Goal: Task Accomplishment & Management: Manage account settings

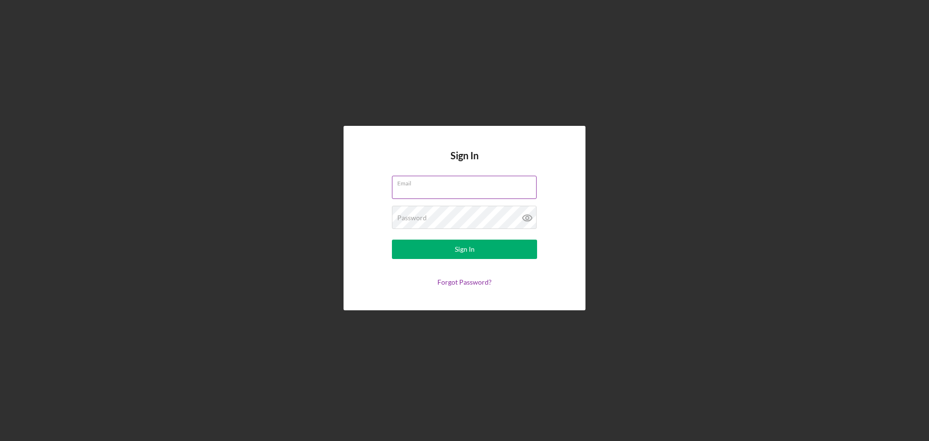
click at [431, 194] on input "Email" at bounding box center [464, 187] width 145 height 23
type input "lyndad@firstchildrensfinance.org"
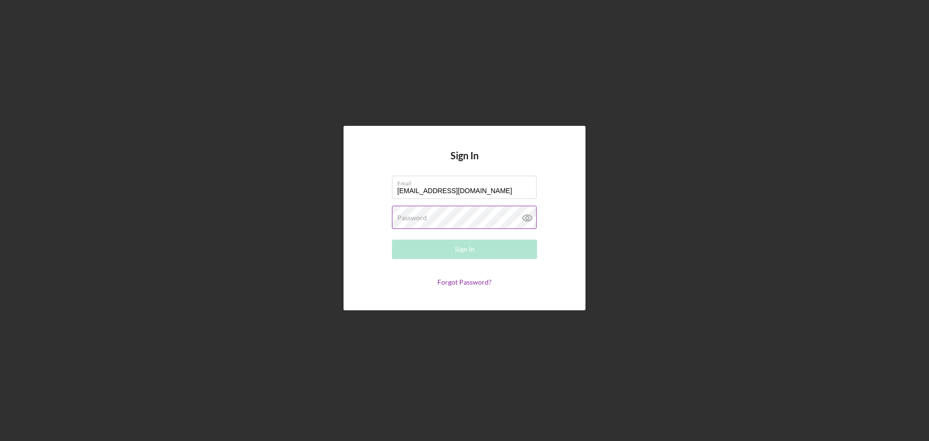
click at [451, 216] on div "Password Required" at bounding box center [464, 218] width 145 height 24
click at [392, 239] on button "Sign In" at bounding box center [464, 248] width 145 height 19
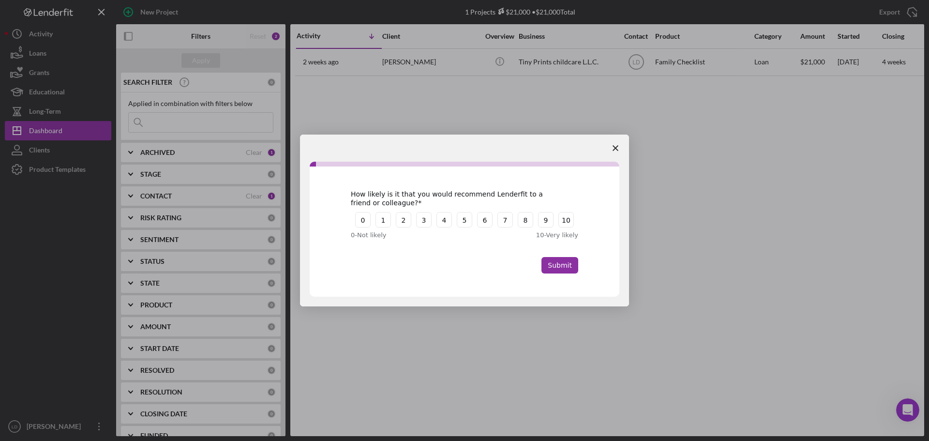
click at [614, 145] on icon "Close survey" at bounding box center [615, 148] width 6 height 6
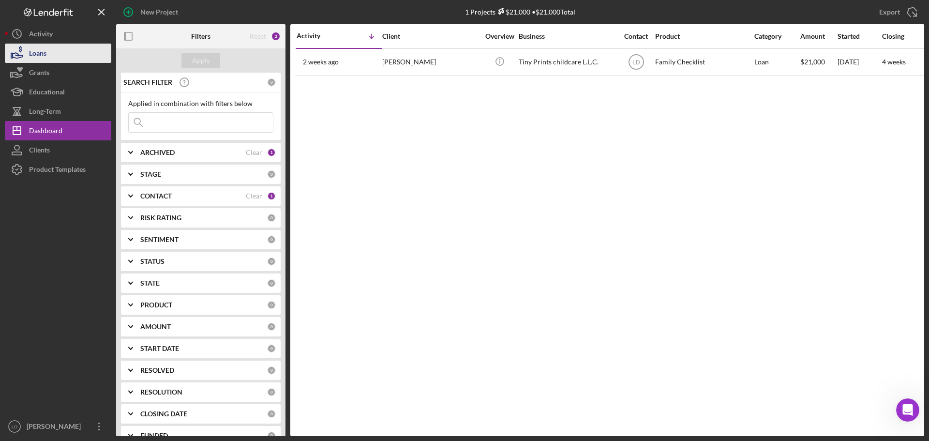
click at [30, 45] on div "Loans" at bounding box center [37, 55] width 17 height 22
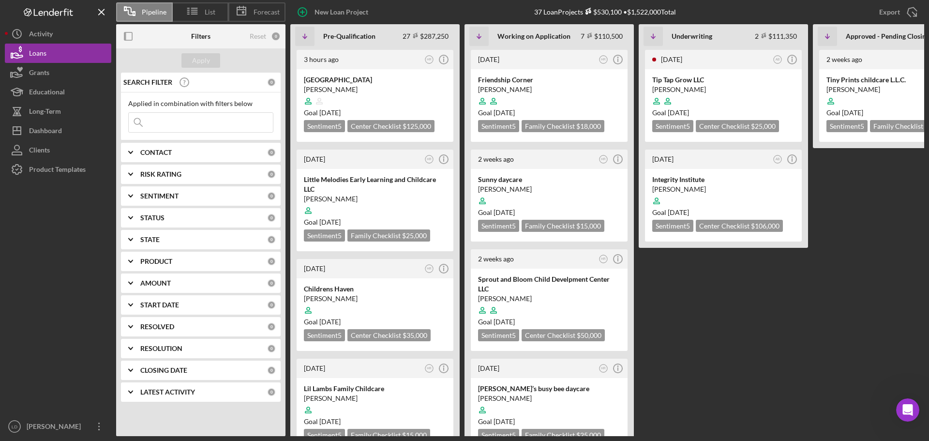
click at [191, 222] on div "STATUS" at bounding box center [203, 218] width 127 height 8
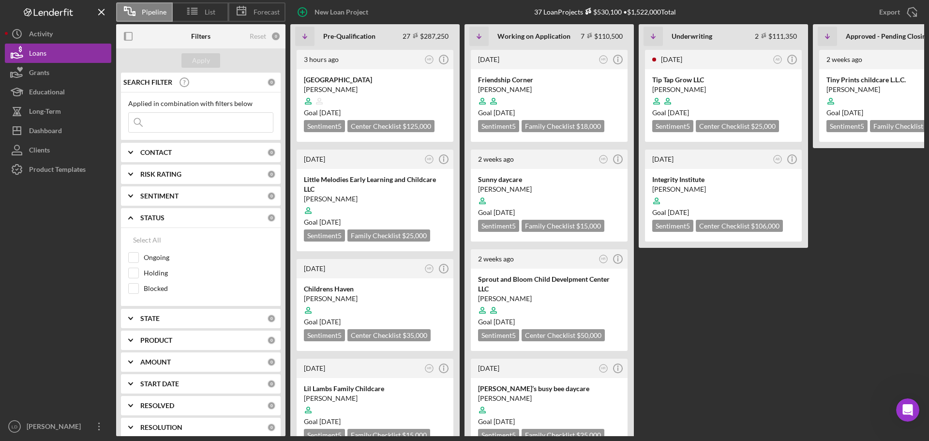
click at [184, 220] on div "STATUS" at bounding box center [203, 218] width 127 height 8
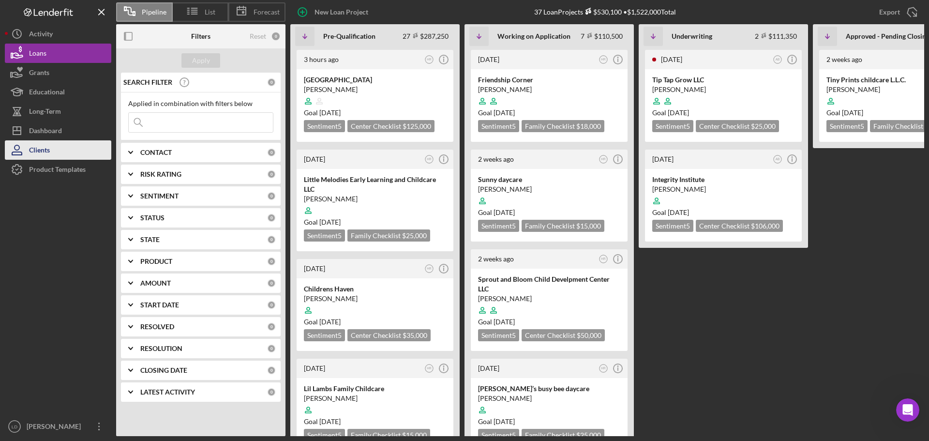
click at [37, 147] on div "Clients" at bounding box center [39, 151] width 21 height 22
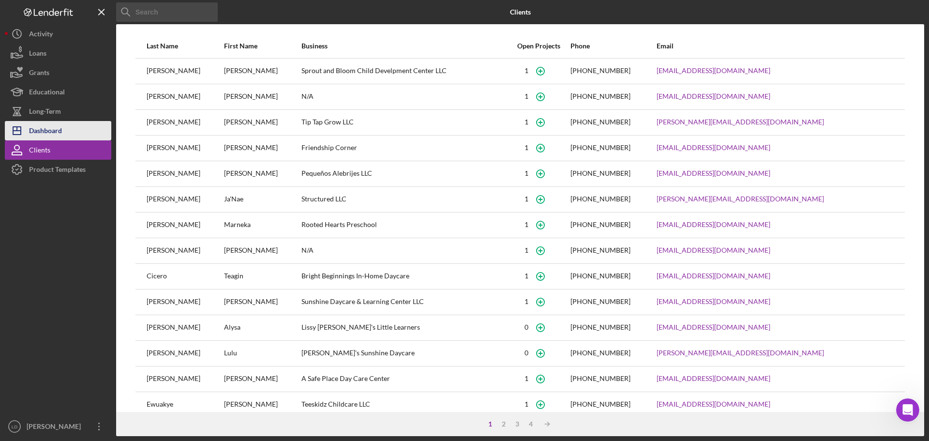
click at [45, 130] on div "Dashboard" at bounding box center [45, 132] width 33 height 22
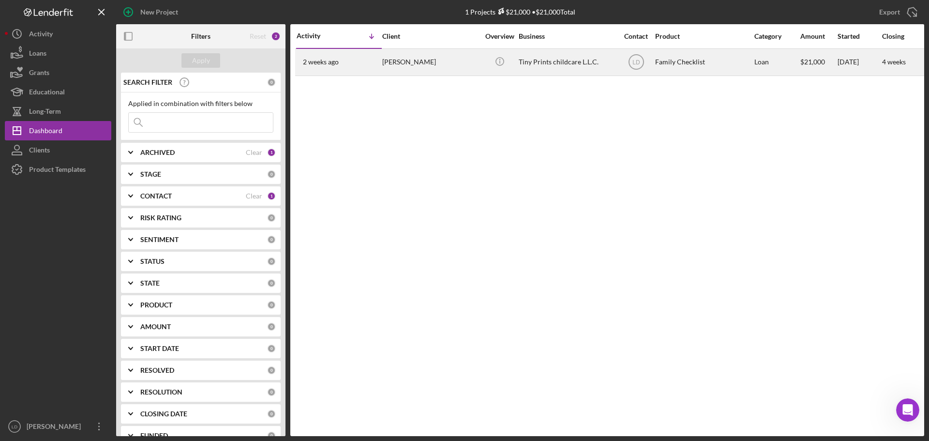
click at [558, 62] on div "Tiny Prints childcare L.L.C." at bounding box center [567, 62] width 97 height 26
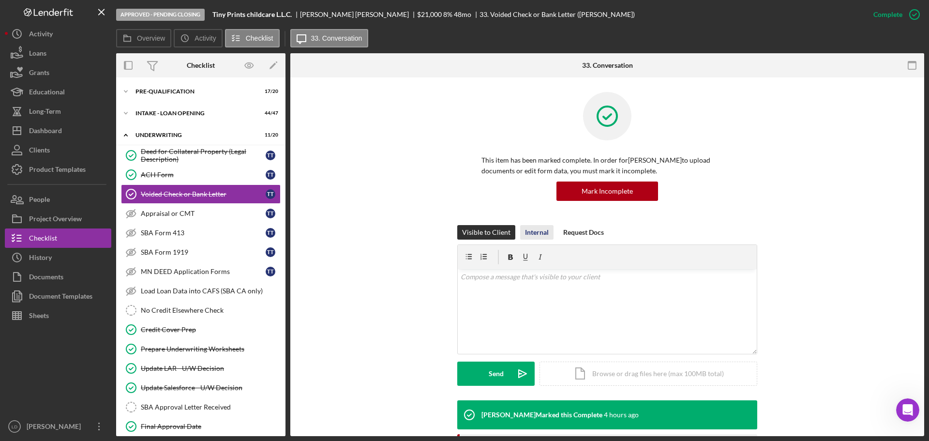
click at [532, 232] on div "Internal" at bounding box center [537, 232] width 24 height 15
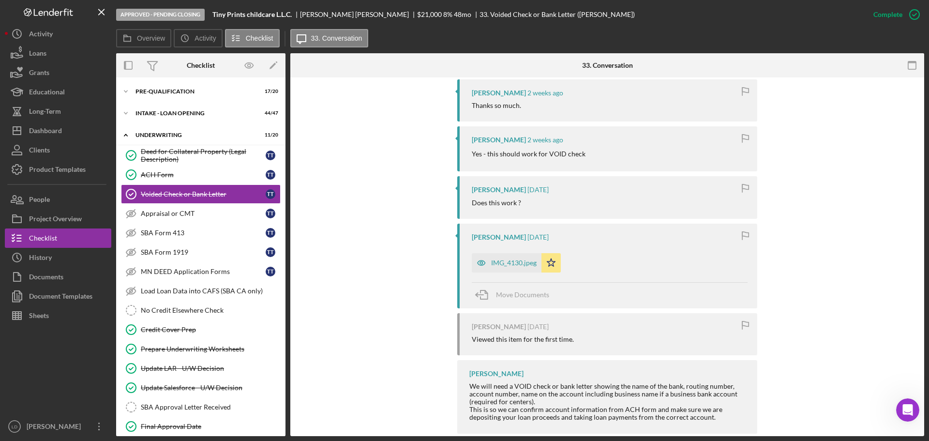
scroll to position [435, 0]
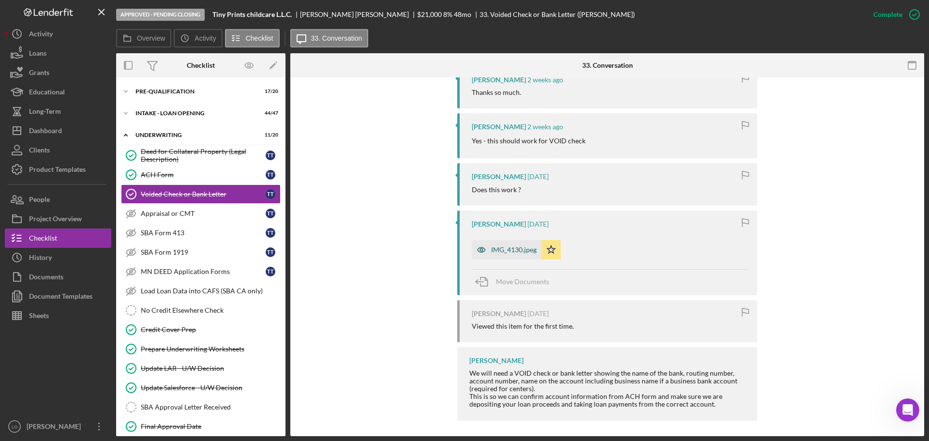
click at [513, 249] on div "IMG_4130.jpeg" at bounding box center [513, 250] width 45 height 8
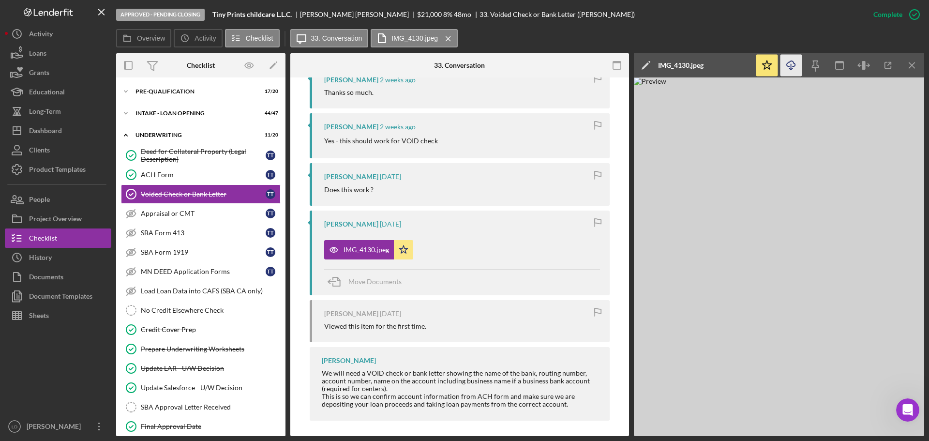
click at [790, 65] on icon "Icon/Download" at bounding box center [791, 66] width 22 height 22
click at [51, 429] on div "[PERSON_NAME]" at bounding box center [55, 427] width 63 height 22
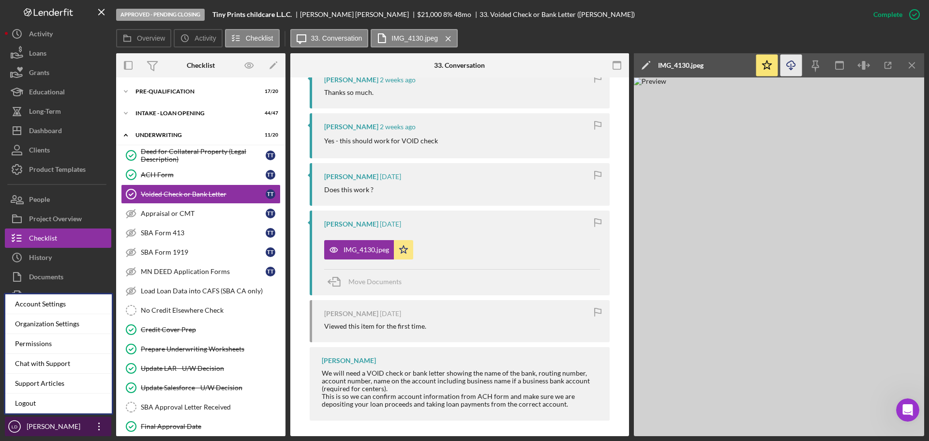
click at [100, 424] on icon "Icon/Overflow" at bounding box center [99, 426] width 24 height 24
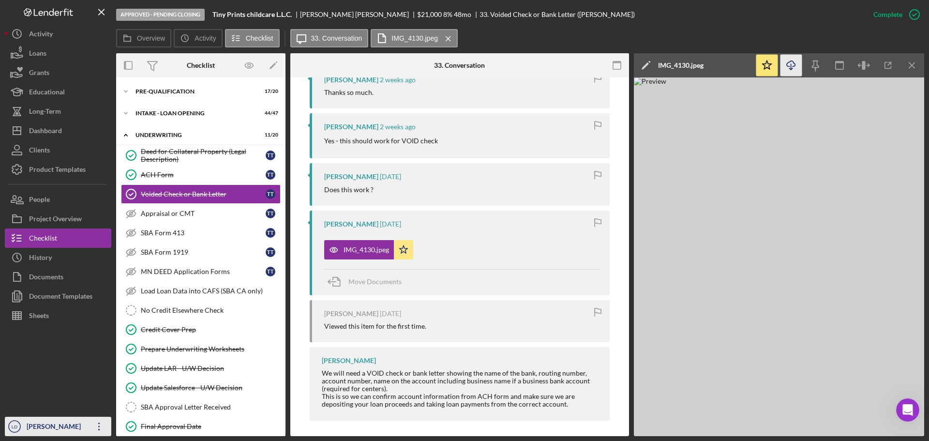
click at [66, 427] on div "[PERSON_NAME]" at bounding box center [55, 427] width 63 height 22
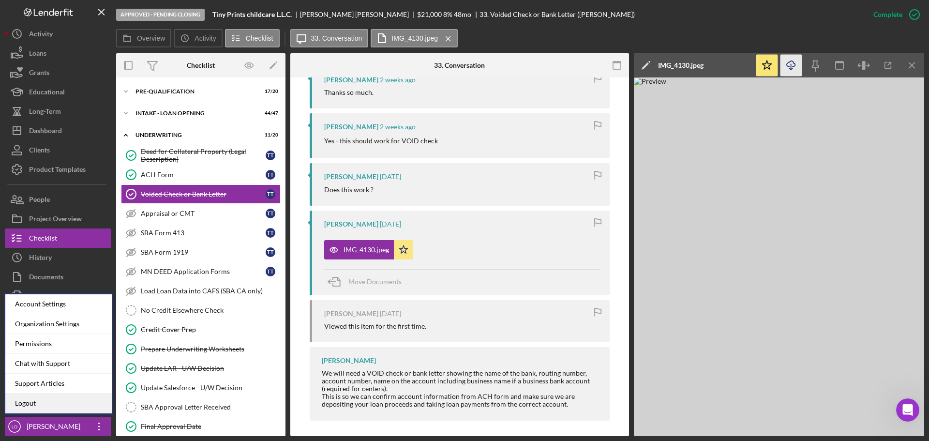
click at [24, 401] on link "Logout" at bounding box center [58, 403] width 106 height 20
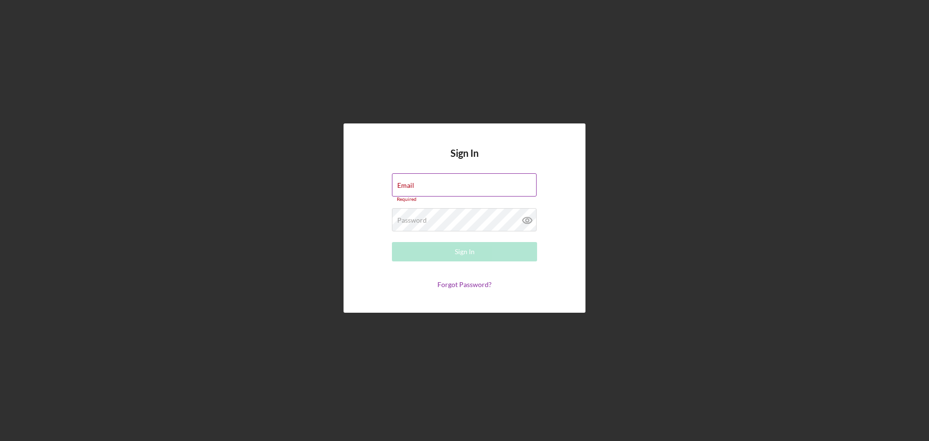
click at [464, 186] on div "Email Required" at bounding box center [464, 187] width 145 height 29
type input "[EMAIL_ADDRESS][DOMAIN_NAME]"
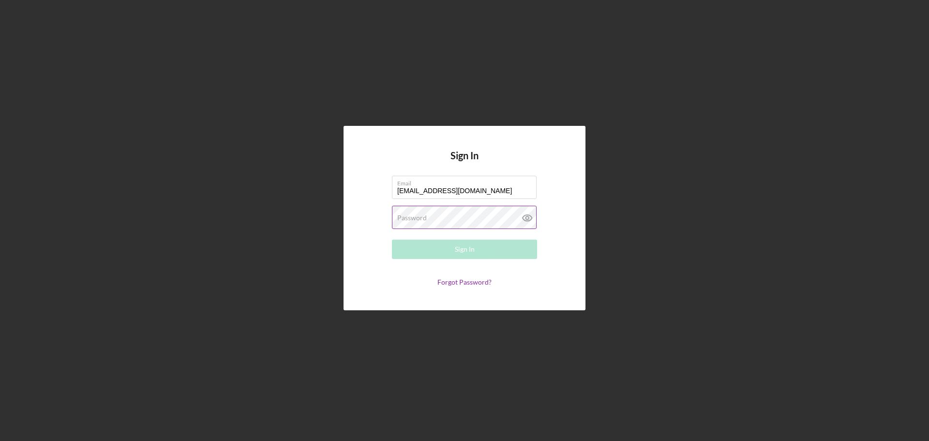
click at [419, 221] on label "Password" at bounding box center [412, 218] width 30 height 8
click at [392, 239] on button "Sign In" at bounding box center [464, 248] width 145 height 19
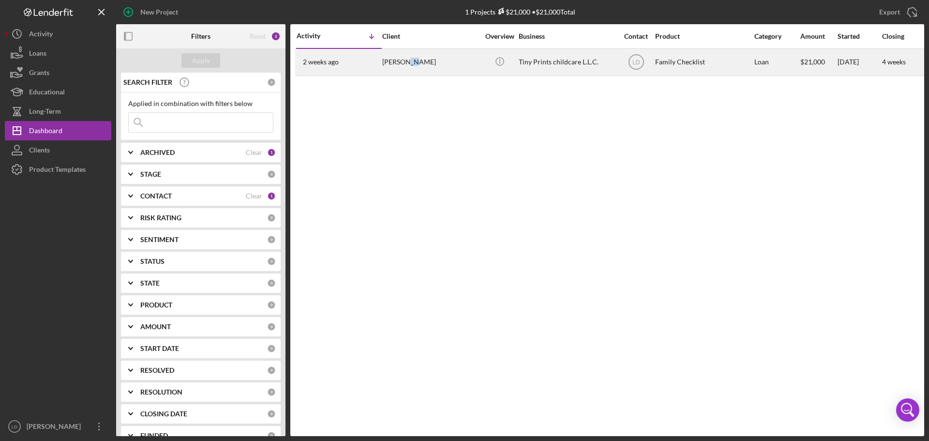
click at [408, 59] on div "[PERSON_NAME]" at bounding box center [430, 62] width 97 height 26
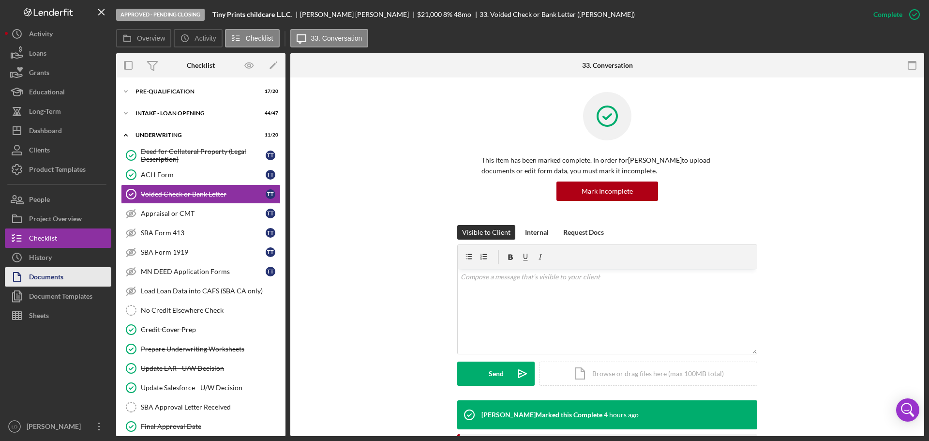
click at [45, 273] on div "Documents" at bounding box center [46, 278] width 34 height 22
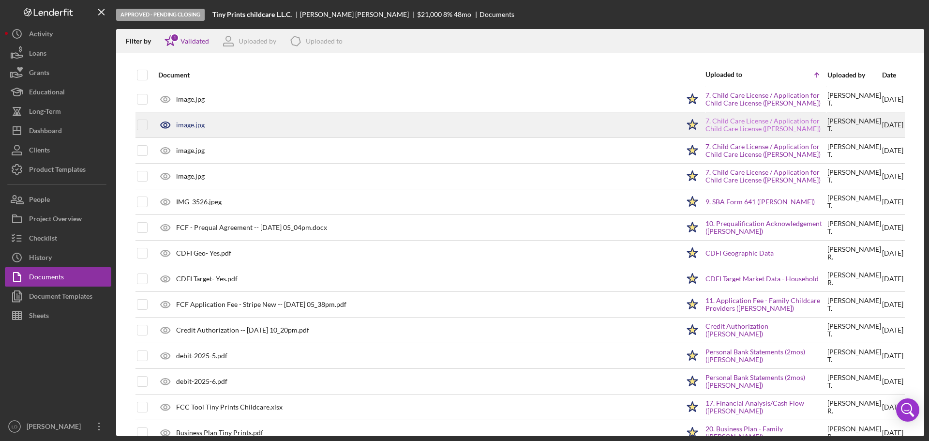
scroll to position [145, 0]
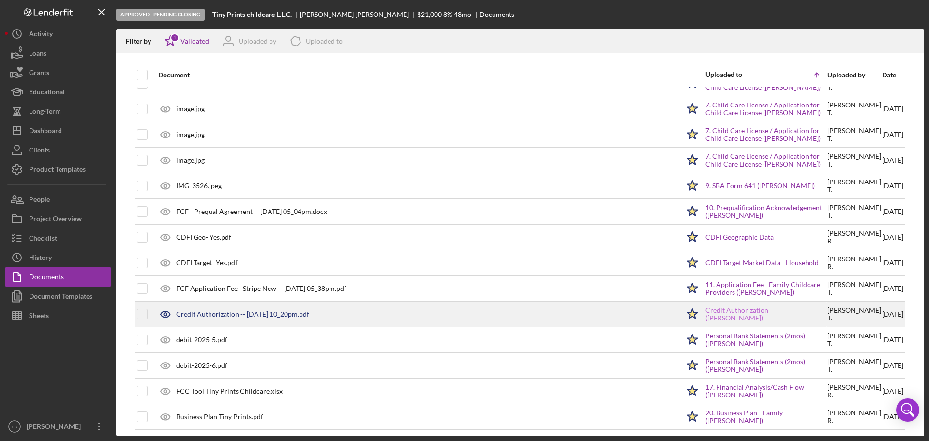
click at [706, 312] on link "Credit Authorization ([PERSON_NAME])" at bounding box center [765, 313] width 121 height 15
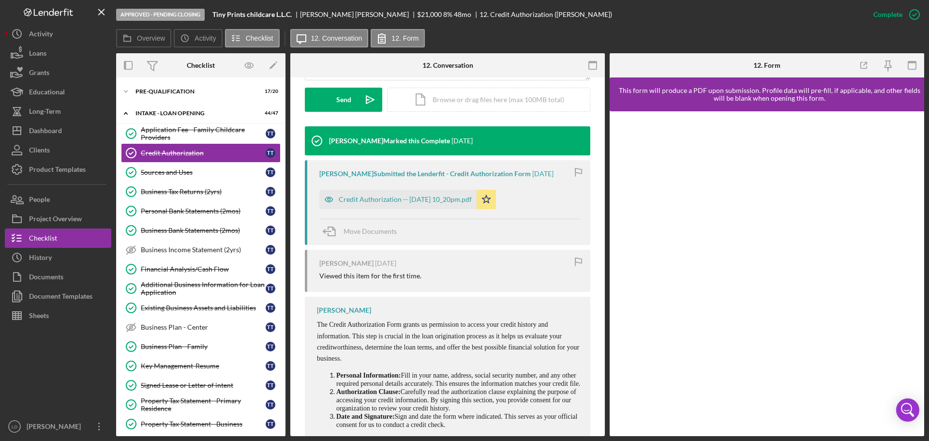
scroll to position [290, 0]
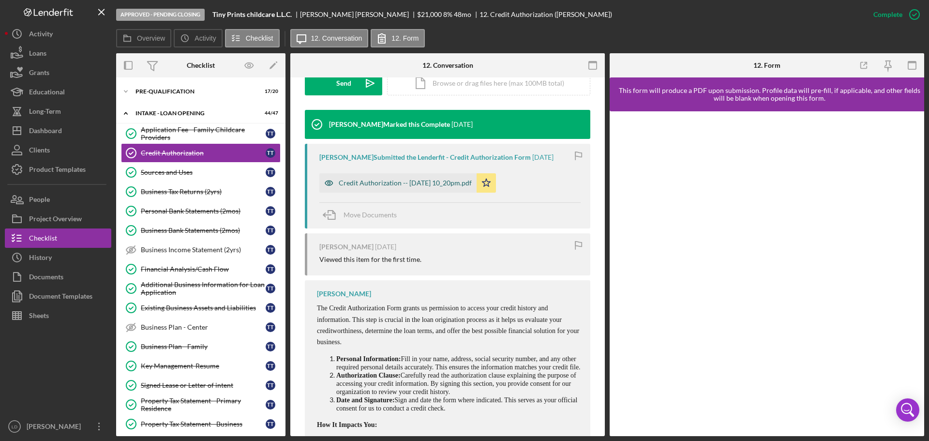
click at [381, 178] on div "Credit Authorization -- [DATE] 10_20pm.pdf" at bounding box center [397, 182] width 157 height 19
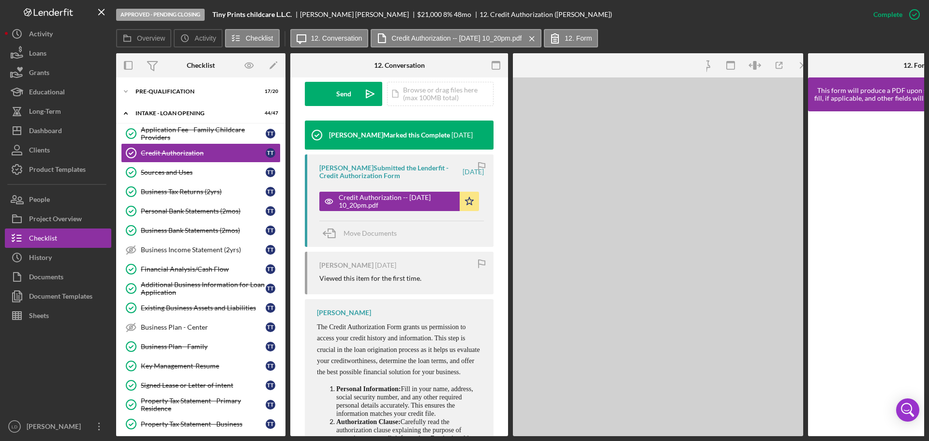
scroll to position [301, 0]
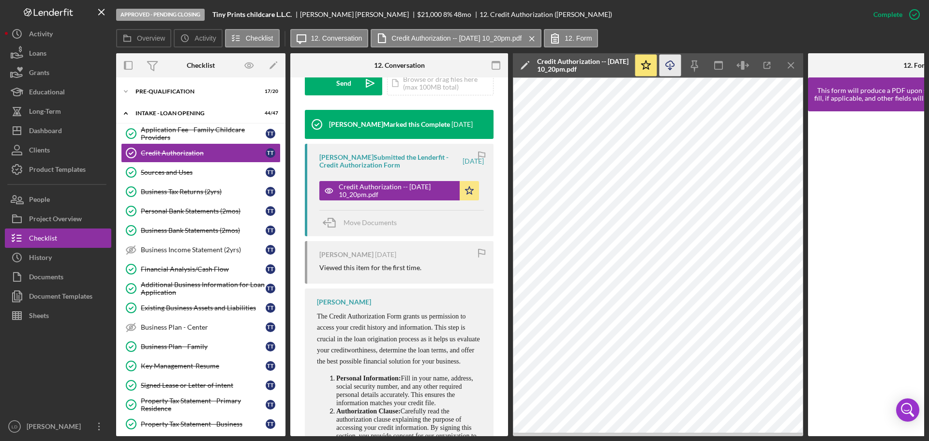
click at [671, 66] on icon "Icon/Download" at bounding box center [670, 66] width 22 height 22
click at [52, 292] on div "Document Templates" at bounding box center [60, 297] width 63 height 22
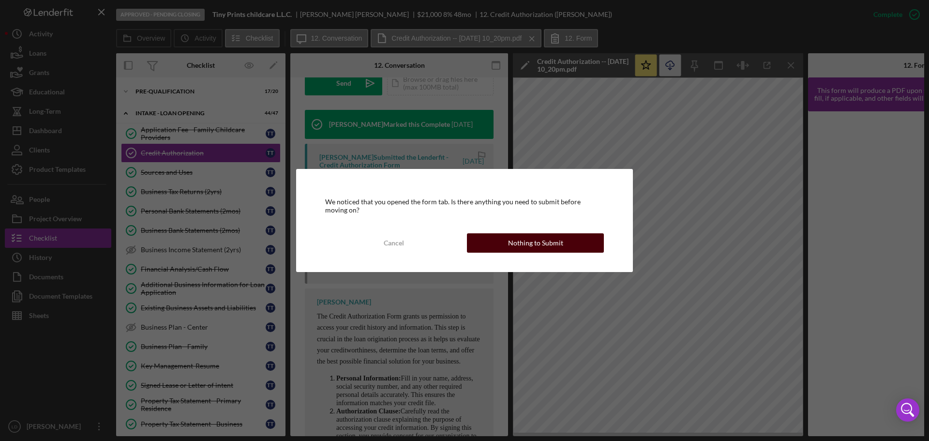
click at [525, 239] on div "Nothing to Submit" at bounding box center [535, 242] width 55 height 19
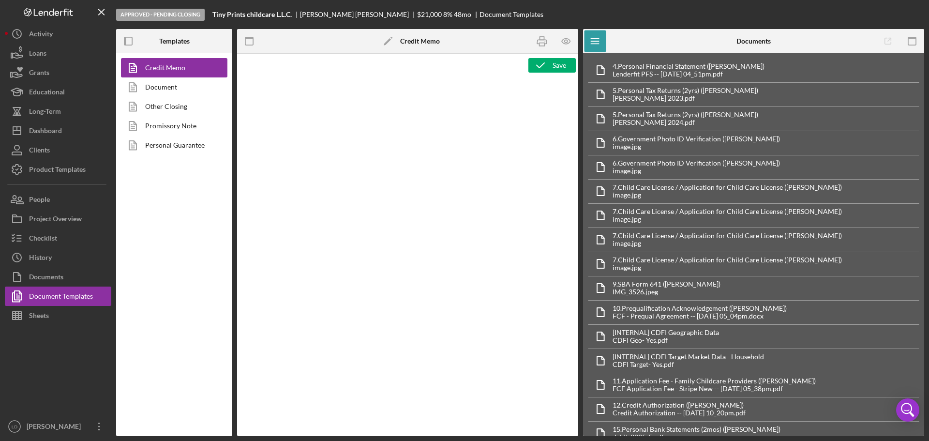
type textarea "<p style="margin: 0in 0in 0in 0.25in; text-align: center; font-size: 12pt; font…"
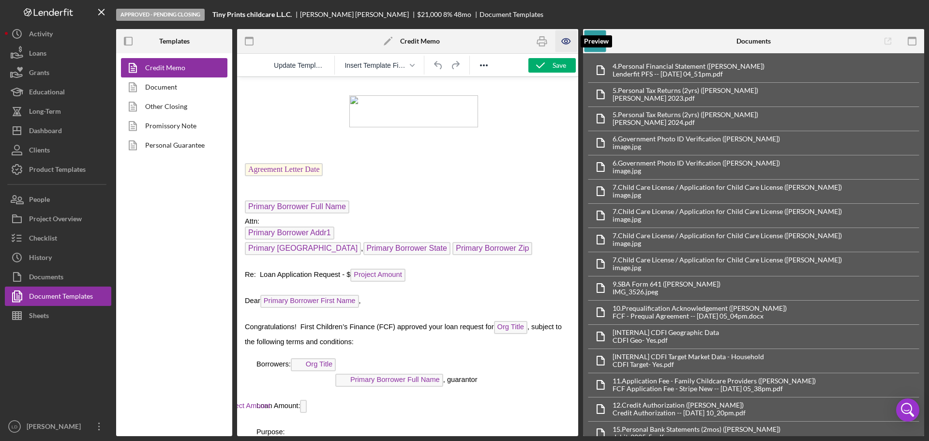
click at [567, 39] on icon "button" at bounding box center [566, 41] width 8 height 5
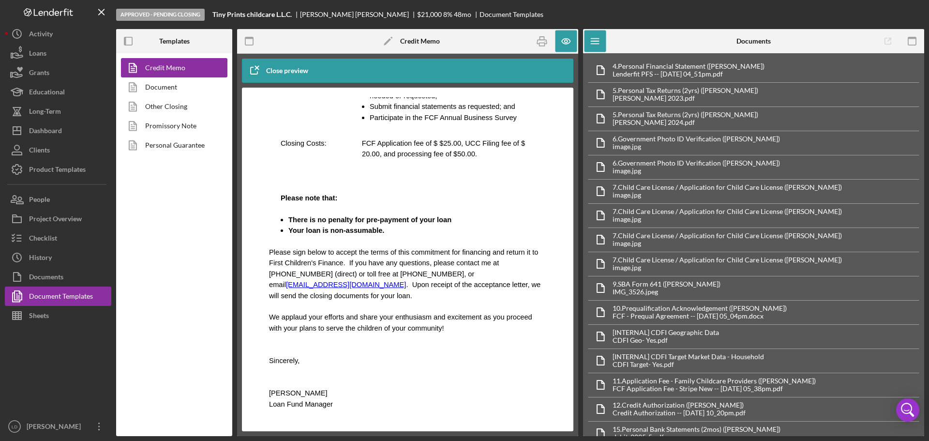
scroll to position [484, 0]
click at [175, 87] on link "Document" at bounding box center [172, 86] width 102 height 19
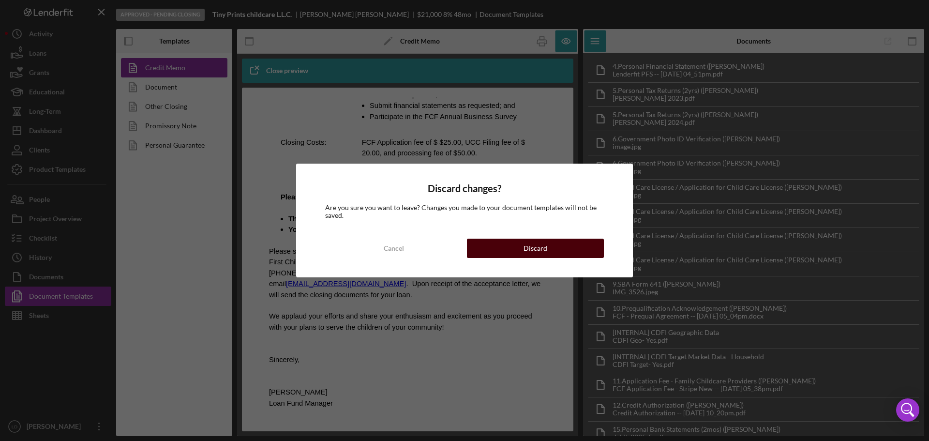
click at [549, 251] on button "Discard" at bounding box center [535, 247] width 137 height 19
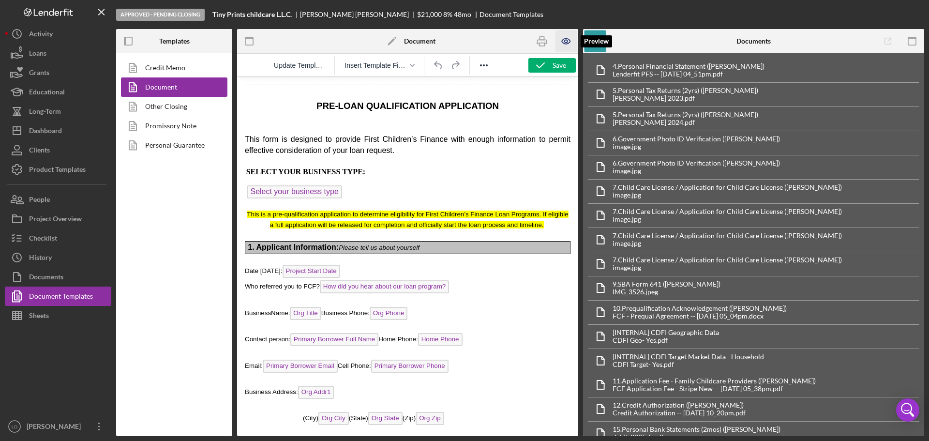
click at [565, 41] on icon "button" at bounding box center [566, 41] width 22 height 22
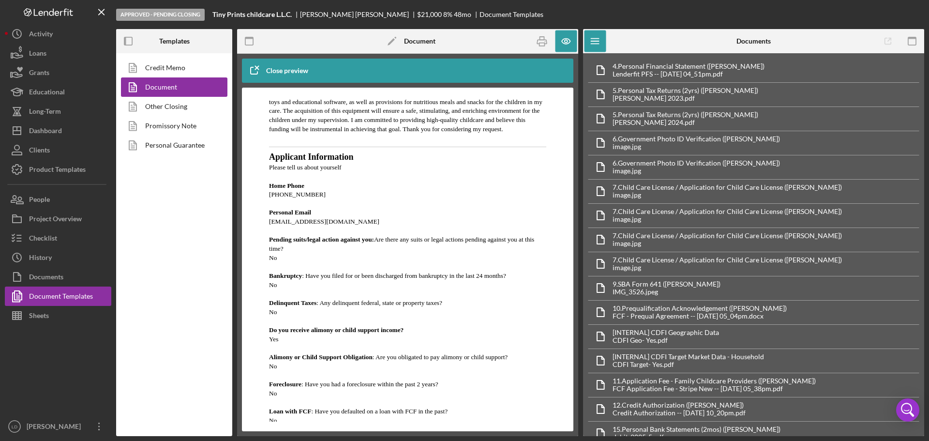
scroll to position [7772, 0]
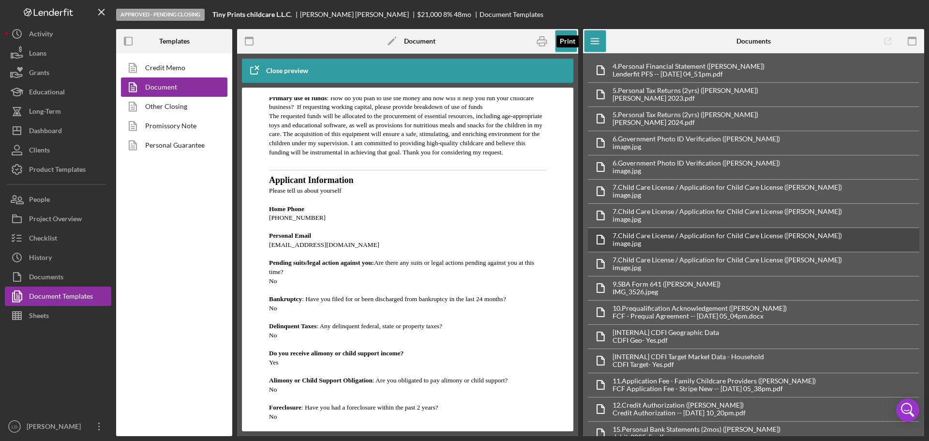
drag, startPoint x: 544, startPoint y: 38, endPoint x: 590, endPoint y: 244, distance: 211.7
click at [543, 38] on icon "button" at bounding box center [542, 41] width 22 height 22
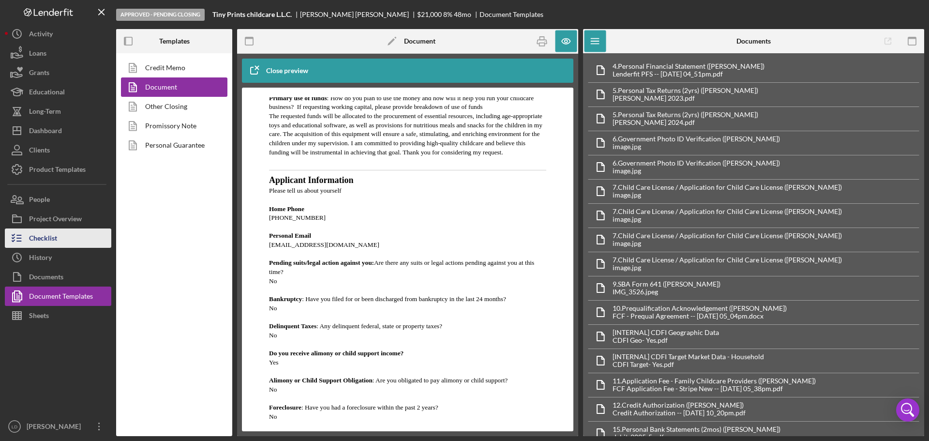
click at [48, 242] on div "Checklist" at bounding box center [43, 239] width 28 height 22
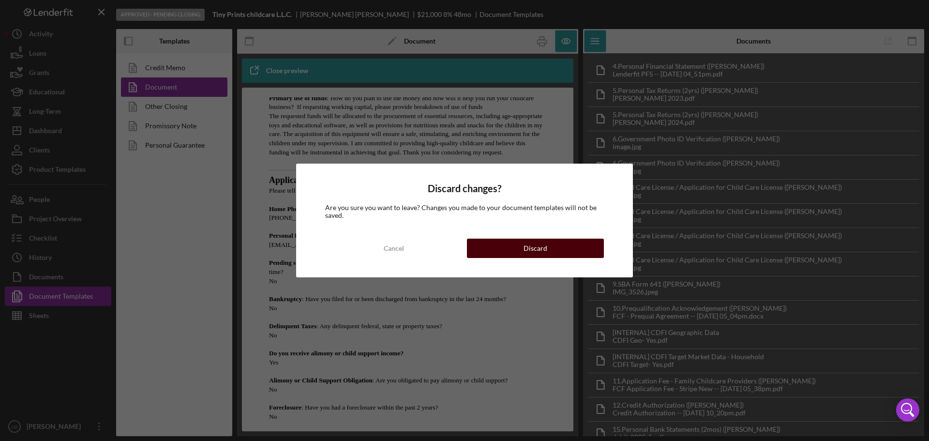
click at [541, 249] on div "Discard" at bounding box center [535, 247] width 24 height 19
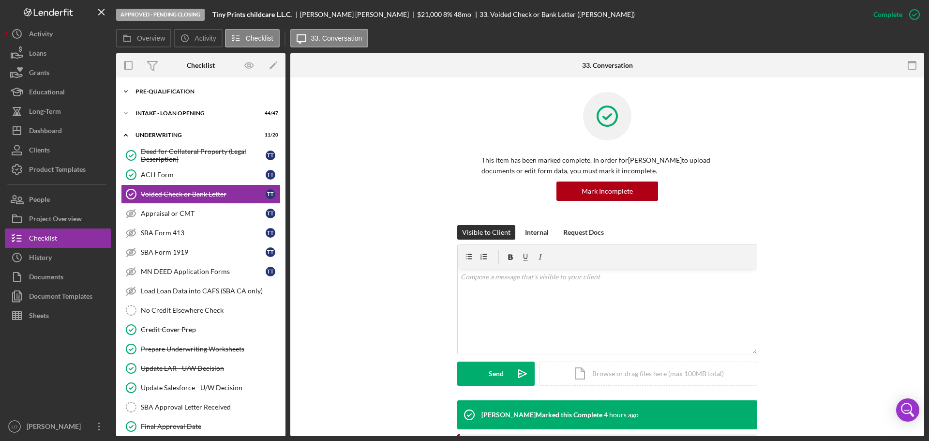
click at [127, 89] on icon "Icon/Expander" at bounding box center [125, 91] width 19 height 19
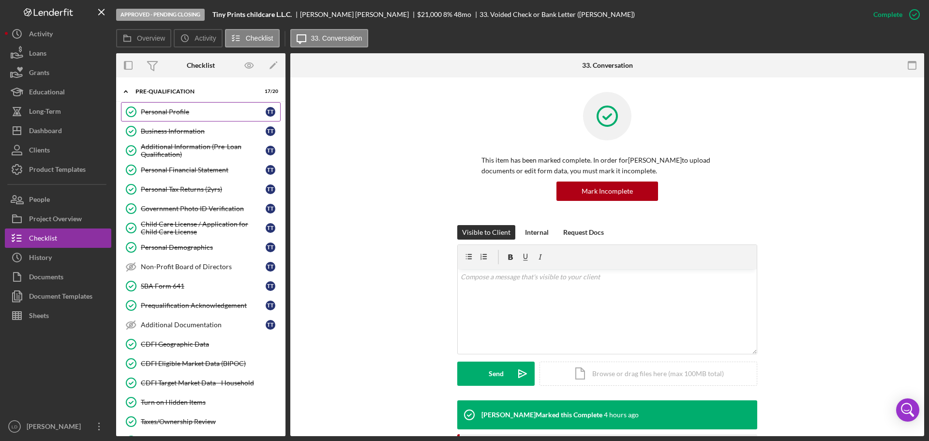
click at [167, 111] on div "Personal Profile" at bounding box center [203, 112] width 125 height 8
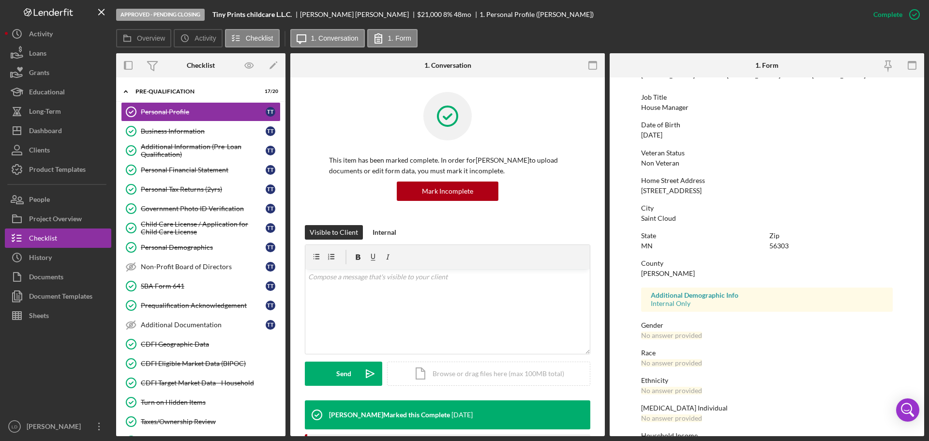
scroll to position [93, 0]
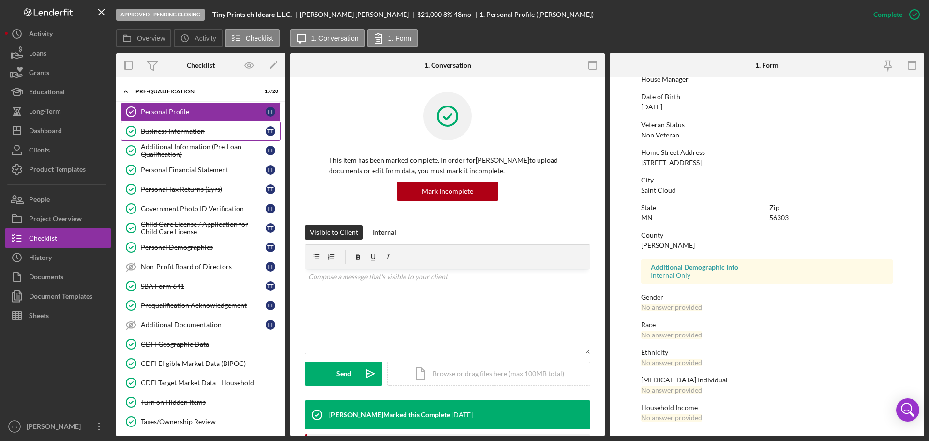
click at [174, 127] on div "Business Information" at bounding box center [203, 131] width 125 height 8
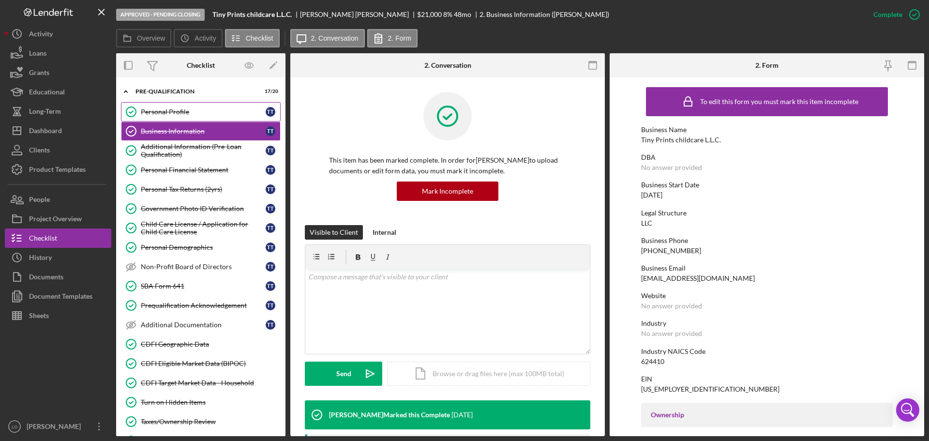
click at [167, 111] on div "Personal Profile" at bounding box center [203, 112] width 125 height 8
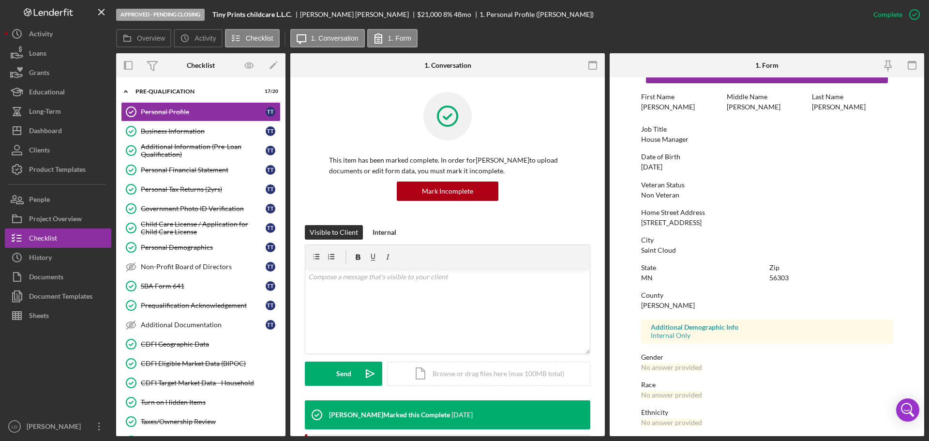
scroll to position [93, 0]
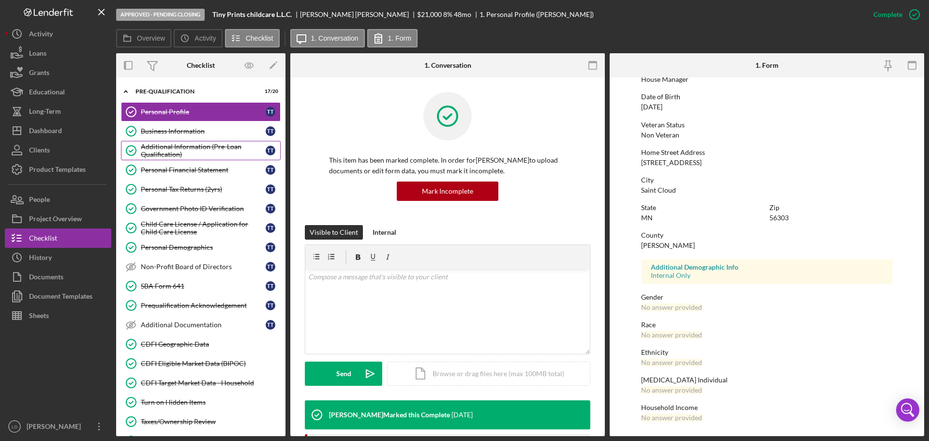
click at [153, 144] on div "Additional Information (Pre-Loan Qualification)" at bounding box center [203, 150] width 125 height 15
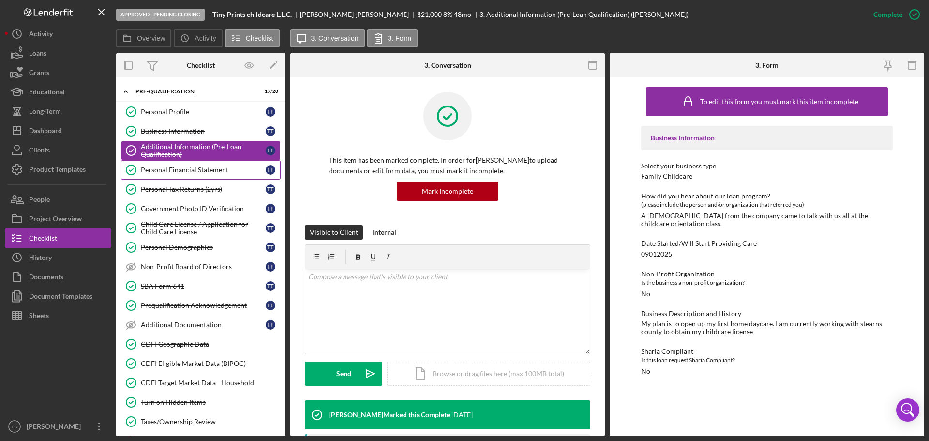
click at [161, 170] on div "Personal Financial Statement" at bounding box center [203, 170] width 125 height 8
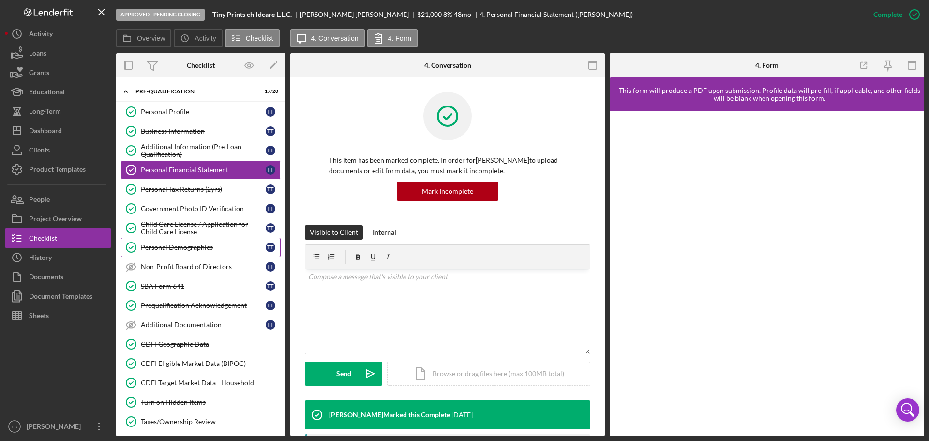
click at [183, 249] on div "Personal Demographics" at bounding box center [203, 247] width 125 height 8
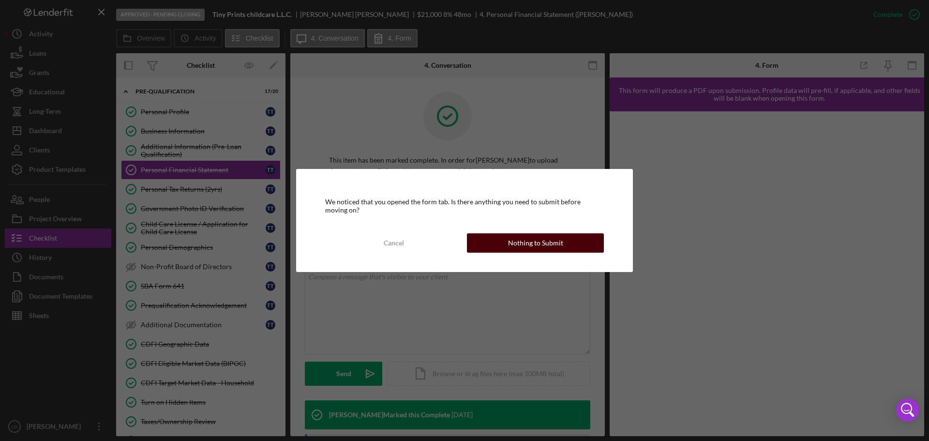
click at [535, 241] on div "Nothing to Submit" at bounding box center [535, 242] width 55 height 19
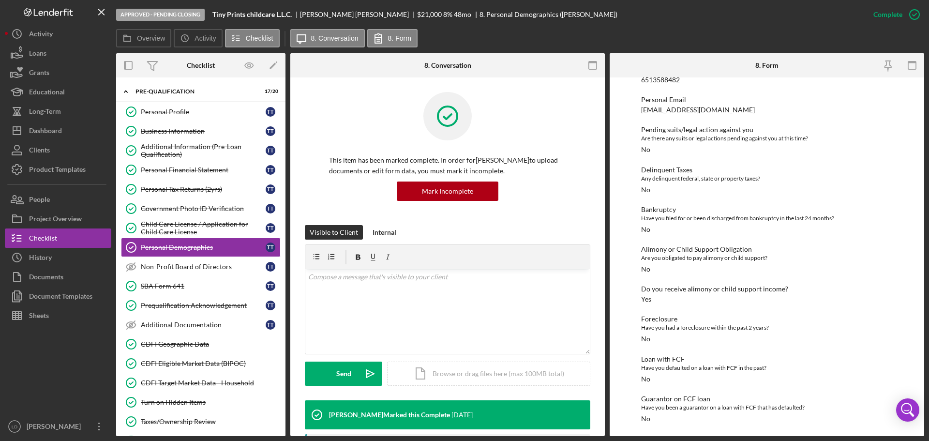
scroll to position [30, 0]
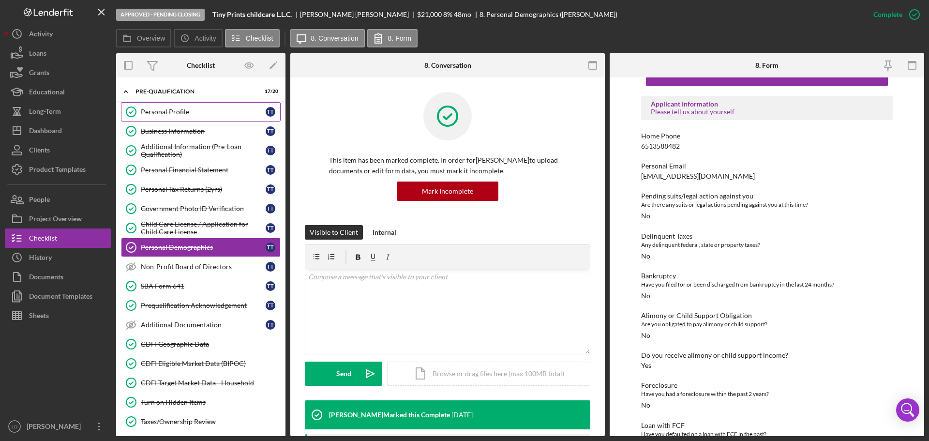
click at [163, 110] on div "Personal Profile" at bounding box center [203, 112] width 125 height 8
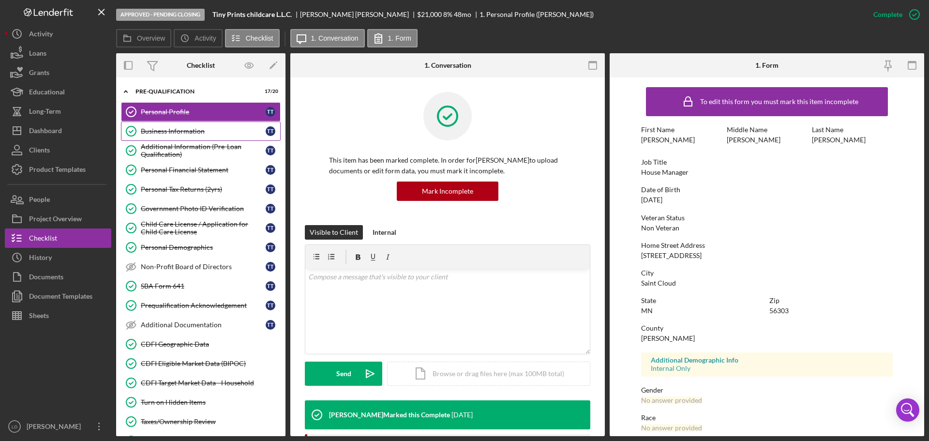
click at [173, 130] on div "Business Information" at bounding box center [203, 131] width 125 height 8
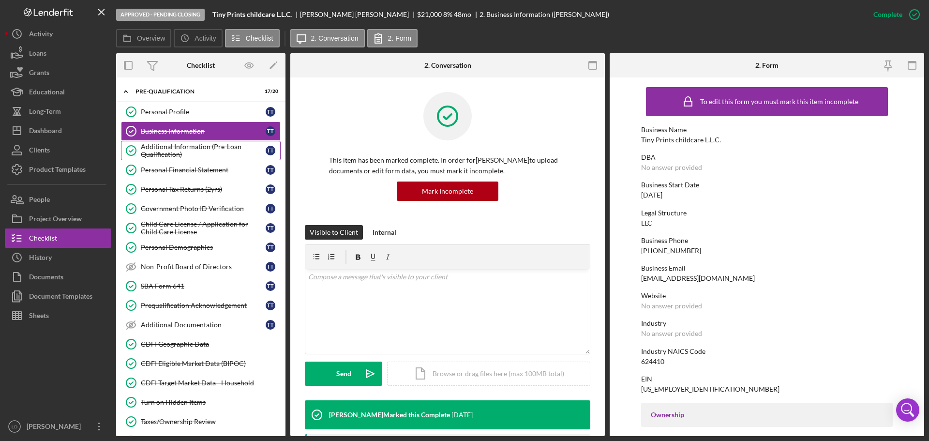
click at [182, 152] on div "Additional Information (Pre-Loan Qualification)" at bounding box center [203, 150] width 125 height 15
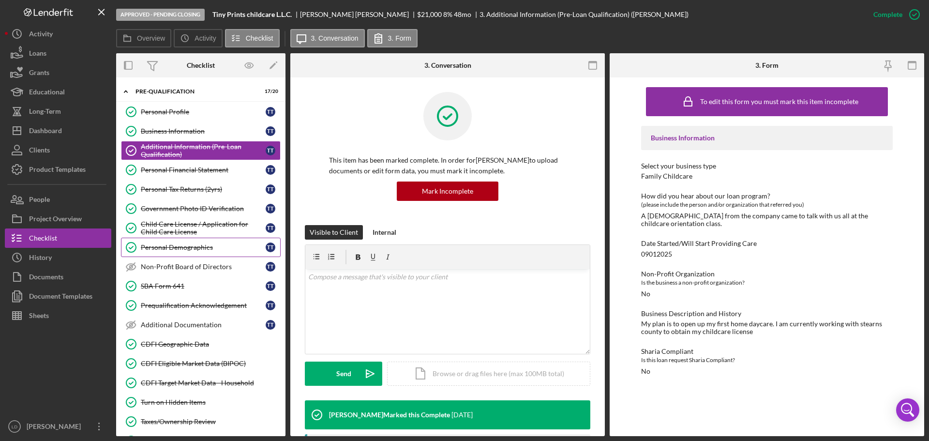
click at [171, 246] on div "Personal Demographics" at bounding box center [203, 247] width 125 height 8
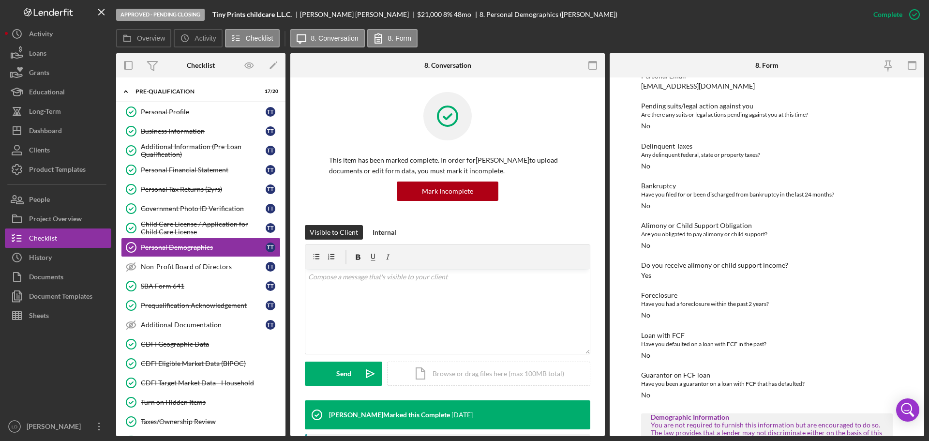
scroll to position [145, 0]
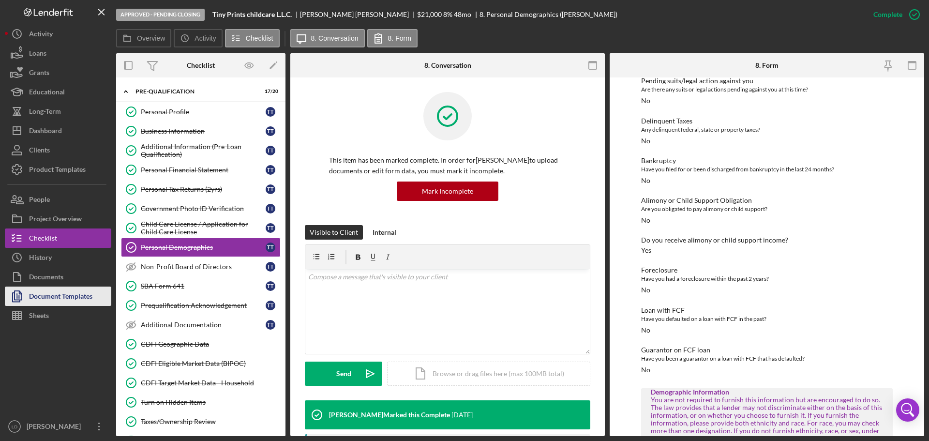
click at [51, 293] on div "Document Templates" at bounding box center [60, 297] width 63 height 22
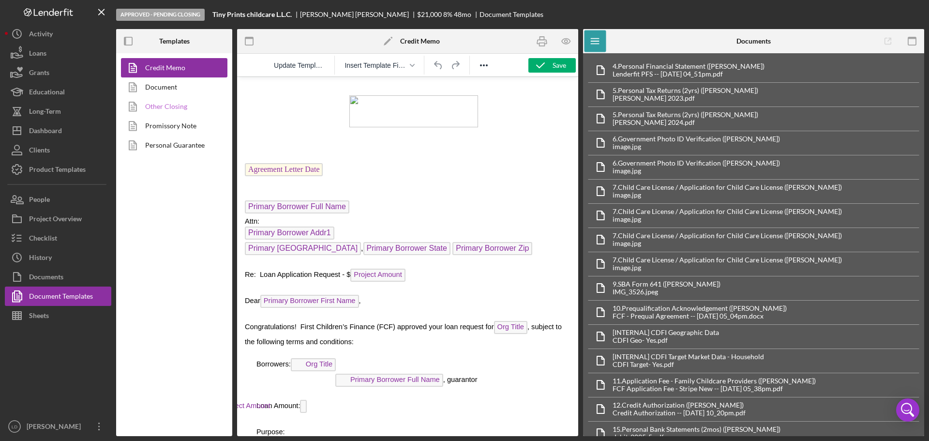
click at [163, 103] on link "Other Closing" at bounding box center [172, 106] width 102 height 19
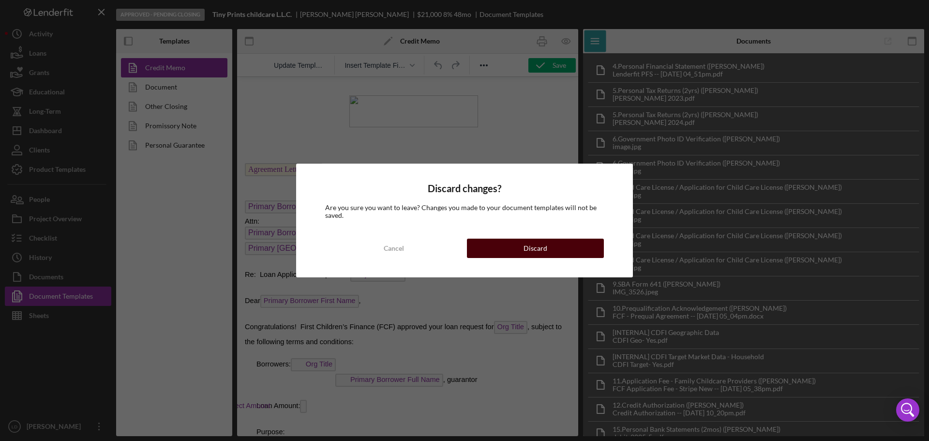
click at [539, 243] on div "Discard" at bounding box center [535, 247] width 24 height 19
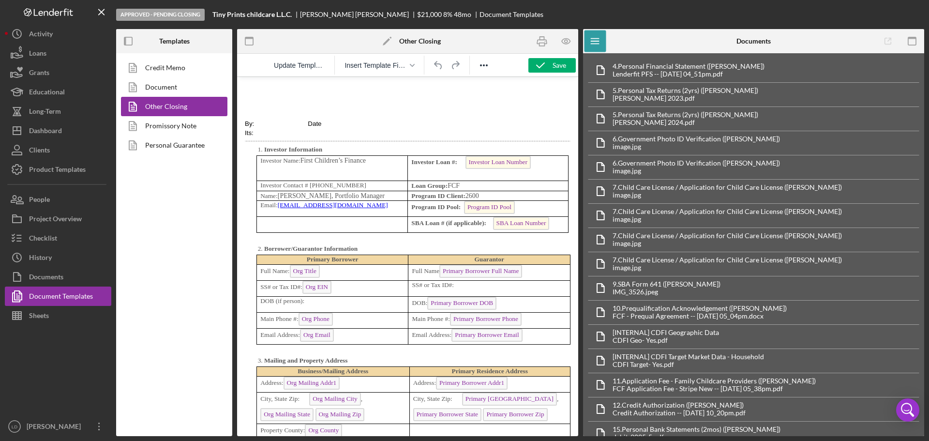
scroll to position [3192, 0]
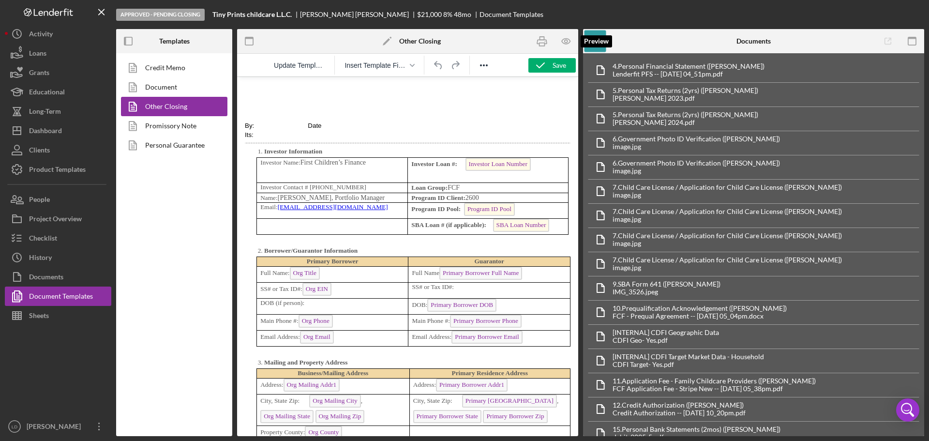
drag, startPoint x: 564, startPoint y: 42, endPoint x: 556, endPoint y: 119, distance: 78.3
click at [564, 42] on icon "button" at bounding box center [566, 41] width 22 height 22
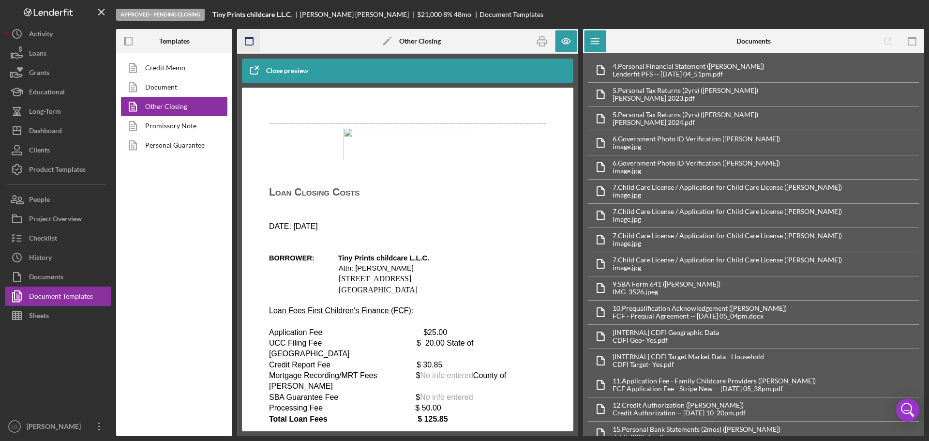
click at [252, 38] on rect "button" at bounding box center [249, 38] width 8 height 2
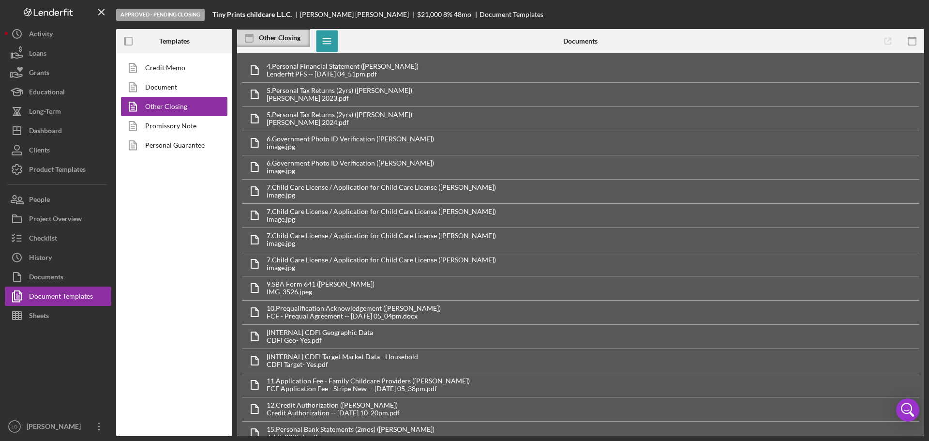
click at [252, 38] on rect at bounding box center [249, 38] width 8 height 8
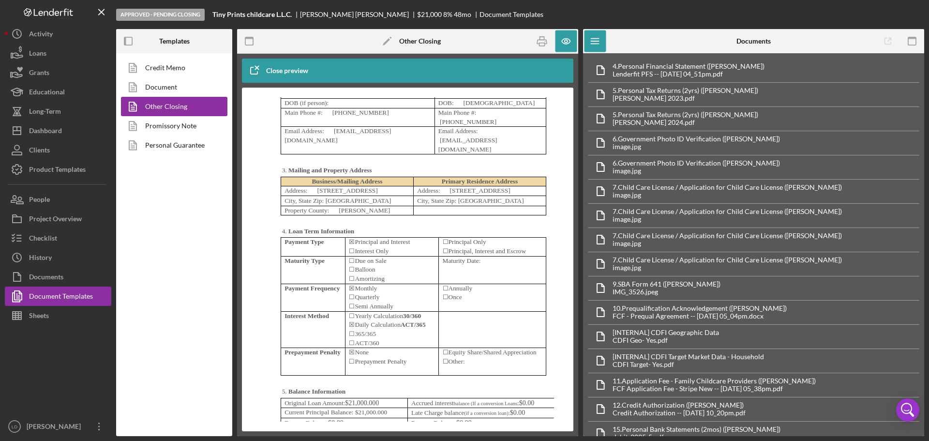
scroll to position [3144, 0]
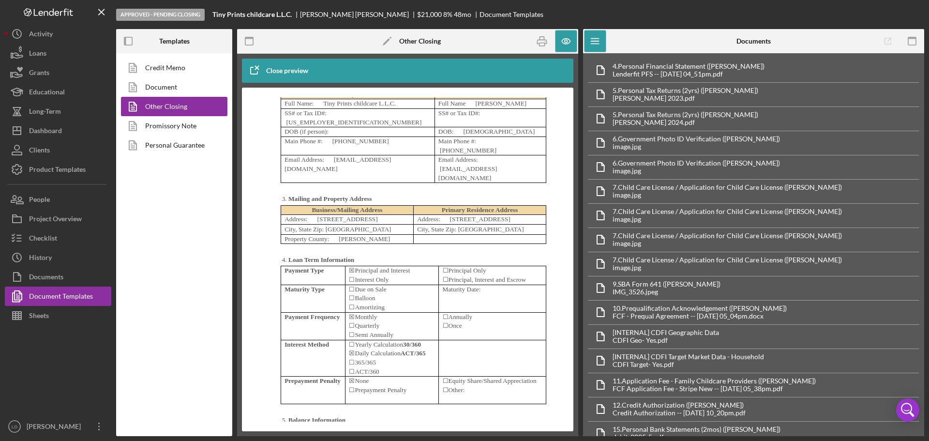
click at [501, 46] on span "No info entered" at bounding box center [502, 42] width 41 height 7
drag, startPoint x: 505, startPoint y: 179, endPoint x: 515, endPoint y: 179, distance: 10.6
click at [515, 46] on span "No info entered" at bounding box center [502, 42] width 41 height 7
drag, startPoint x: 499, startPoint y: 181, endPoint x: 520, endPoint y: 188, distance: 22.2
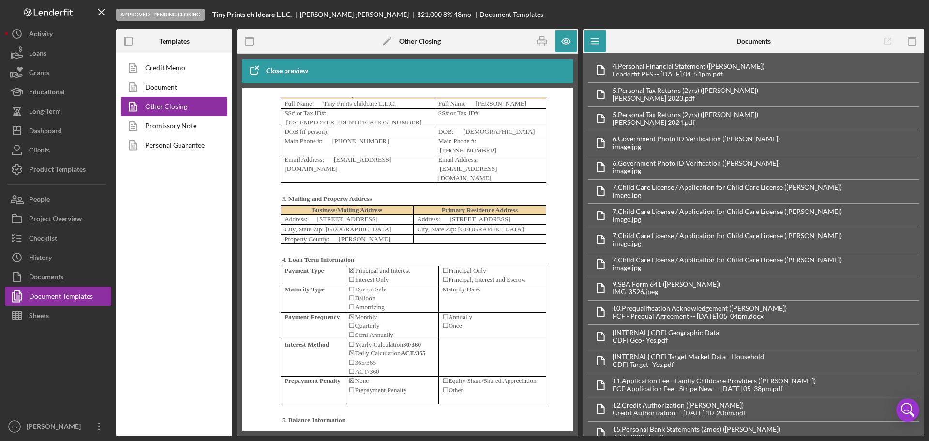
click at [520, 48] on p "Program ID Pool: No info entered" at bounding box center [486, 43] width 113 height 9
click at [563, 40] on icon "button" at bounding box center [566, 41] width 8 height 5
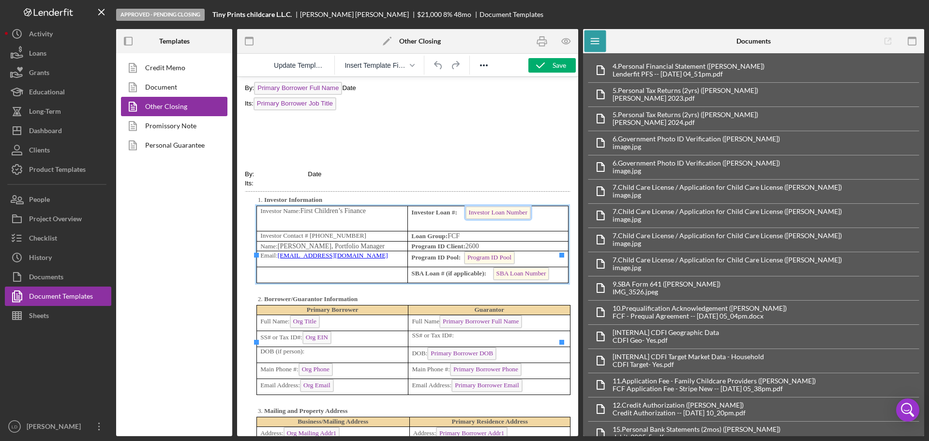
click at [520, 219] on span "Investor Loan Number" at bounding box center [497, 212] width 65 height 13
click at [517, 219] on span "Investor Loan Number" at bounding box center [497, 212] width 65 height 13
click at [511, 282] on p "SBA Loan # (if applicable): SBA Loan Number" at bounding box center [487, 274] width 153 height 15
click at [507, 264] on span "Program ID Pool" at bounding box center [489, 257] width 51 height 13
click at [493, 280] on span "SBA Loan Number" at bounding box center [521, 273] width 57 height 13
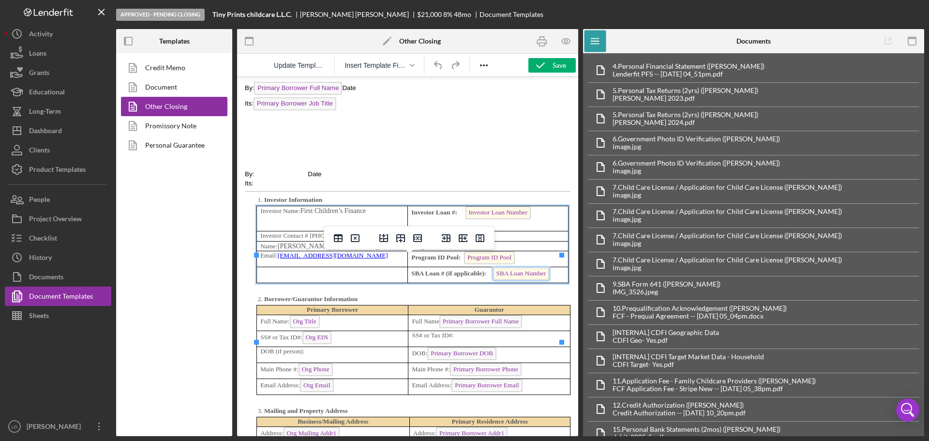
click at [493, 280] on span "SBA Loan Number" at bounding box center [521, 273] width 57 height 13
click at [500, 264] on span "Program ID Pool" at bounding box center [489, 257] width 51 height 13
click at [526, 187] on p "Its:" at bounding box center [408, 182] width 326 height 9
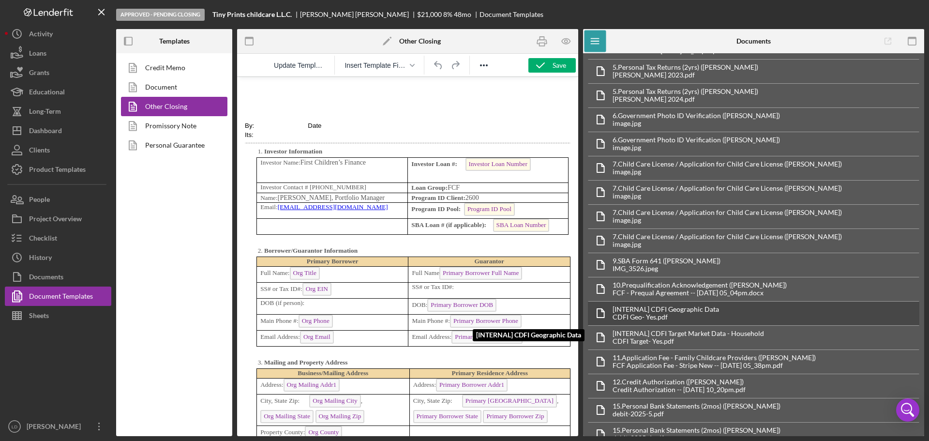
scroll to position [0, 0]
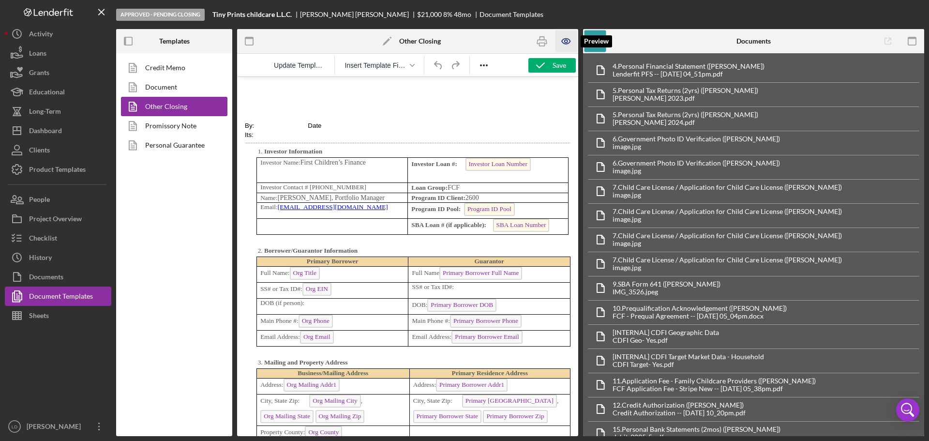
click at [568, 41] on icon "button" at bounding box center [566, 41] width 22 height 22
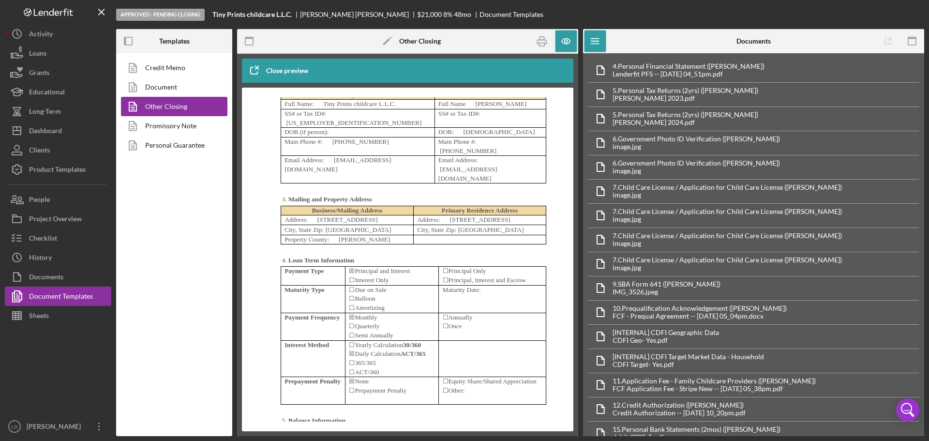
scroll to position [3144, 0]
click at [42, 239] on div "Checklist" at bounding box center [43, 239] width 28 height 22
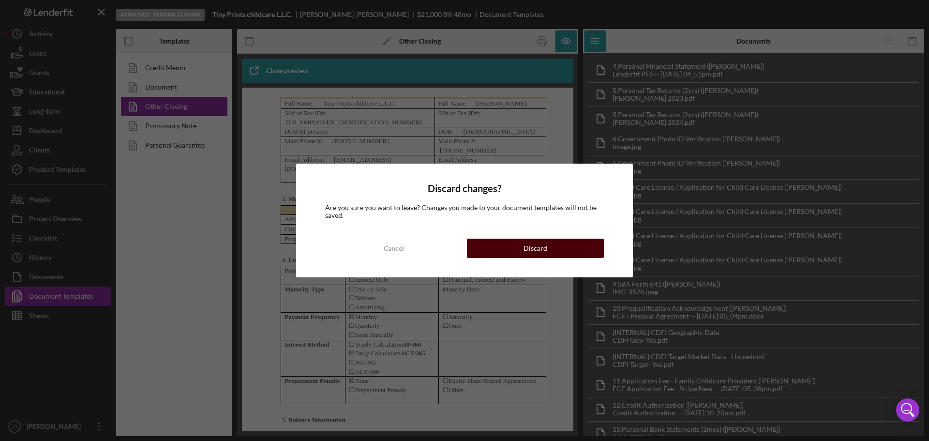
click at [543, 238] on div "Discard changes? Are you sure you want to leave? Changes you made to your docum…" at bounding box center [464, 220] width 337 height 114
click at [541, 242] on div "Discard" at bounding box center [535, 247] width 24 height 19
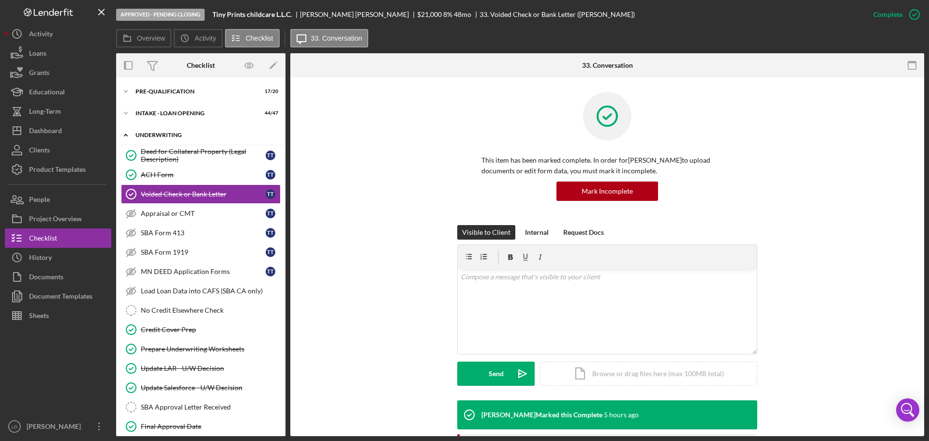
click at [126, 133] on icon "Icon/Expander" at bounding box center [125, 134] width 19 height 19
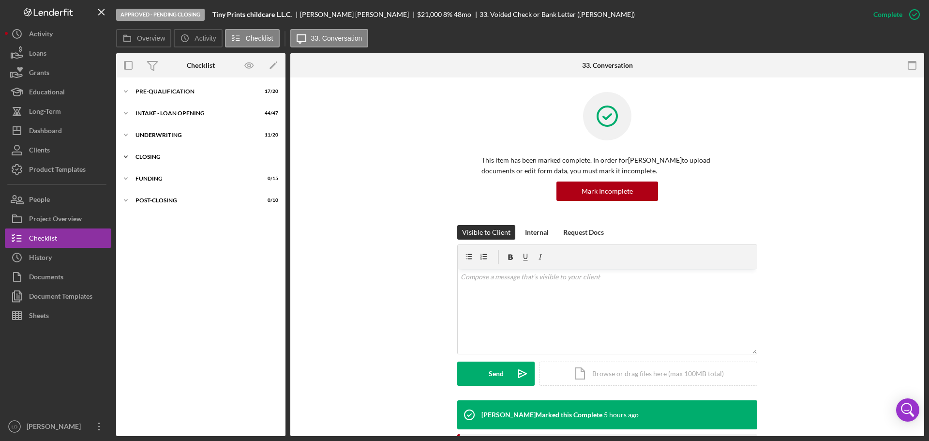
click at [124, 157] on icon "Icon/Expander" at bounding box center [125, 156] width 19 height 19
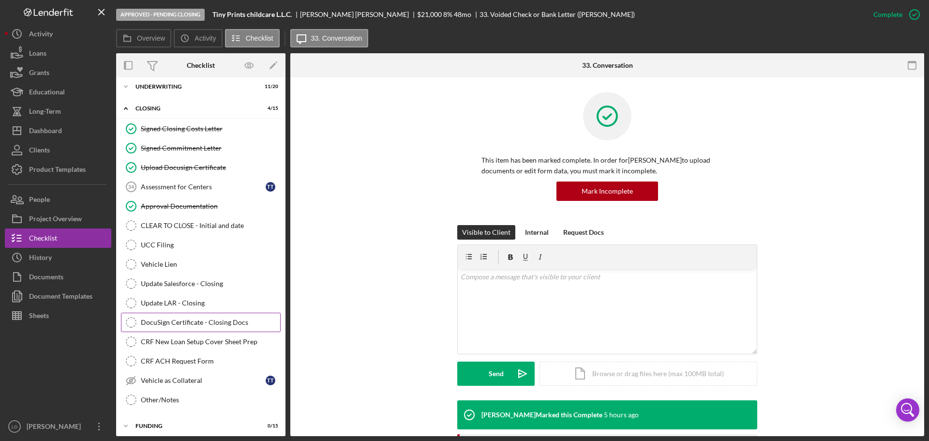
scroll to position [75, 0]
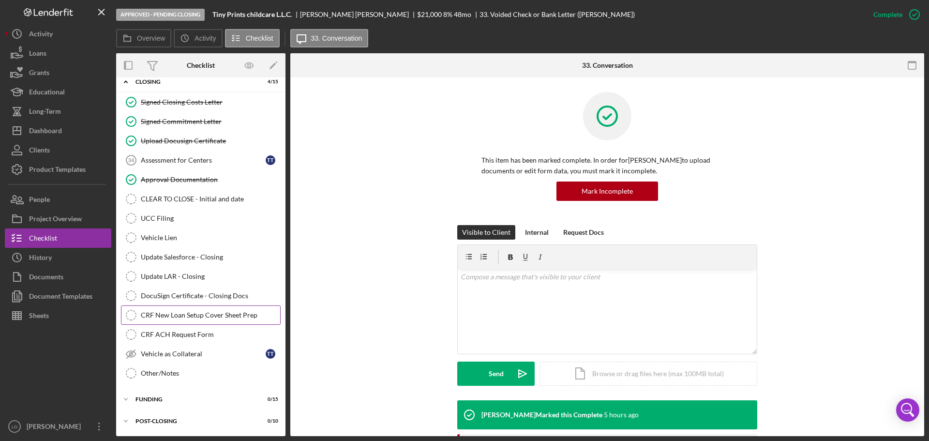
click at [162, 314] on div "CRF New Loan Setup Cover Sheet Prep" at bounding box center [210, 315] width 139 height 8
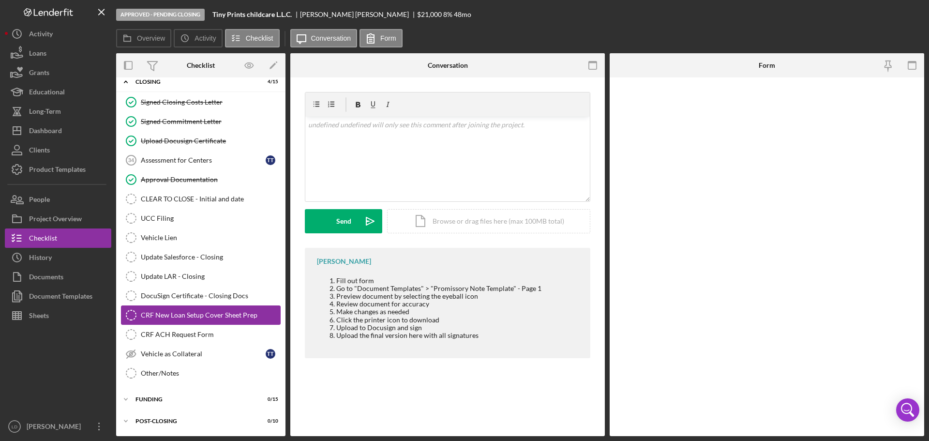
scroll to position [74, 0]
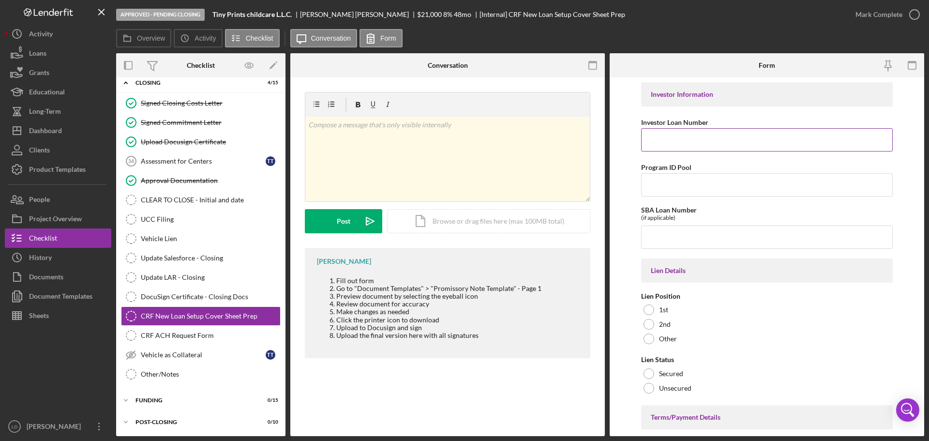
click at [665, 137] on input "Investor Loan Number" at bounding box center [767, 139] width 252 height 23
type input "4222"
click at [711, 186] on input "Program ID Pool" at bounding box center [767, 184] width 252 height 23
type input "10"
click at [708, 240] on input "SBA Loan Number" at bounding box center [767, 236] width 252 height 23
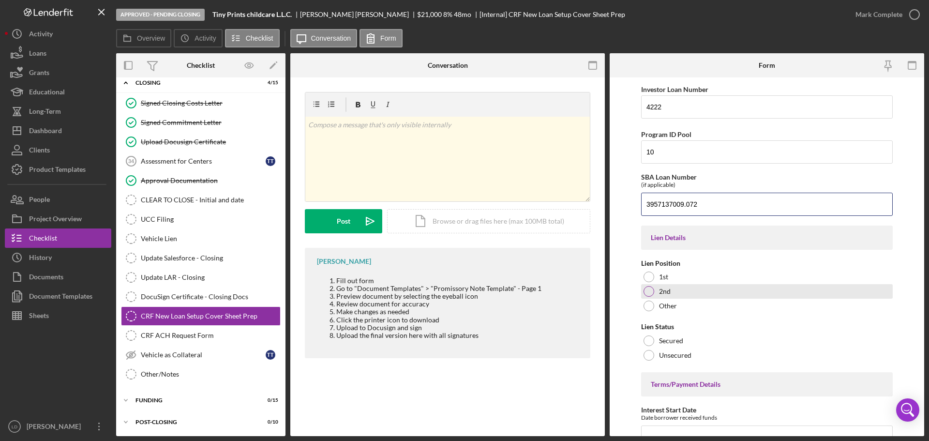
scroll to position [97, 0]
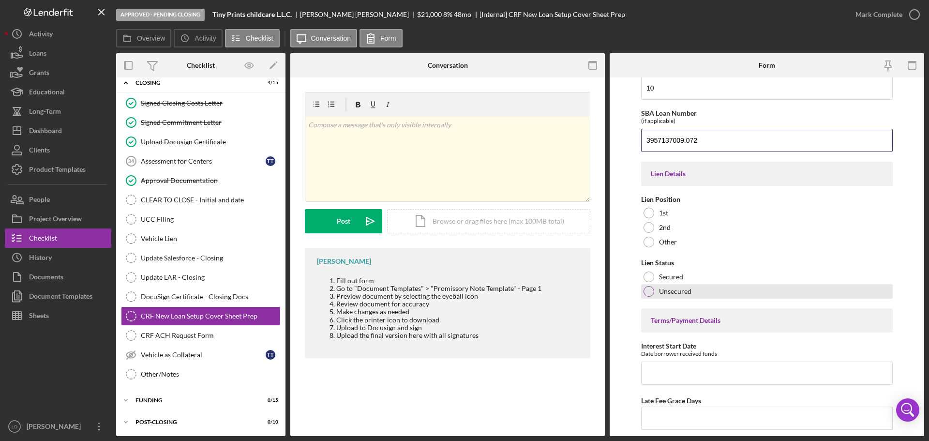
type input "3957137009.072"
click at [652, 289] on div at bounding box center [648, 291] width 11 height 11
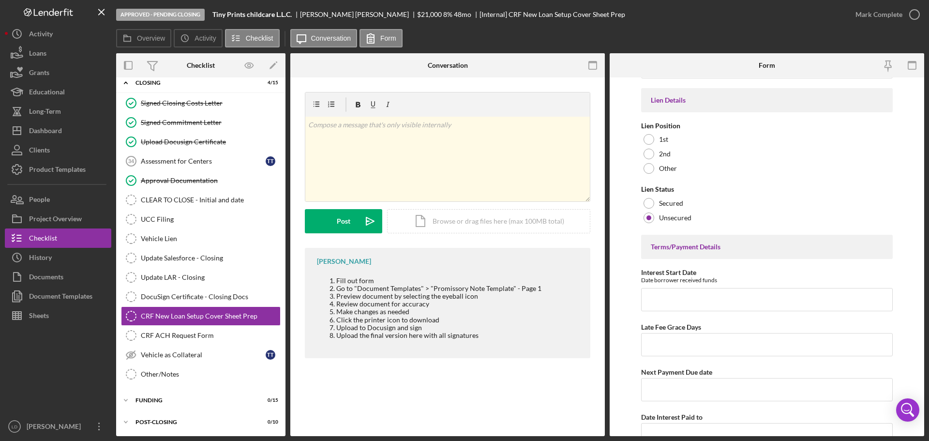
scroll to position [193, 0]
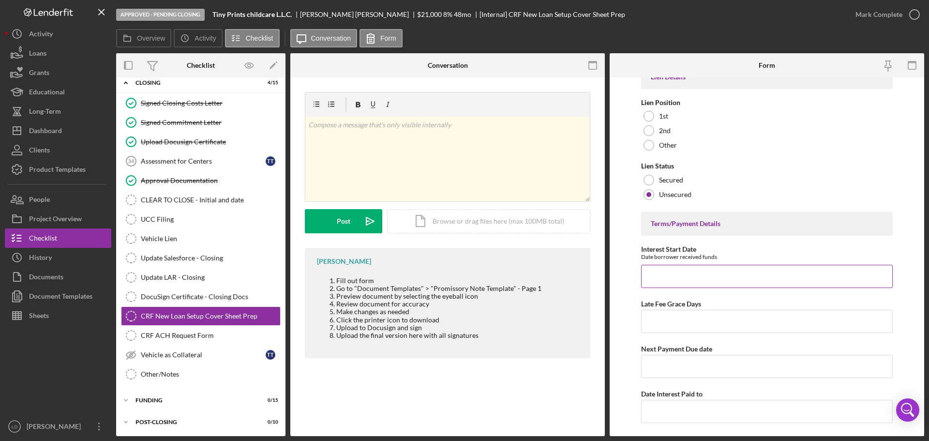
click at [721, 275] on input "Interest Start Date" at bounding box center [767, 276] width 252 height 23
click at [706, 321] on input "Late Fee Grace Days" at bounding box center [767, 321] width 252 height 23
click at [709, 363] on input "Next Payment Due date" at bounding box center [767, 366] width 252 height 23
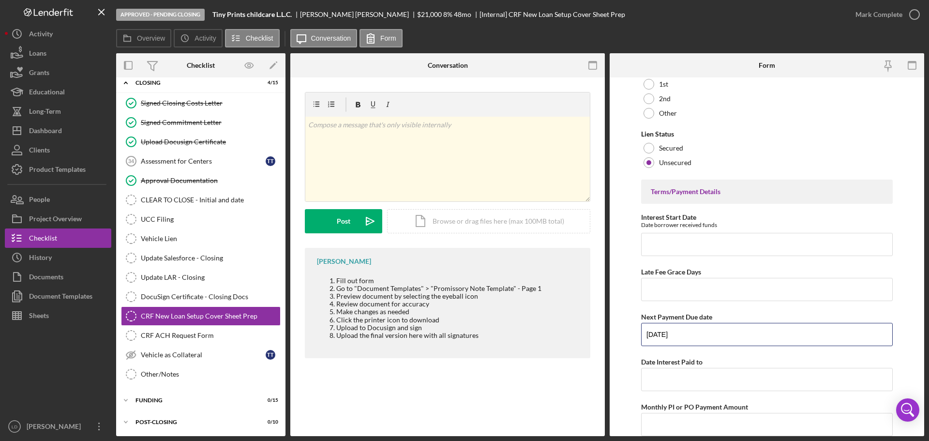
scroll to position [290, 0]
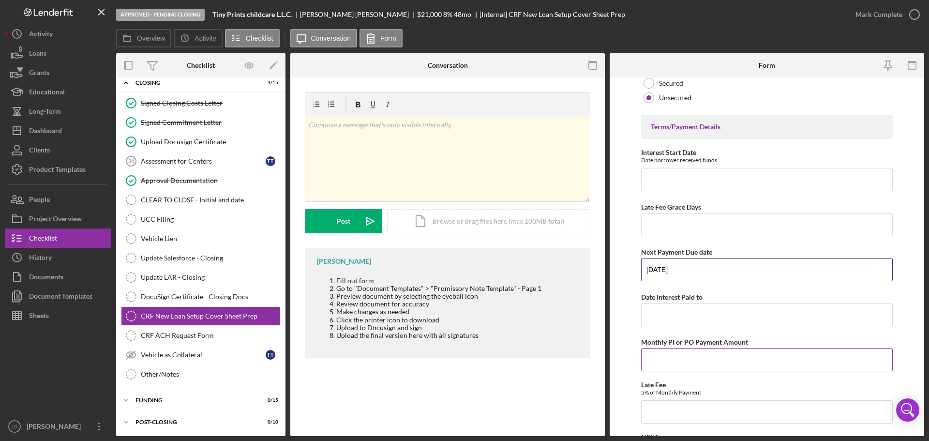
type input "[DATE]"
click at [717, 362] on input "Monthly PI or PO Payment Amount" at bounding box center [767, 359] width 252 height 23
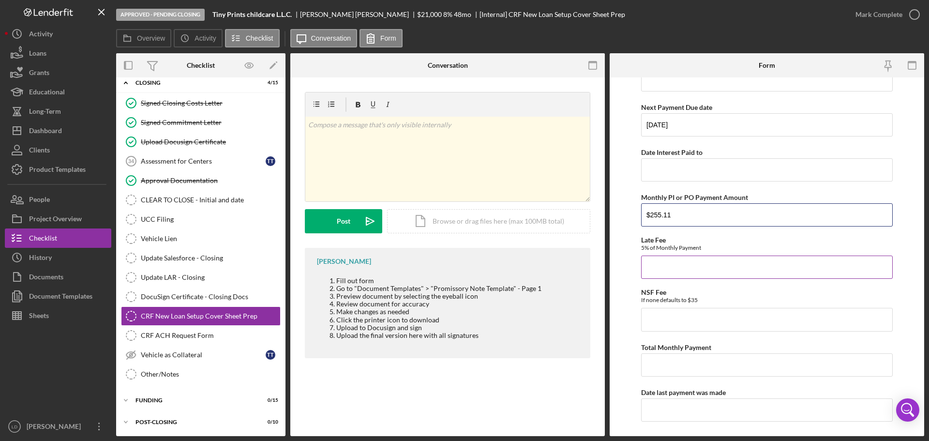
scroll to position [435, 0]
type input "$255.11"
click at [692, 263] on input "Late Fee" at bounding box center [767, 266] width 252 height 23
type input "$12.76"
click at [696, 367] on input "Total Monthly Payment" at bounding box center [767, 364] width 252 height 23
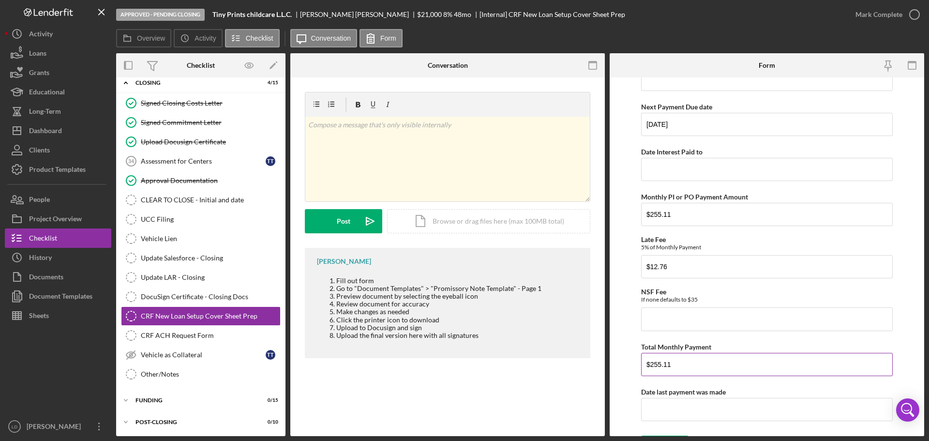
scroll to position [456, 0]
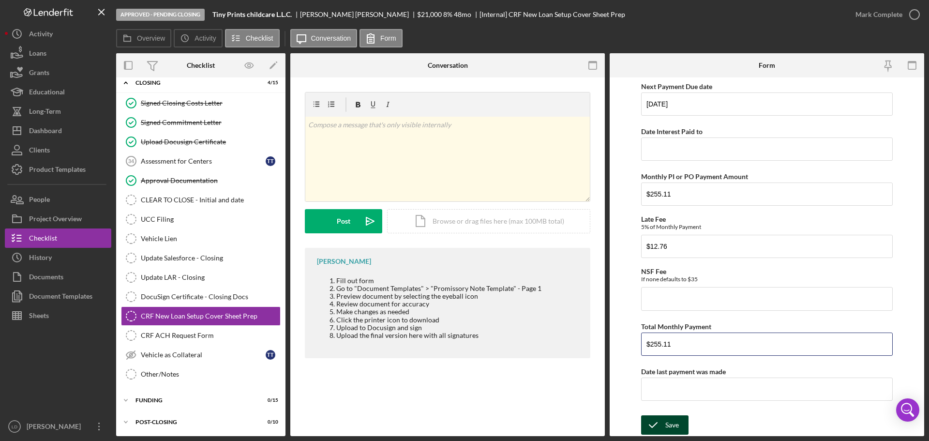
type input "$255.11"
click at [675, 424] on div "Save" at bounding box center [672, 424] width 14 height 19
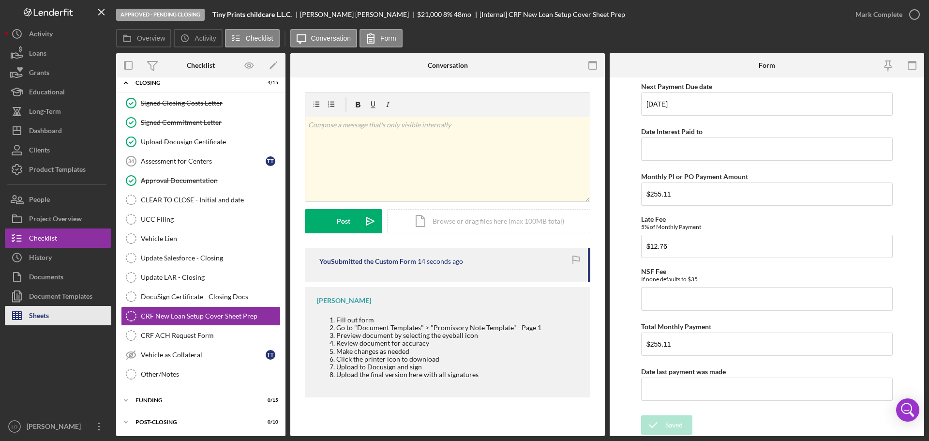
click at [32, 317] on div "Sheets" at bounding box center [39, 317] width 20 height 22
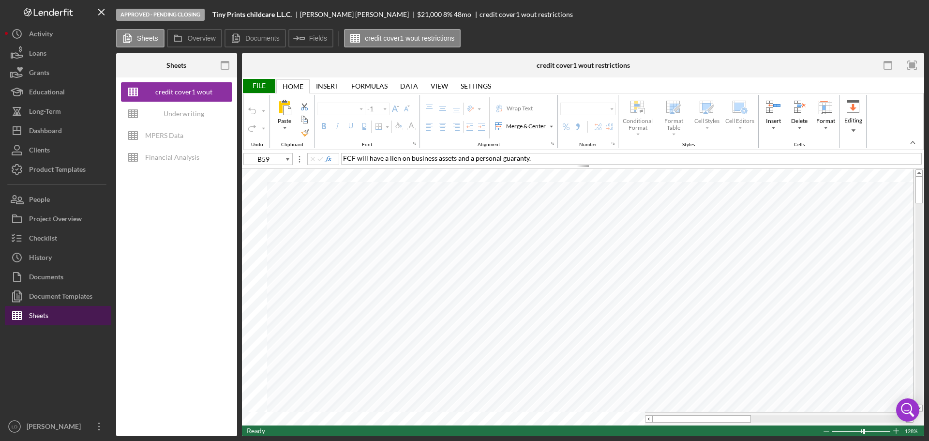
type input "Poppins"
type input "10"
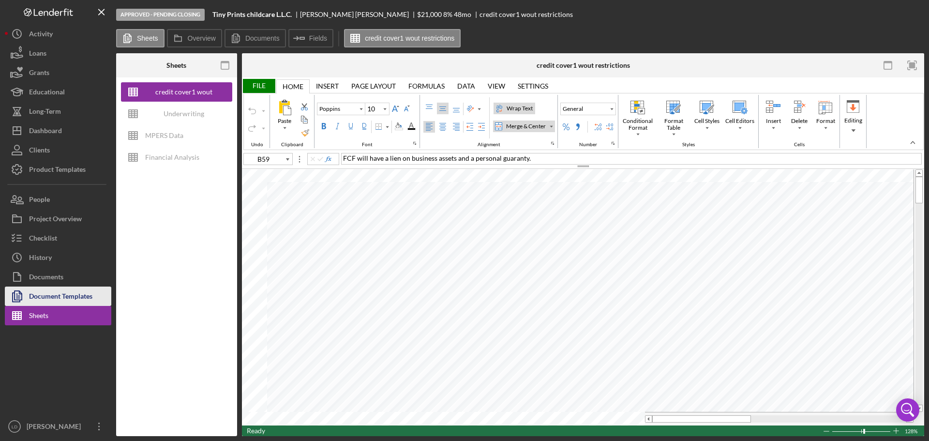
click at [40, 290] on div "Document Templates" at bounding box center [60, 297] width 63 height 22
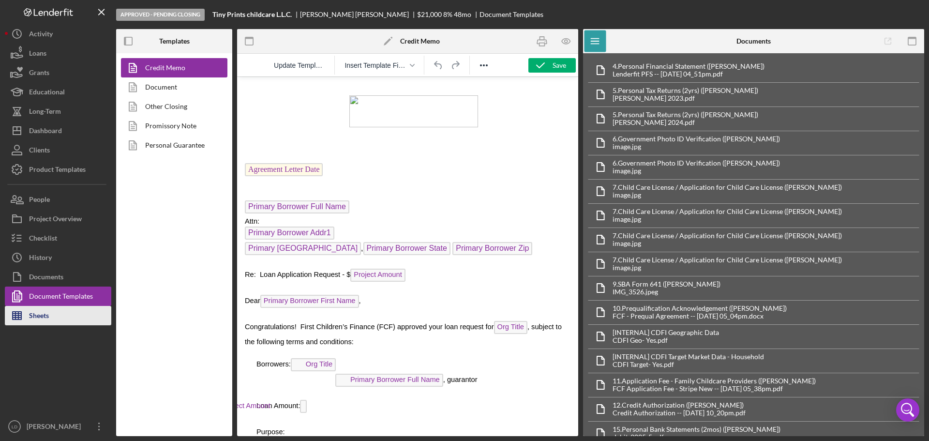
click at [29, 311] on icon "button" at bounding box center [17, 315] width 24 height 24
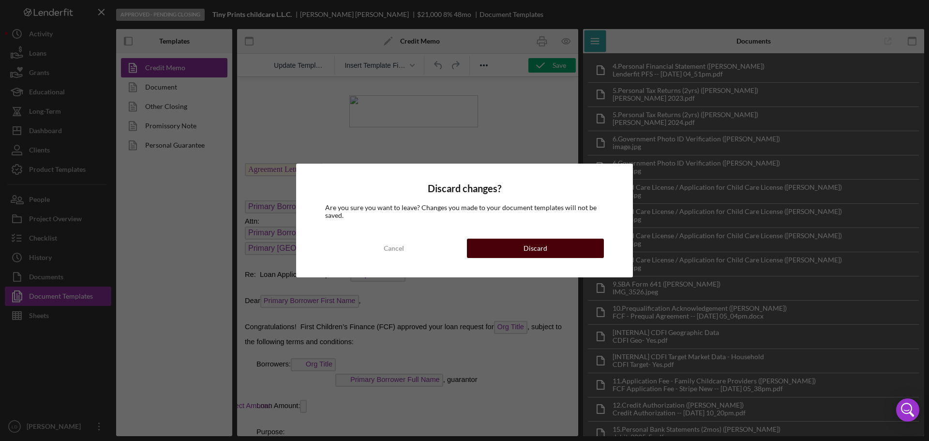
click at [557, 248] on button "Discard" at bounding box center [535, 247] width 137 height 19
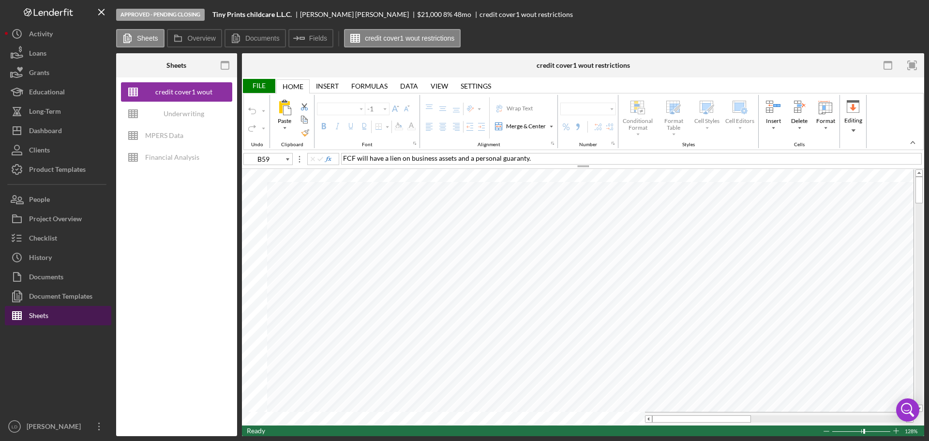
type input "Poppins"
type input "10"
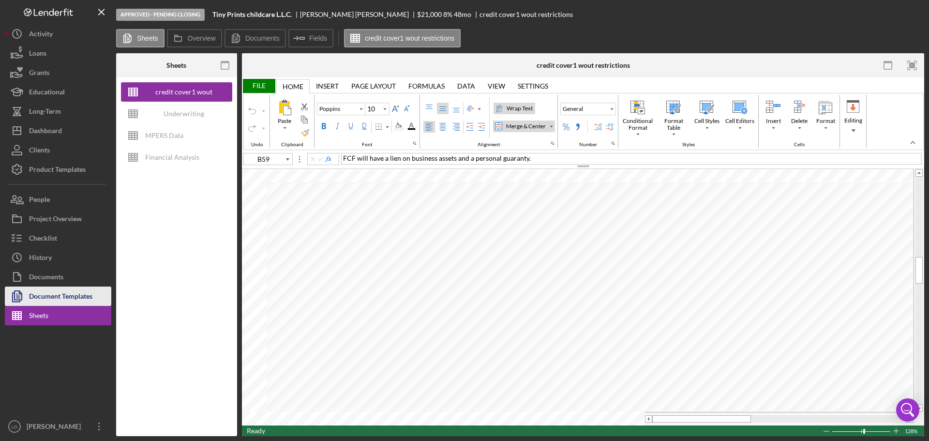
click at [79, 297] on div "Document Templates" at bounding box center [60, 297] width 63 height 22
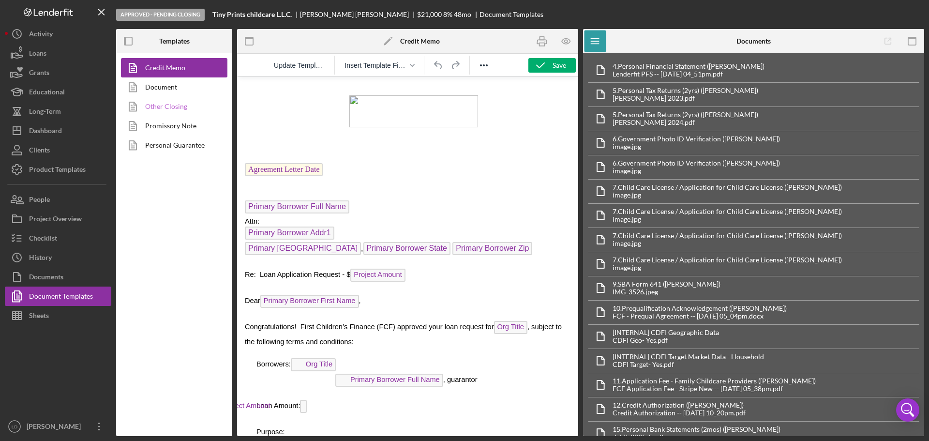
click at [155, 105] on link "Other Closing" at bounding box center [172, 106] width 102 height 19
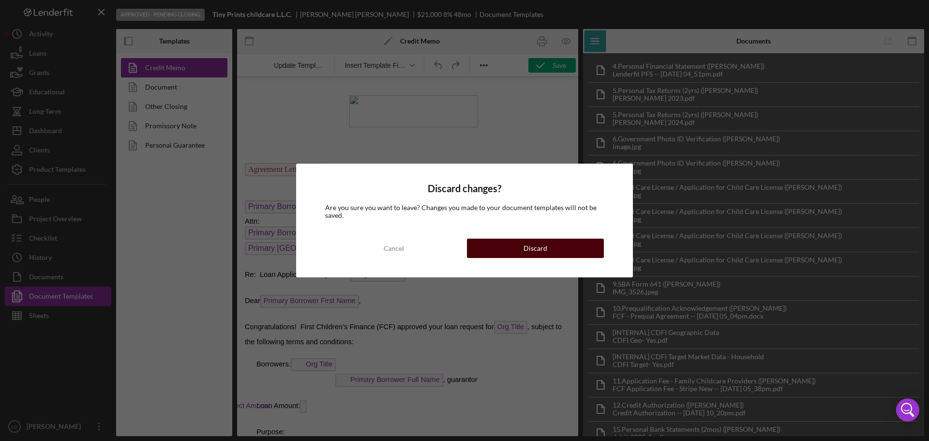
click at [528, 244] on div "Discard" at bounding box center [535, 247] width 24 height 19
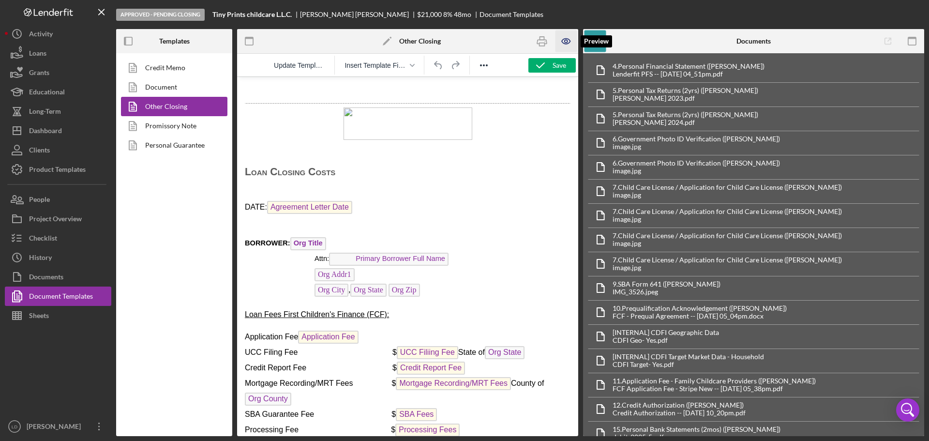
click at [563, 40] on icon "button" at bounding box center [566, 41] width 8 height 5
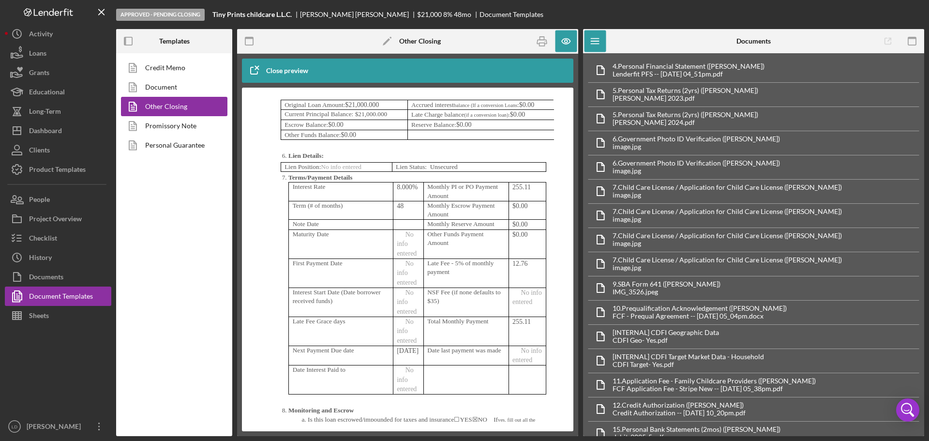
scroll to position [3531, 0]
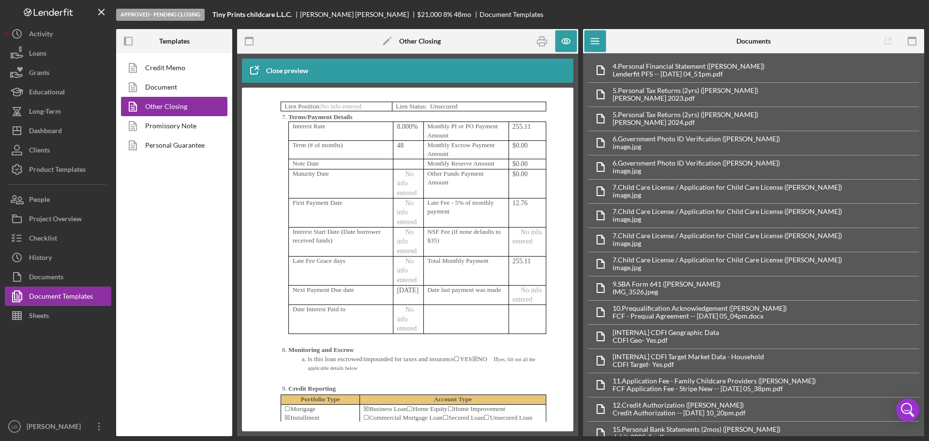
click at [402, 130] on span "8.000%" at bounding box center [407, 126] width 21 height 7
click at [397, 130] on span "8.000%" at bounding box center [407, 126] width 21 height 7
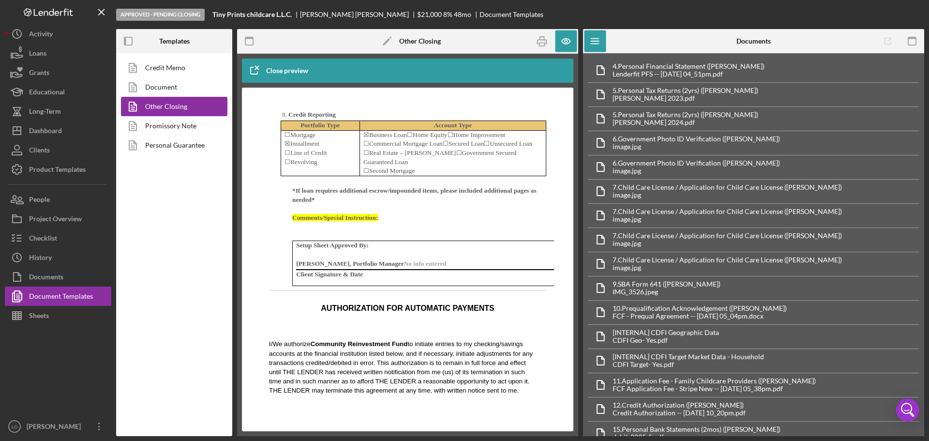
scroll to position [3821, 0]
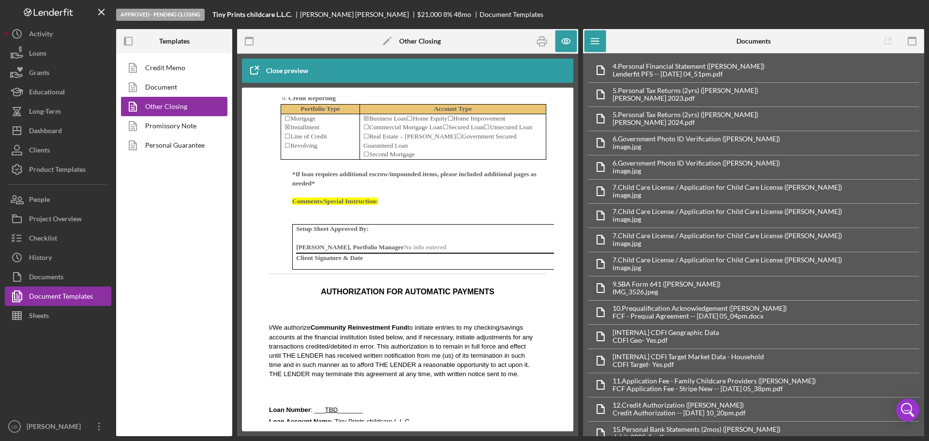
click at [444, 243] on p "Rich Text Area. Press ALT-0 for help." at bounding box center [455, 238] width 319 height 9
click at [31, 239] on div "Checklist" at bounding box center [43, 239] width 28 height 22
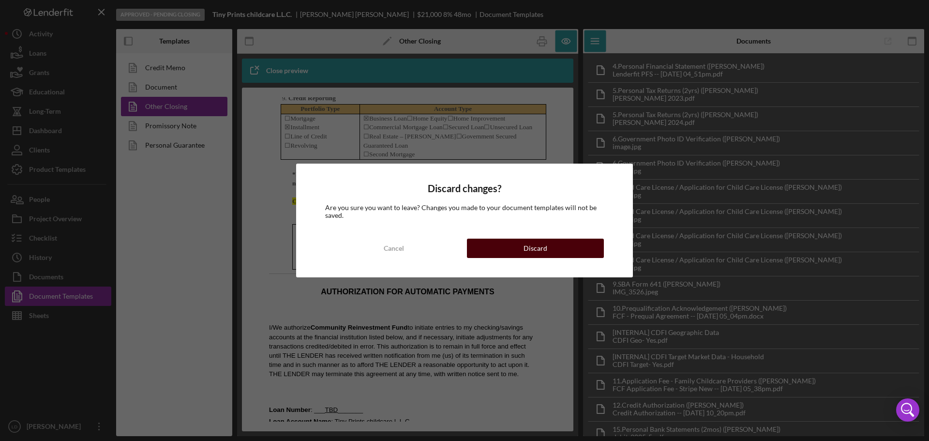
click at [549, 244] on button "Discard" at bounding box center [535, 247] width 137 height 19
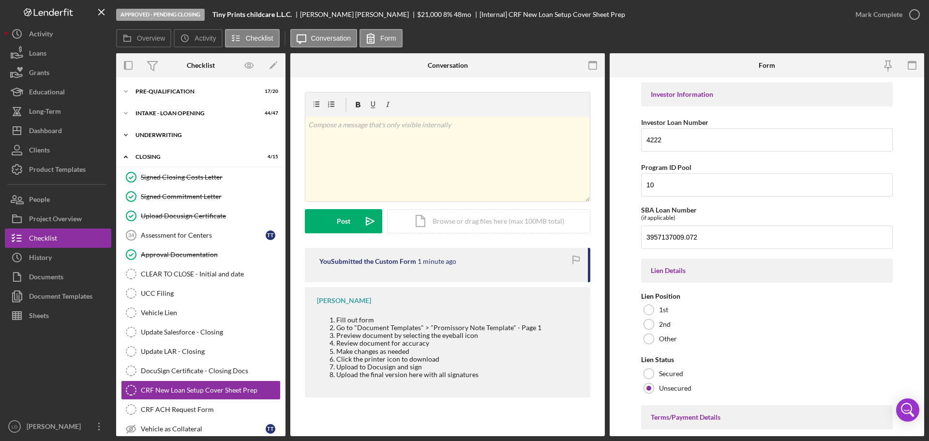
click at [129, 129] on icon "Icon/Expander" at bounding box center [125, 134] width 19 height 19
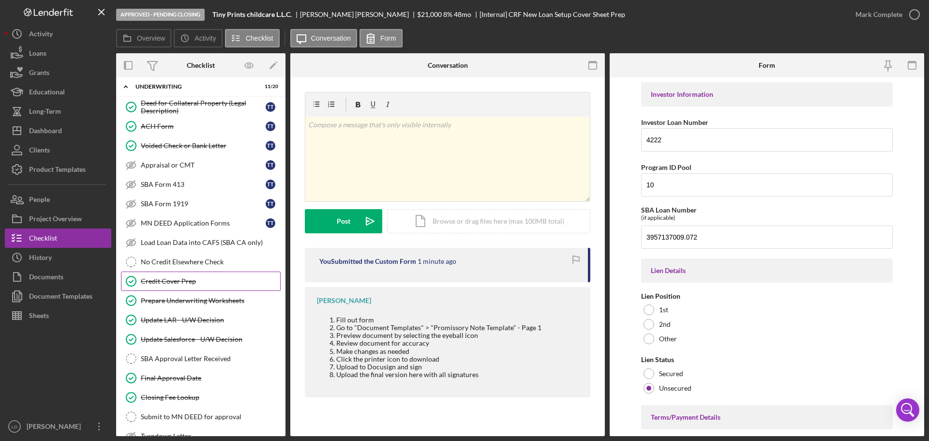
scroll to position [97, 0]
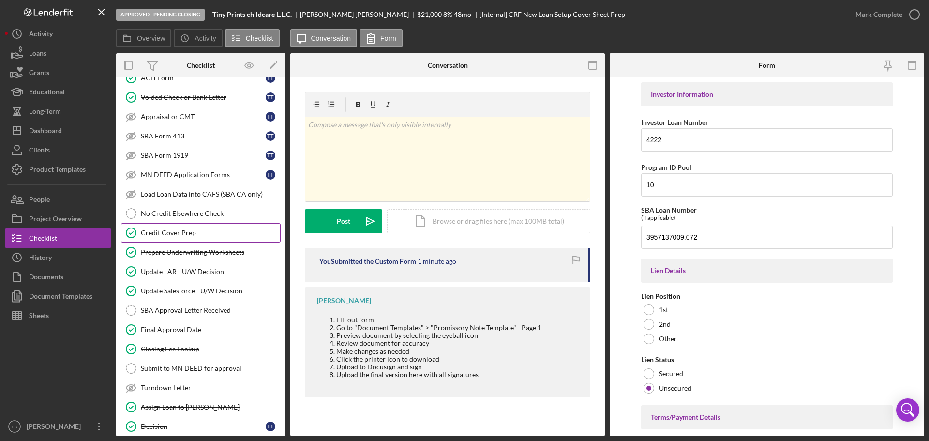
drag, startPoint x: 149, startPoint y: 229, endPoint x: 174, endPoint y: 230, distance: 24.7
click at [149, 229] on div "Credit Cover Prep" at bounding box center [210, 233] width 139 height 8
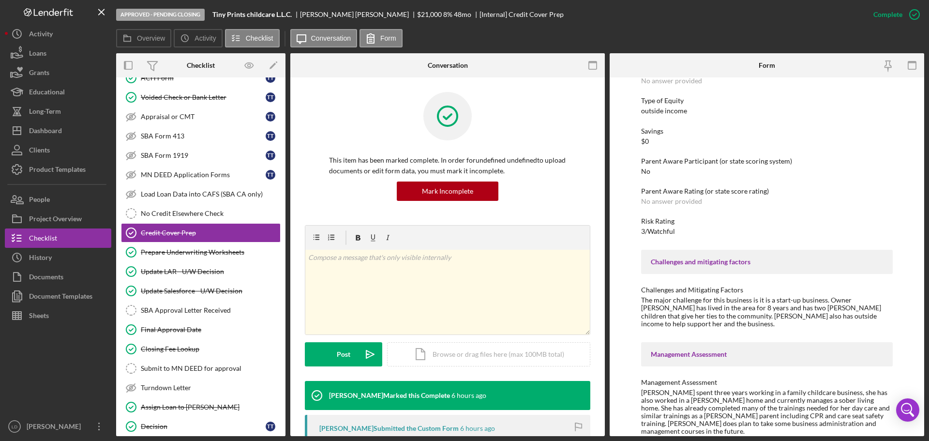
scroll to position [1403, 0]
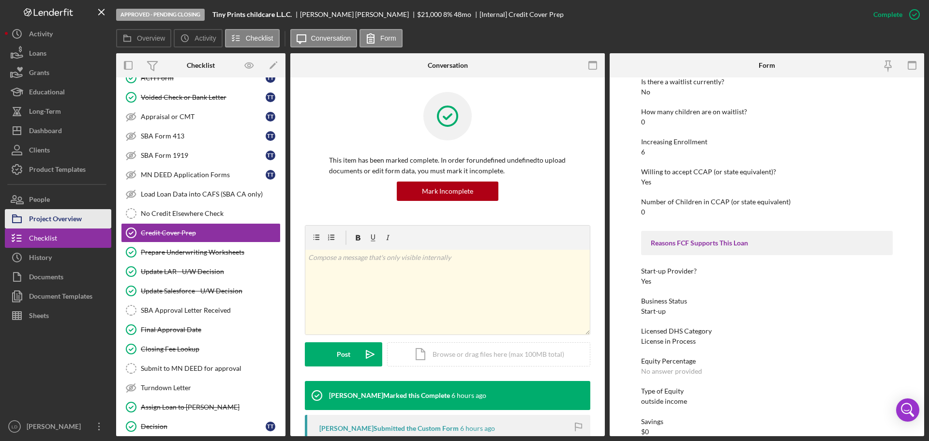
drag, startPoint x: 53, startPoint y: 216, endPoint x: 73, endPoint y: 212, distance: 19.6
click at [53, 216] on div "Project Overview" at bounding box center [55, 220] width 53 height 22
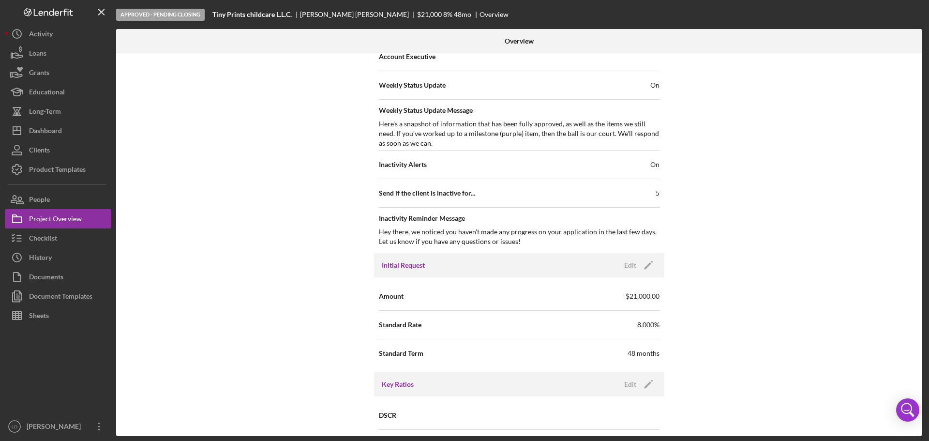
scroll to position [387, 0]
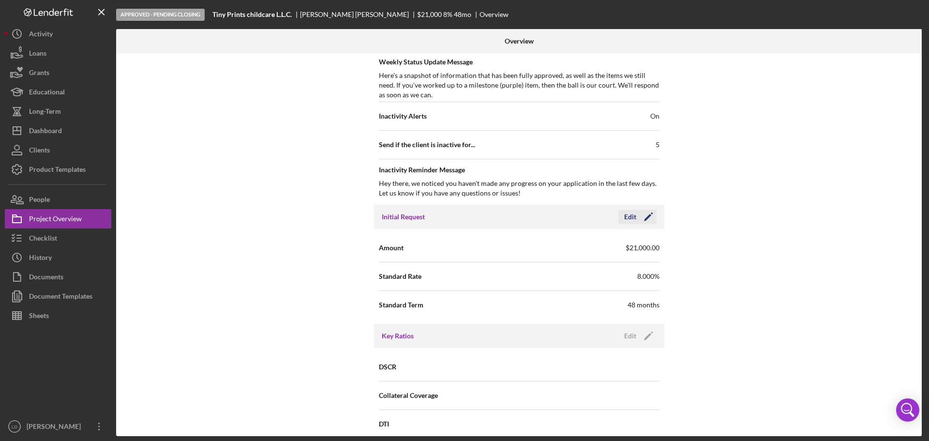
click at [649, 215] on icon "Icon/Edit" at bounding box center [648, 217] width 24 height 24
click at [559, 279] on input "8.000%" at bounding box center [589, 275] width 140 height 23
drag, startPoint x: 473, startPoint y: 285, endPoint x: 434, endPoint y: 288, distance: 38.3
click at [434, 288] on div "Standard Rate 8.000%" at bounding box center [519, 276] width 281 height 24
type input "7.750%"
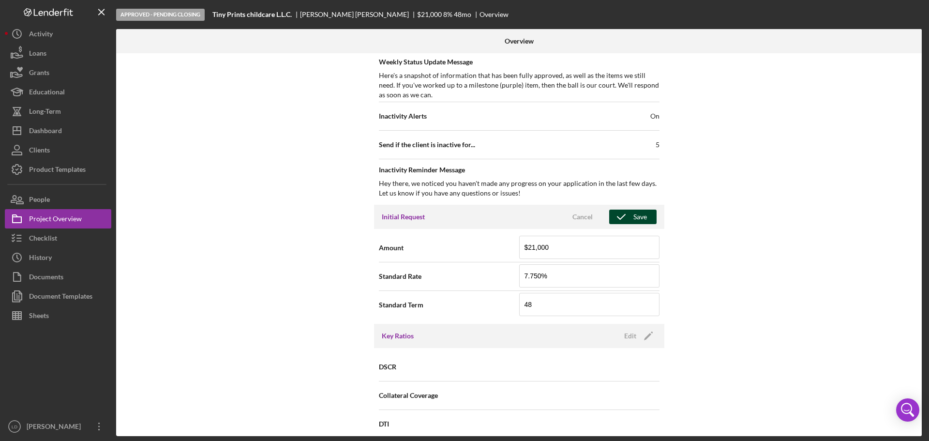
click at [630, 217] on icon "button" at bounding box center [621, 217] width 24 height 24
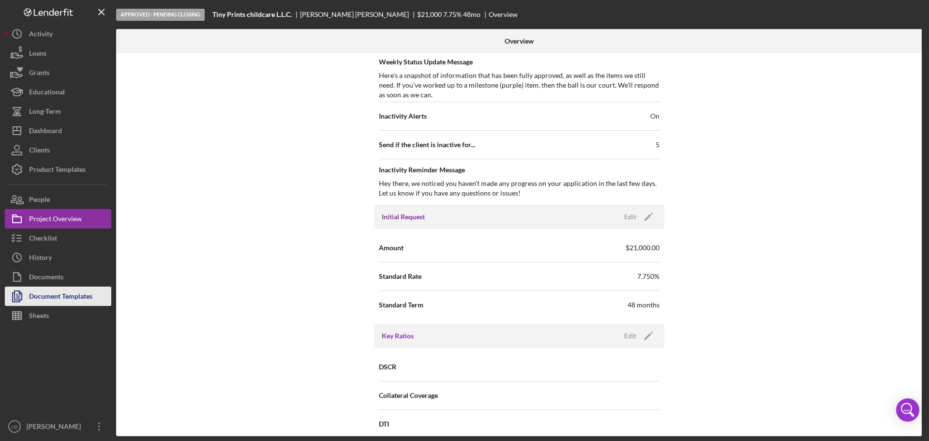
click at [34, 293] on div "Document Templates" at bounding box center [60, 297] width 63 height 22
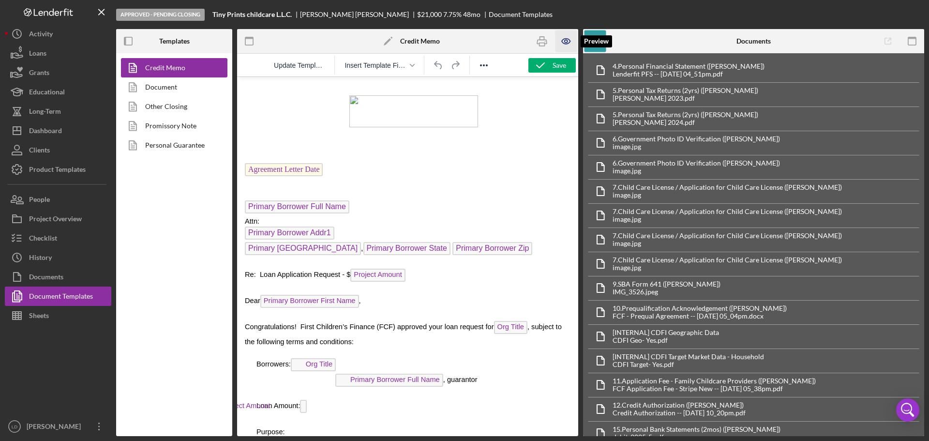
click at [563, 37] on icon "button" at bounding box center [566, 41] width 22 height 22
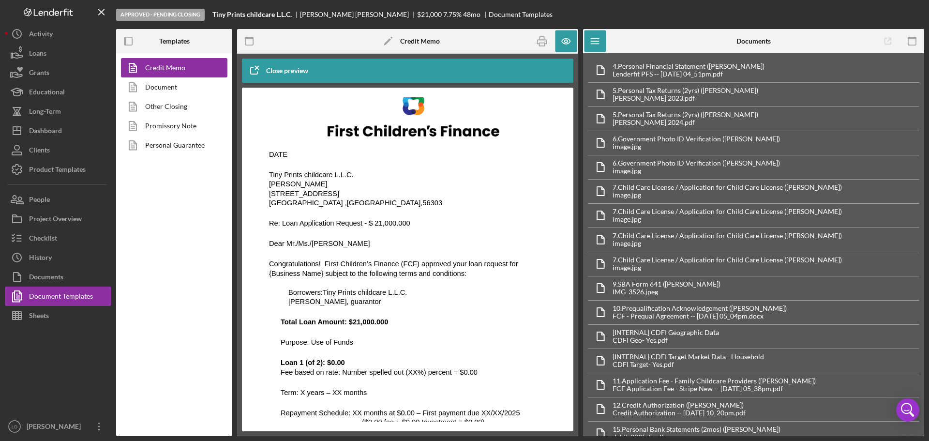
scroll to position [2472, 0]
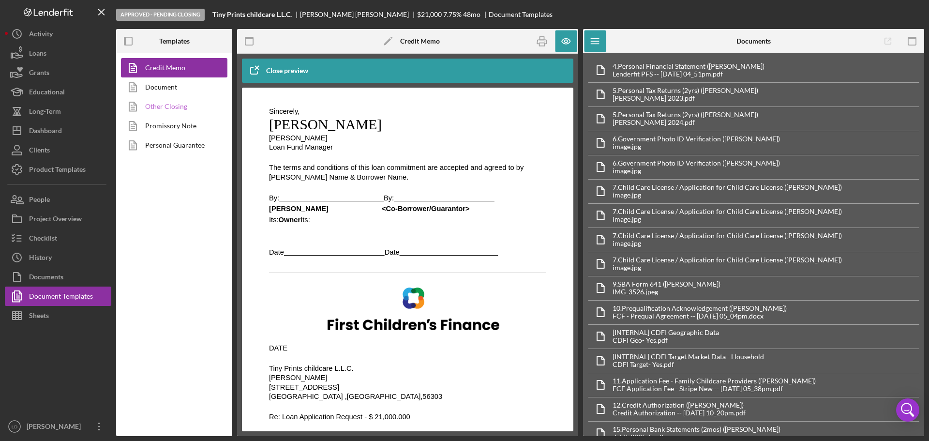
click at [157, 104] on link "Other Closing" at bounding box center [172, 106] width 102 height 19
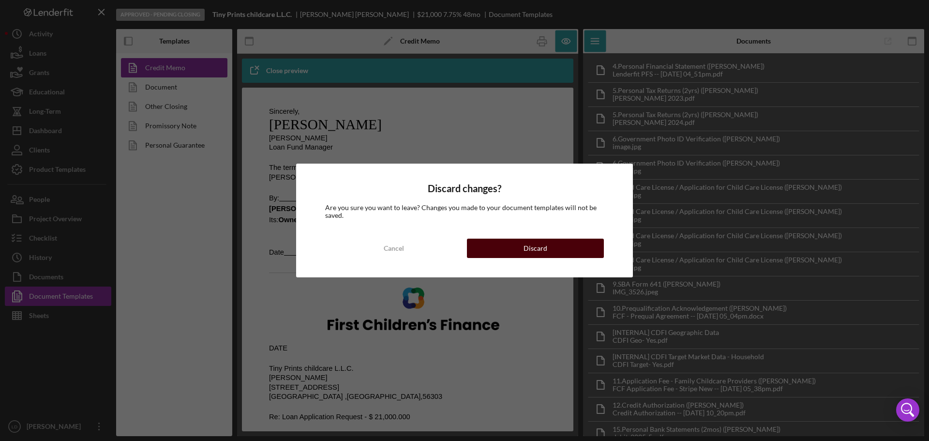
click at [556, 244] on button "Discard" at bounding box center [535, 247] width 137 height 19
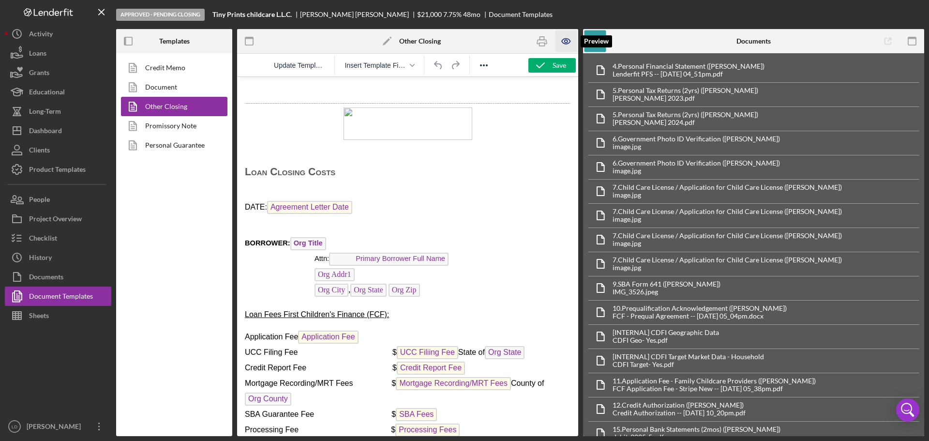
click at [568, 35] on icon "button" at bounding box center [566, 41] width 22 height 22
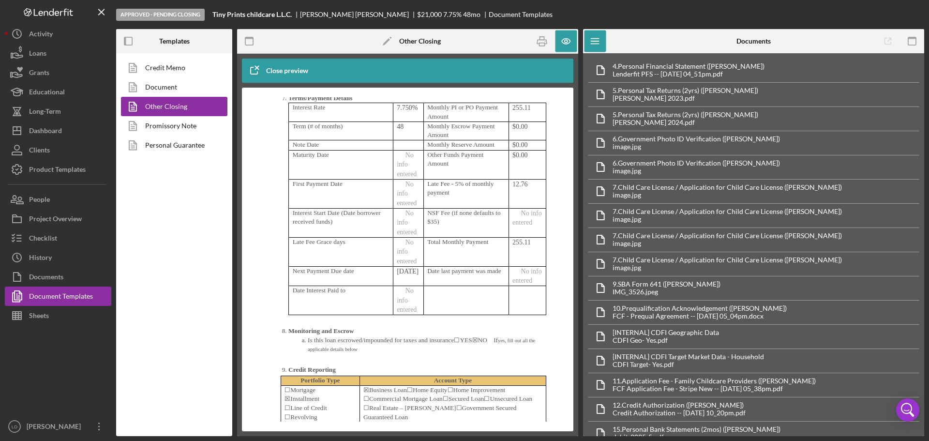
scroll to position [3579, 0]
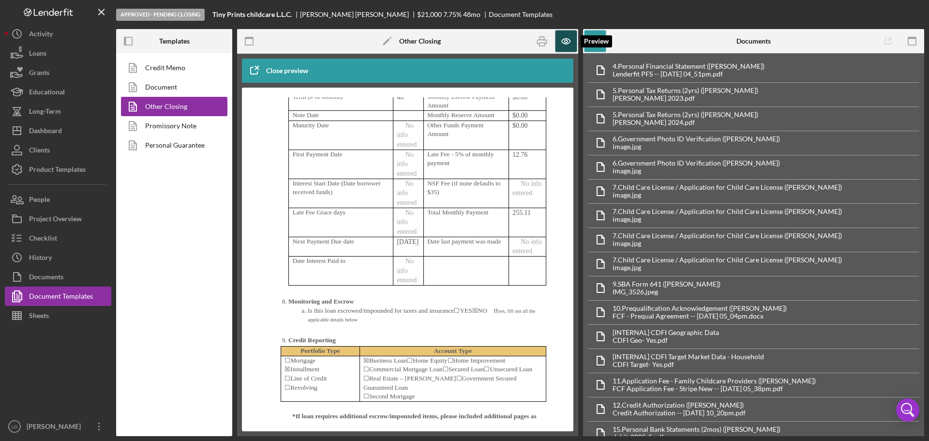
click at [566, 36] on icon "button" at bounding box center [566, 41] width 22 height 22
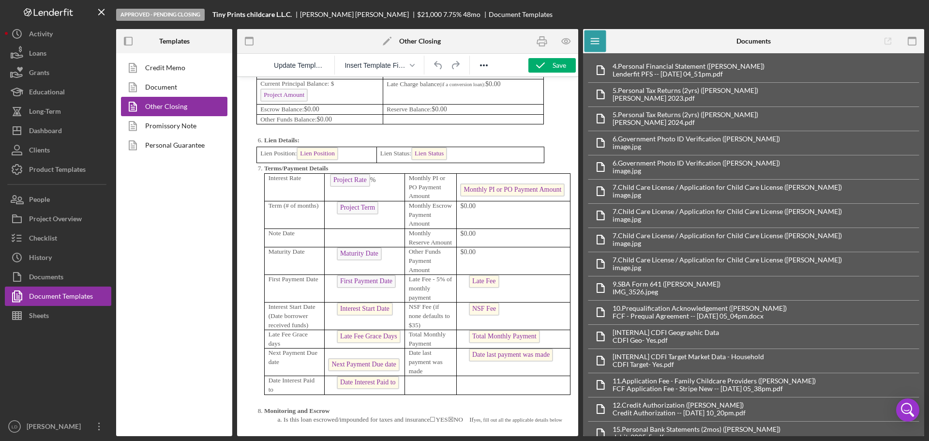
scroll to position [3821, 0]
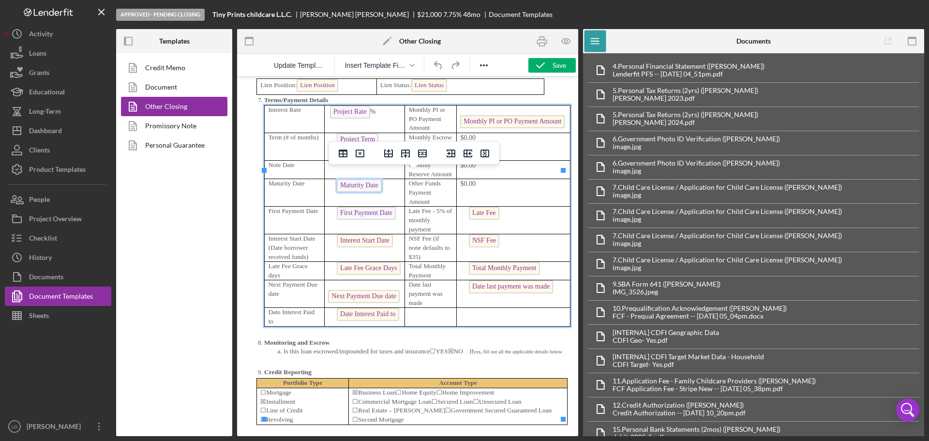
click at [366, 192] on span "Maturity Date" at bounding box center [359, 185] width 45 height 13
click at [362, 220] on span "First Payment Date" at bounding box center [366, 213] width 59 height 13
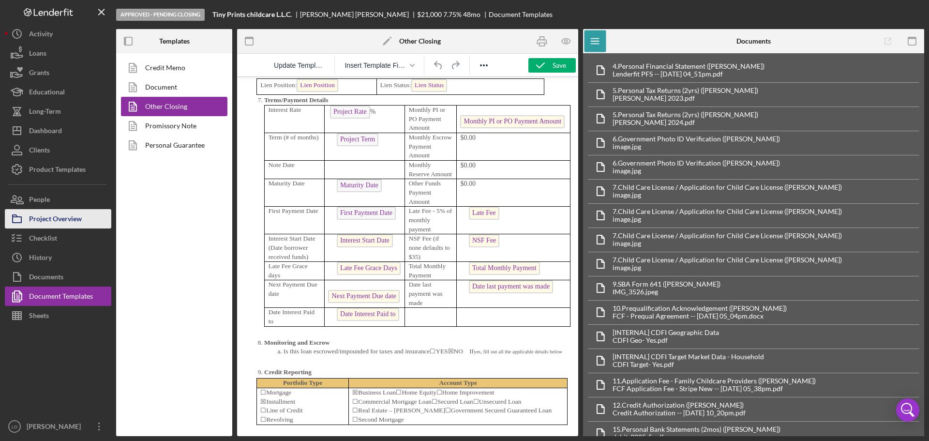
click at [36, 210] on div "Project Overview" at bounding box center [55, 220] width 53 height 22
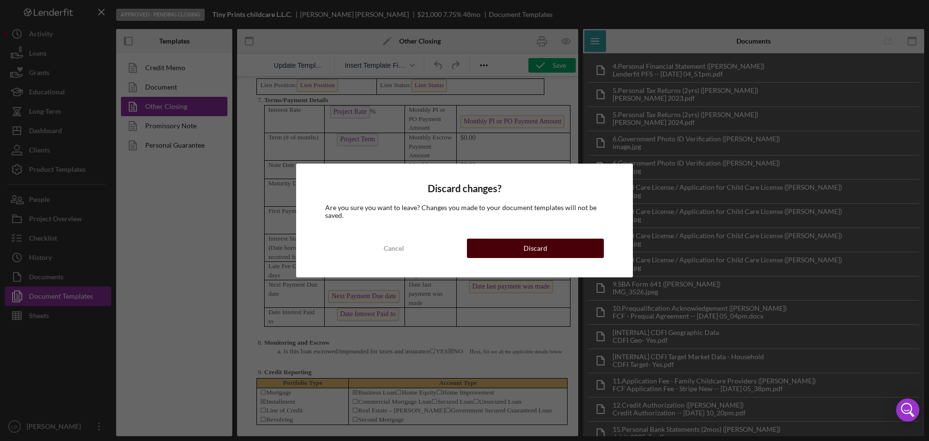
click at [540, 242] on div "Discard" at bounding box center [535, 247] width 24 height 19
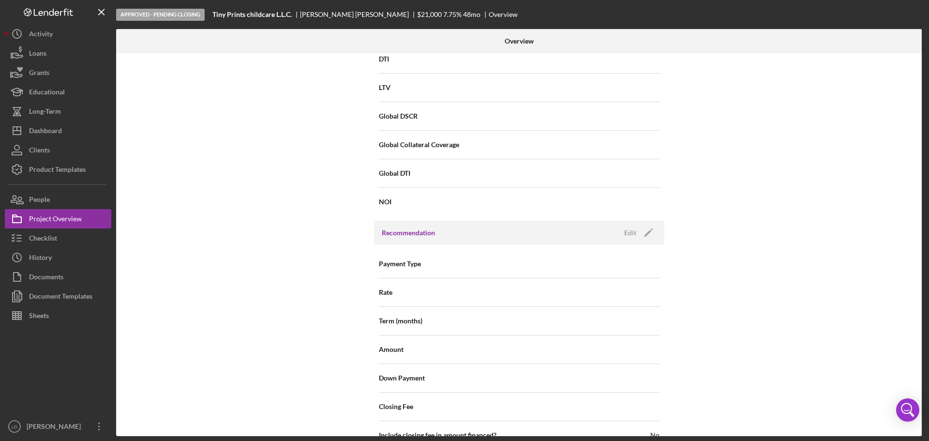
scroll to position [774, 0]
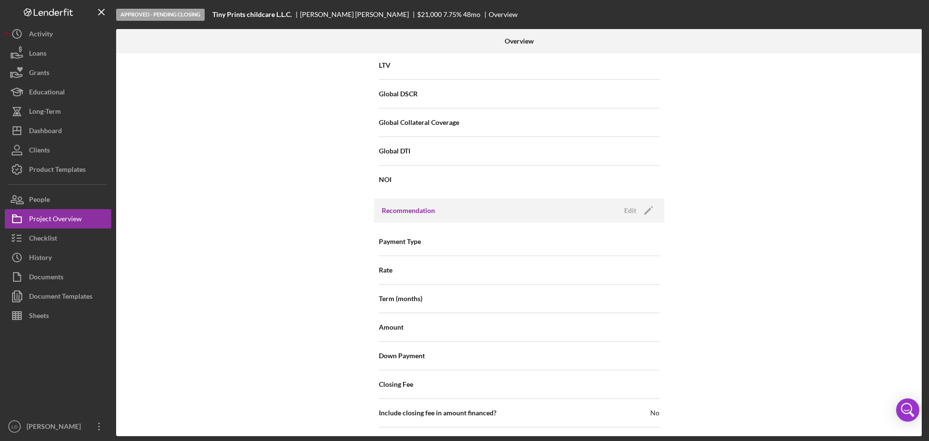
click at [644, 202] on div "Recommendation Edit Icon/Edit" at bounding box center [519, 210] width 290 height 24
click at [646, 206] on icon "Icon/Edit" at bounding box center [648, 210] width 24 height 24
click at [614, 244] on div "Select..." at bounding box center [578, 242] width 116 height 22
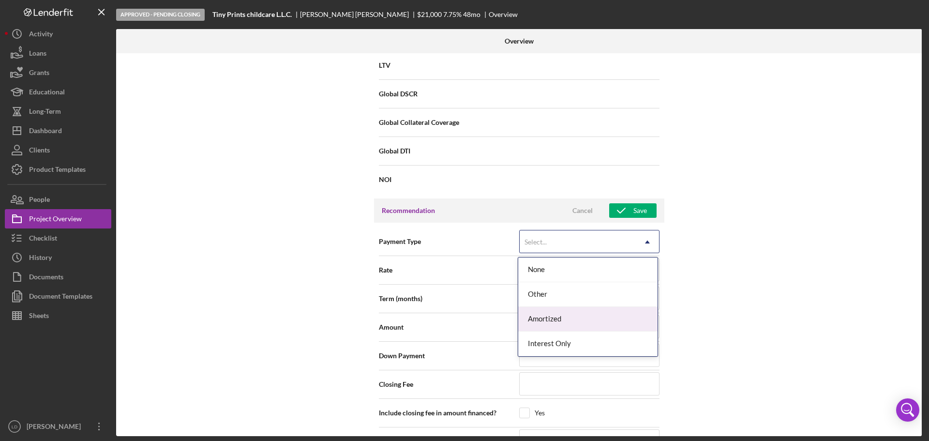
click at [599, 321] on div "Amortized" at bounding box center [587, 319] width 139 height 25
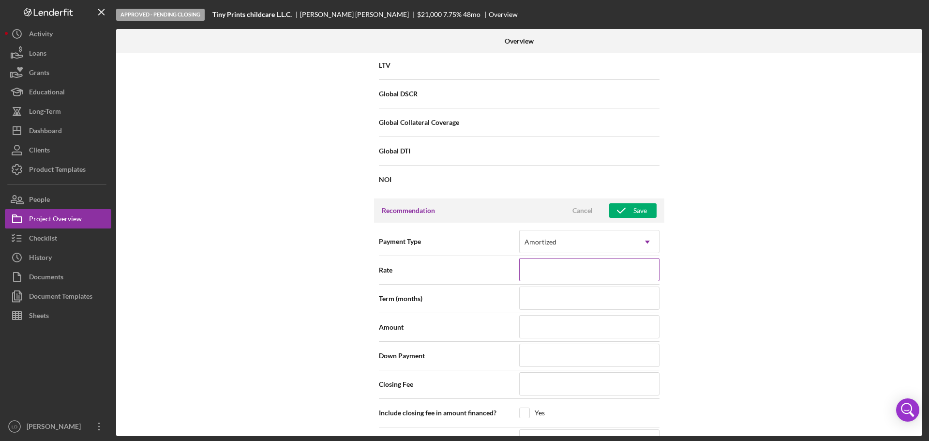
click at [598, 264] on input at bounding box center [589, 269] width 140 height 23
type input "7.750%"
click at [576, 295] on input at bounding box center [589, 297] width 140 height 23
type input "48"
click at [554, 330] on input at bounding box center [589, 326] width 140 height 23
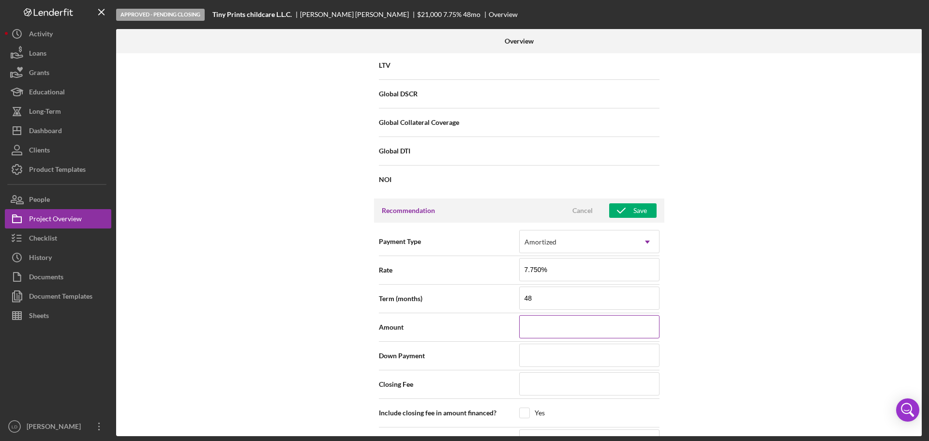
type input "$21,000"
click at [565, 362] on input at bounding box center [589, 354] width 140 height 23
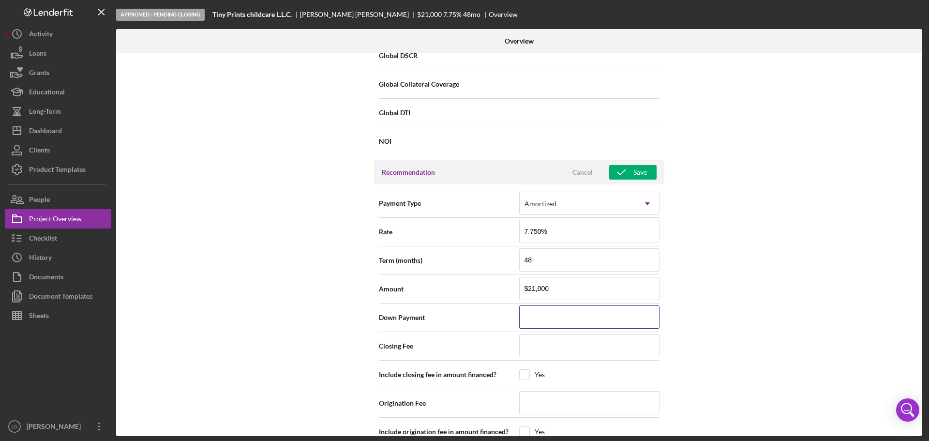
scroll to position [919, 0]
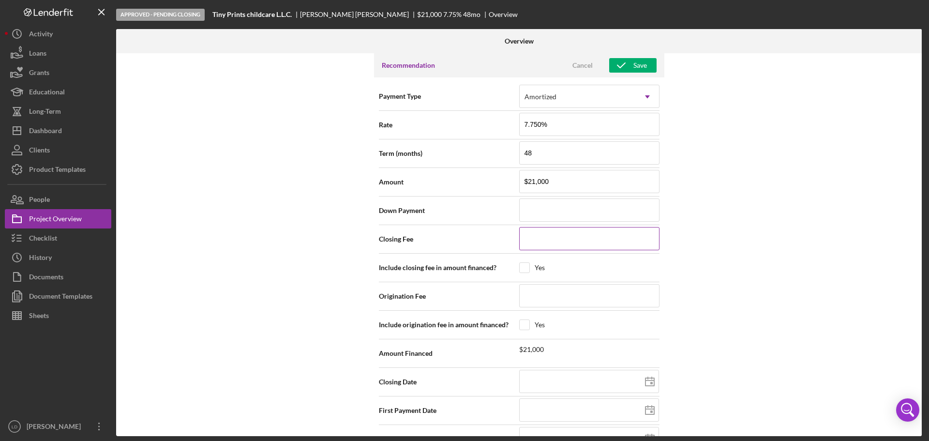
click at [556, 243] on input at bounding box center [589, 238] width 140 height 23
click at [582, 378] on input at bounding box center [589, 381] width 140 height 23
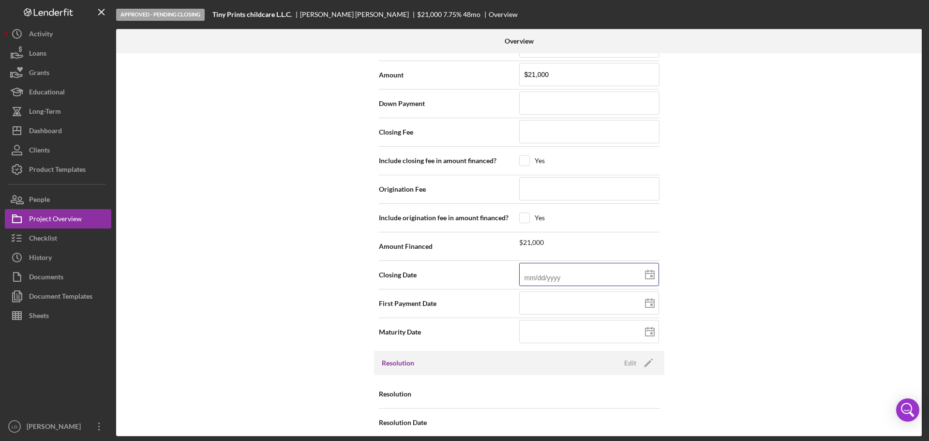
scroll to position [1036, 0]
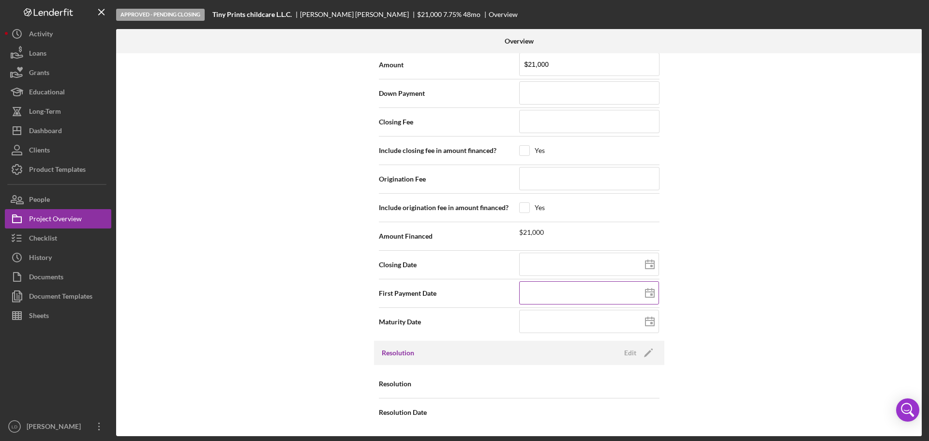
click at [641, 293] on icon at bounding box center [650, 293] width 24 height 24
type input "[DATE]"
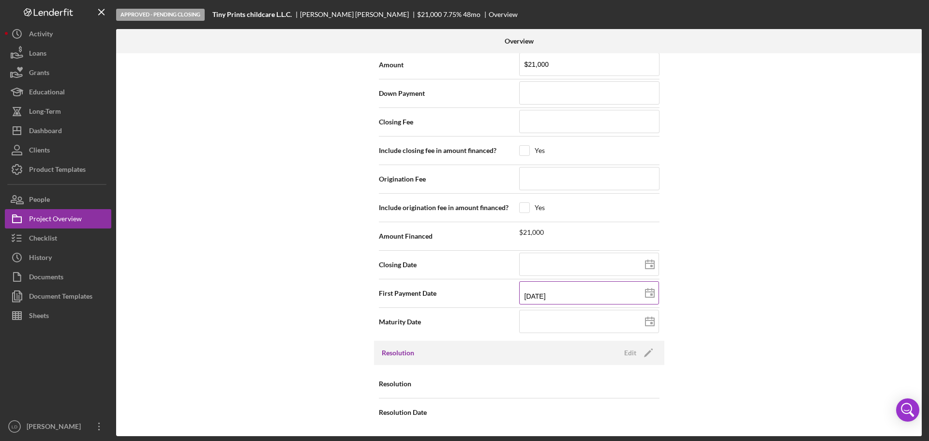
type input "[DATE]"
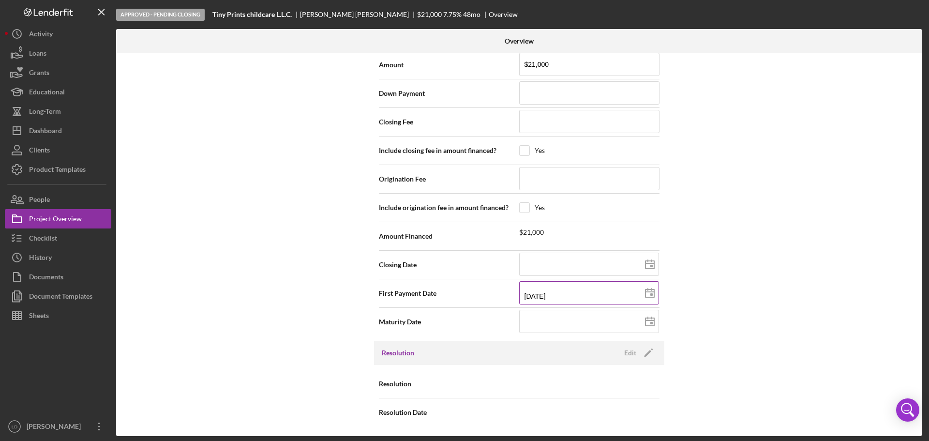
type input "[DATE]"
click at [614, 324] on input at bounding box center [589, 321] width 140 height 23
type input "1m/dd/yyyy"
type input "10/dd/yyyy"
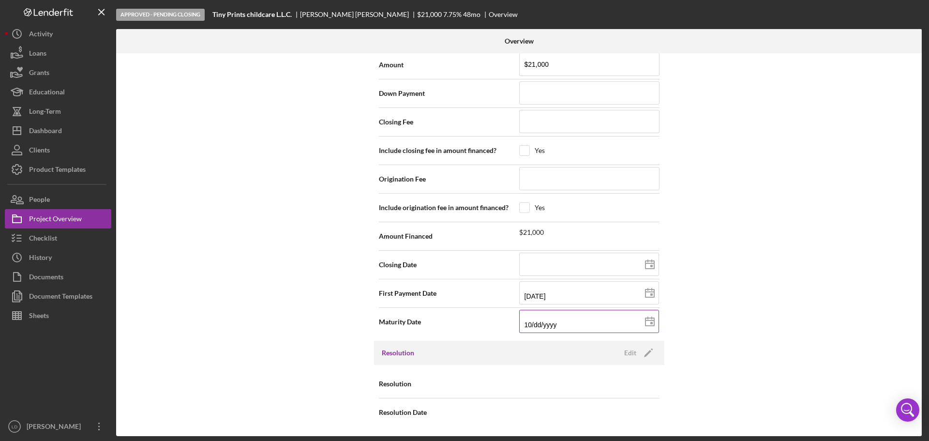
type input "10/dd/yyyy"
type input "10/1d/yyyy"
type input "10/15/yyyy"
type input "10/15/2yyy"
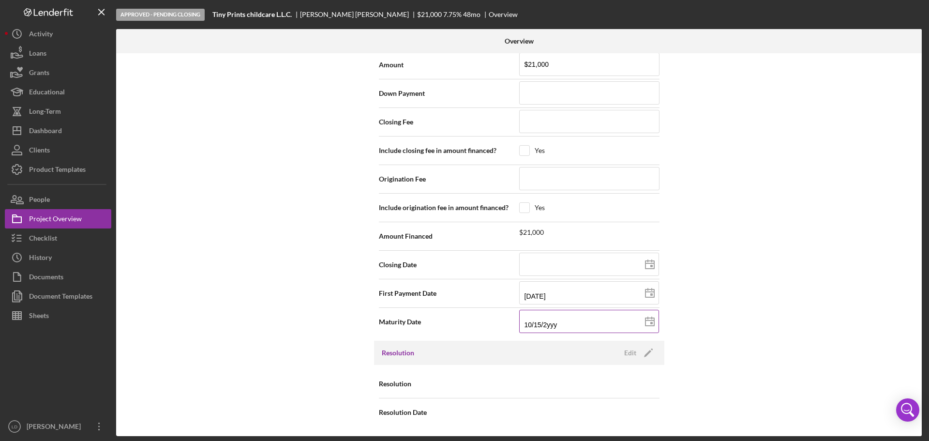
type input "10/15/20yy"
type input "10/15/202y"
type input "[DATE]"
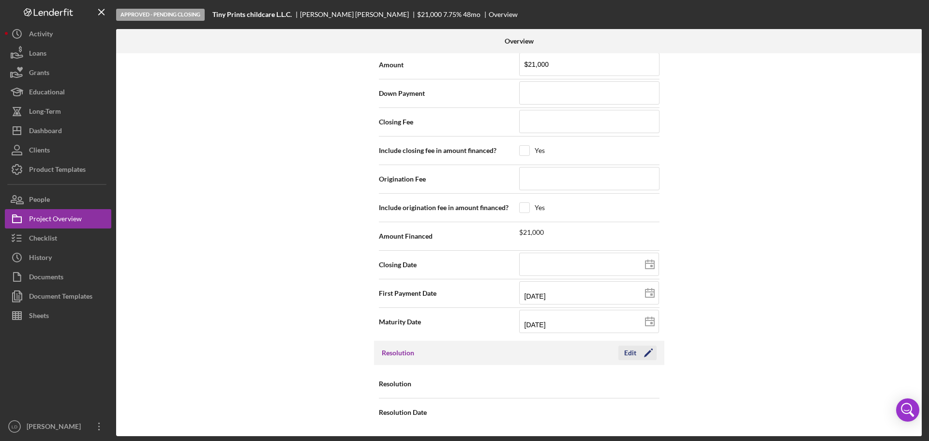
click at [645, 349] on icon "Icon/Edit" at bounding box center [648, 353] width 24 height 24
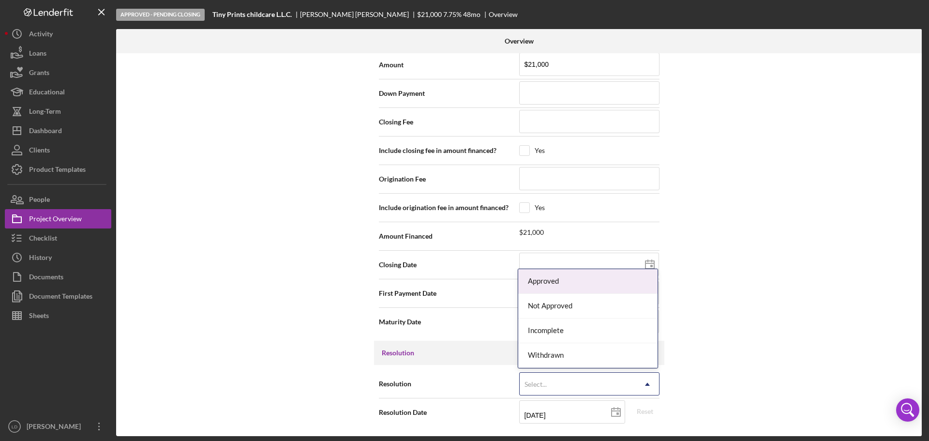
click at [640, 381] on icon "Icon/Dropdown Arrow" at bounding box center [647, 383] width 23 height 23
click at [595, 280] on div "Approved" at bounding box center [587, 281] width 139 height 25
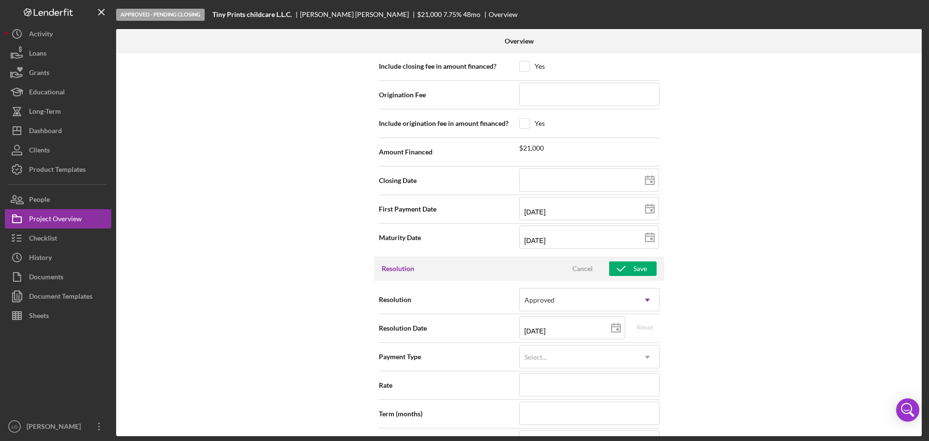
scroll to position [1133, 0]
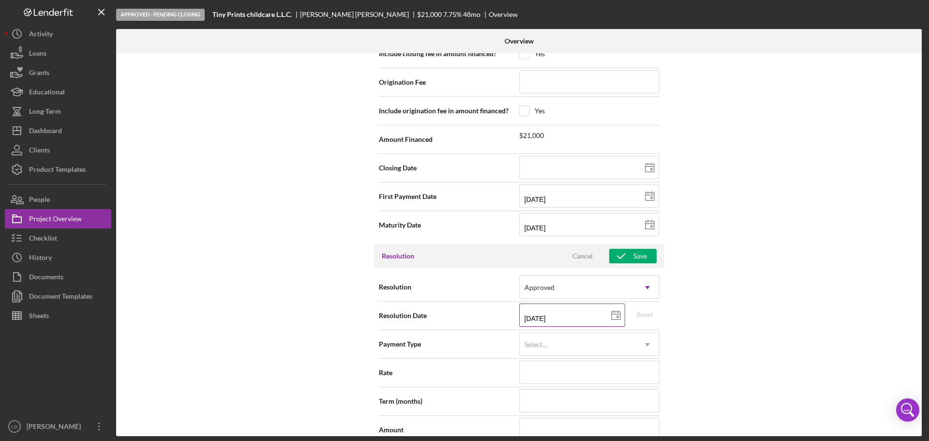
click at [614, 314] on line at bounding box center [615, 314] width 9 height 0
type input "[DATE]"
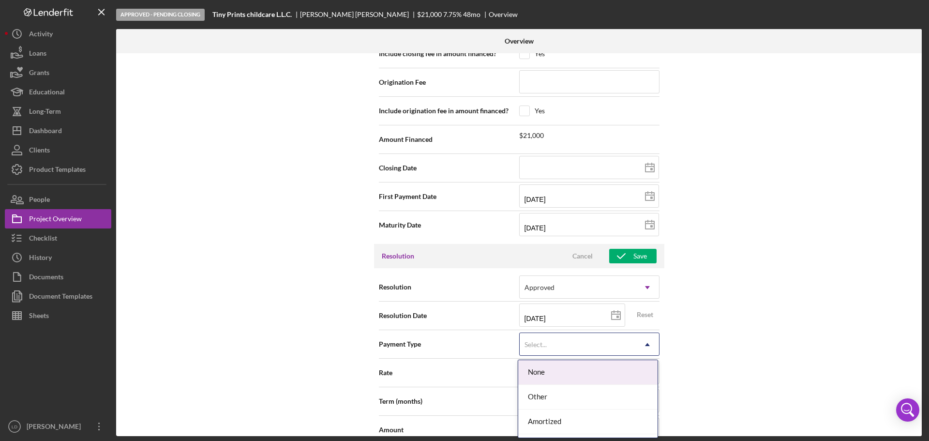
click at [640, 340] on icon "Icon/Dropdown Arrow" at bounding box center [647, 344] width 23 height 23
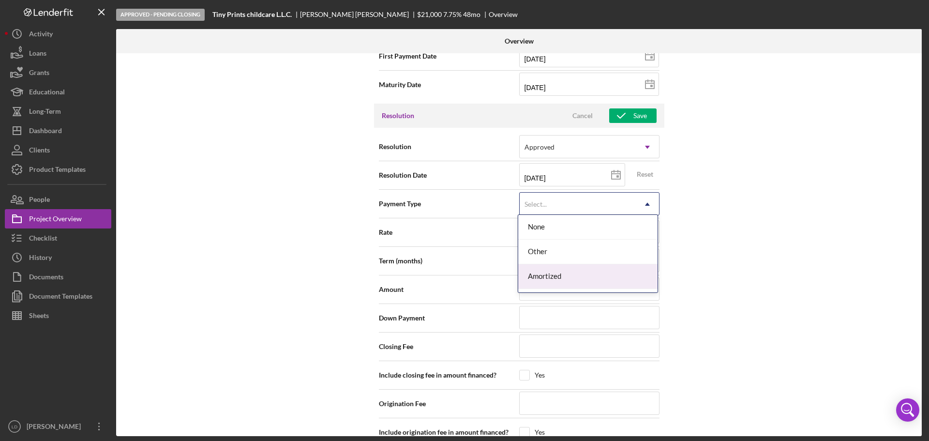
scroll to position [1278, 0]
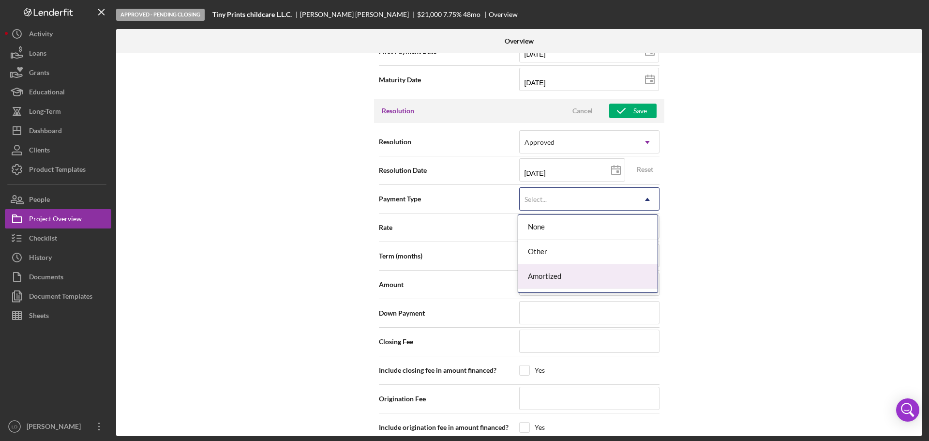
click at [553, 273] on div "Amortized" at bounding box center [587, 276] width 139 height 25
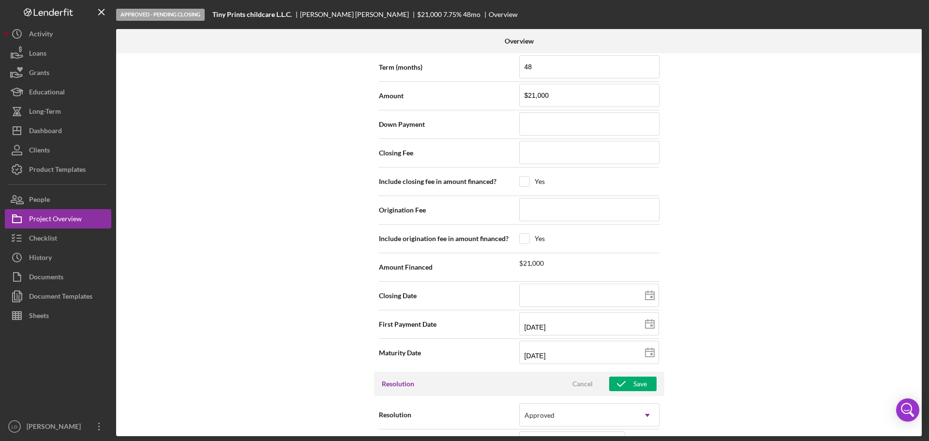
scroll to position [939, 0]
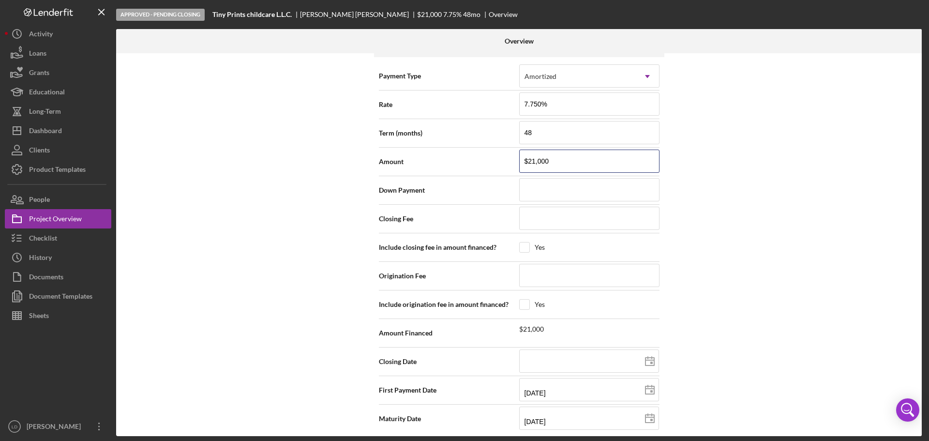
drag, startPoint x: 562, startPoint y: 159, endPoint x: 467, endPoint y: 161, distance: 94.8
click at [467, 161] on div "Amount $21,000" at bounding box center [519, 161] width 281 height 24
type input "$1"
type input "$10"
type input "$105"
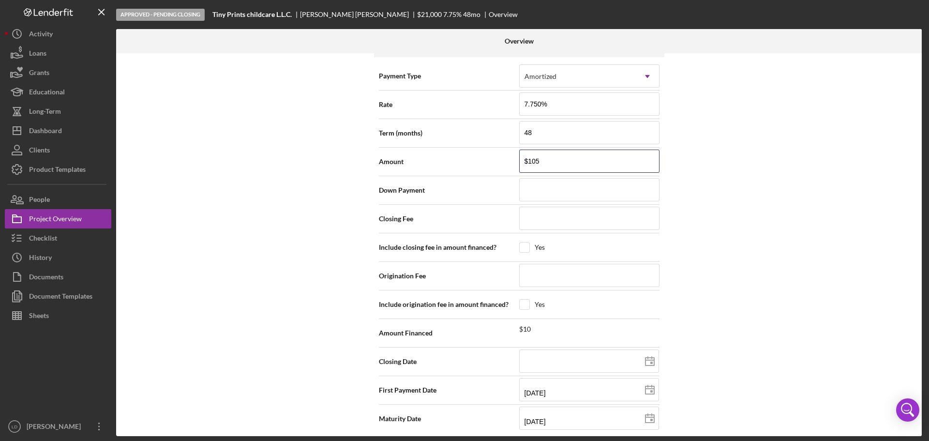
type input "$1,050"
type input "$10,500"
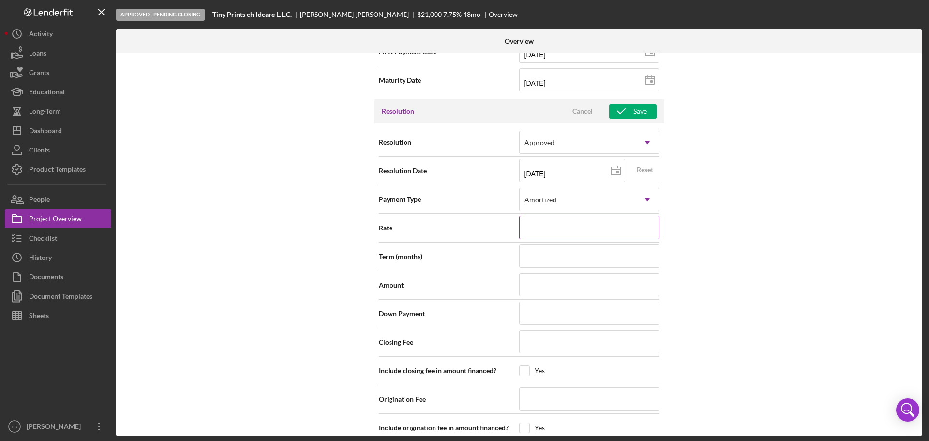
scroll to position [1278, 0]
click at [587, 225] on input at bounding box center [589, 226] width 140 height 23
type input "7.750%"
click at [583, 258] on input at bounding box center [589, 255] width 140 height 23
type input "48"
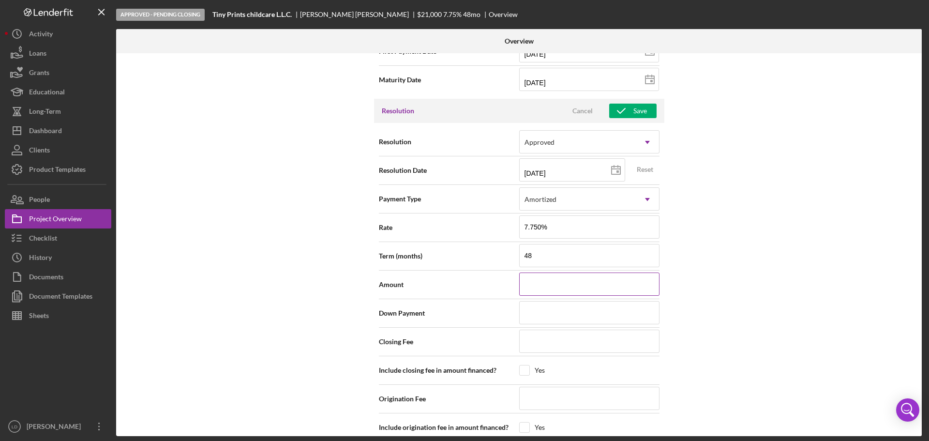
click at [563, 286] on input at bounding box center [589, 283] width 140 height 23
type input "$1"
type input "$10"
type input "$105"
type input "$1,050"
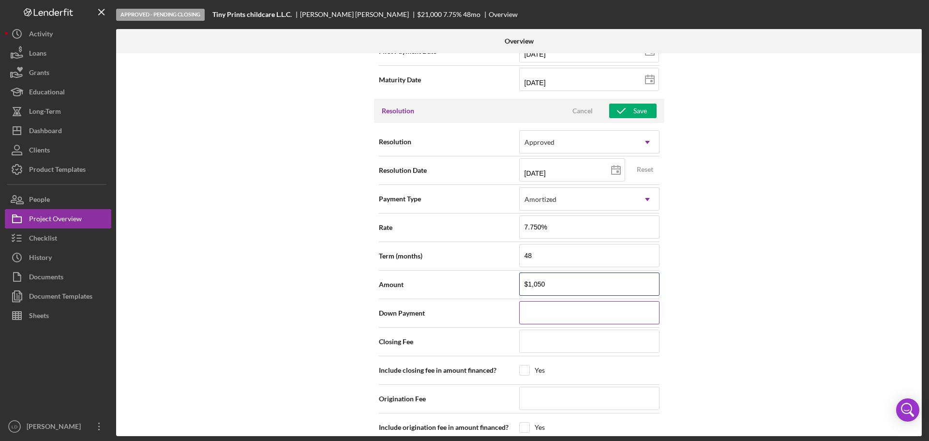
type input "$10,500"
click at [560, 308] on input at bounding box center [589, 312] width 140 height 23
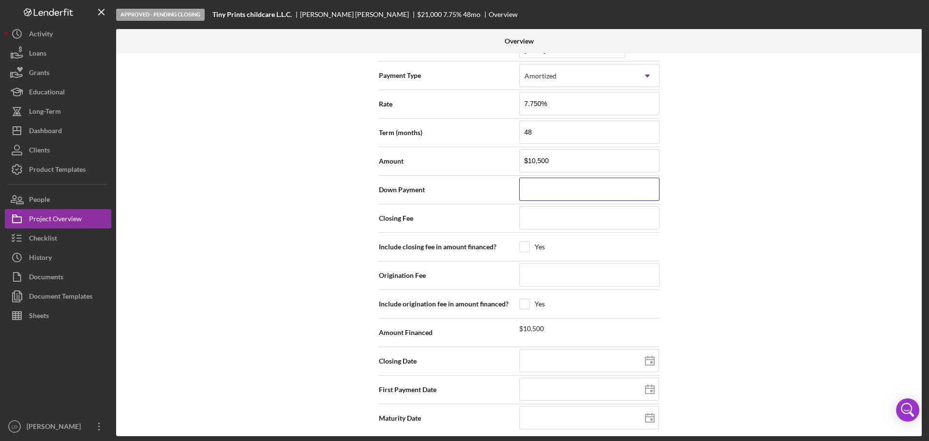
scroll to position [1407, 0]
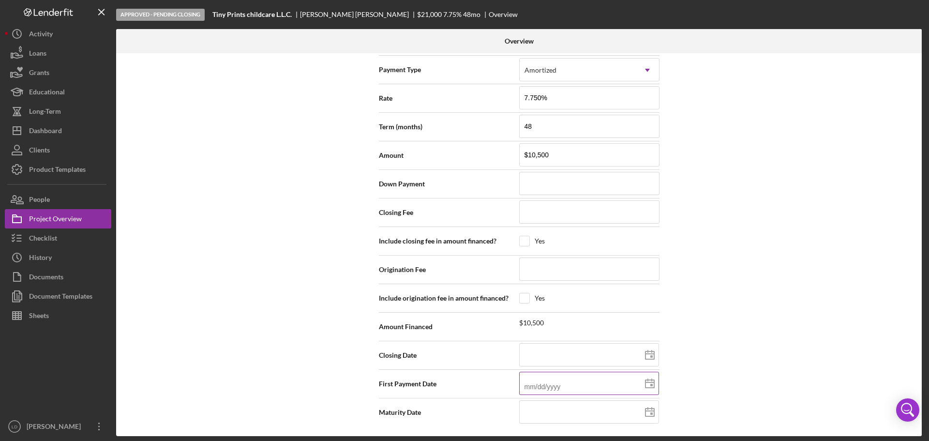
click at [563, 378] on input at bounding box center [589, 382] width 140 height 23
type input "1m/dd/yyyy"
click at [560, 412] on input at bounding box center [589, 411] width 140 height 23
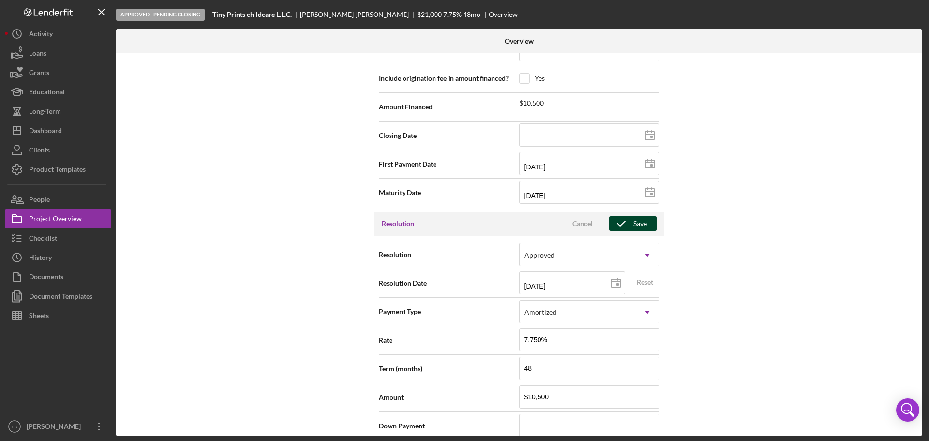
click at [642, 224] on div "Save" at bounding box center [640, 223] width 14 height 15
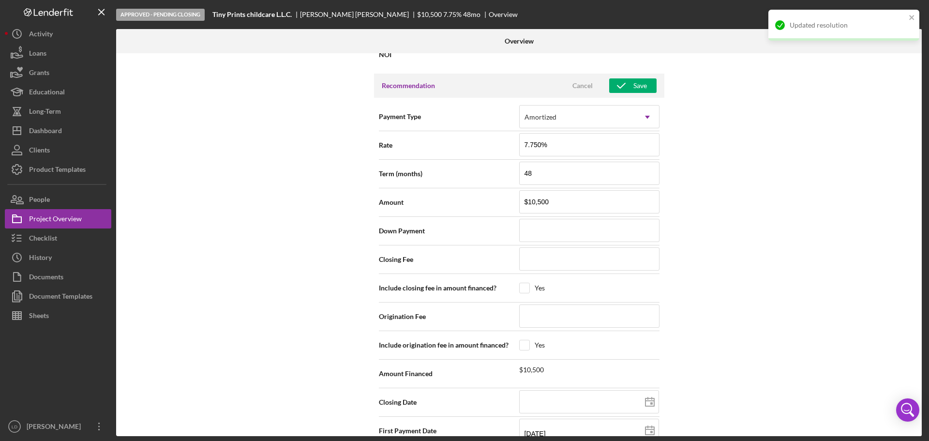
scroll to position [875, 0]
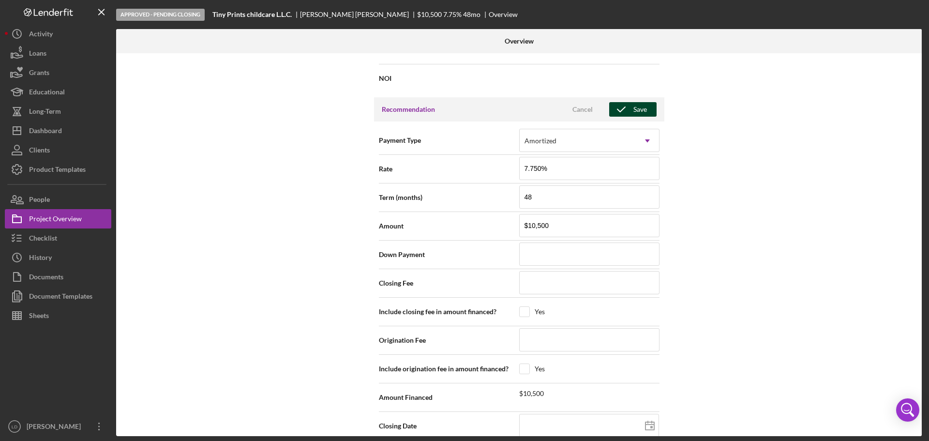
click at [642, 111] on div "Save" at bounding box center [640, 109] width 14 height 15
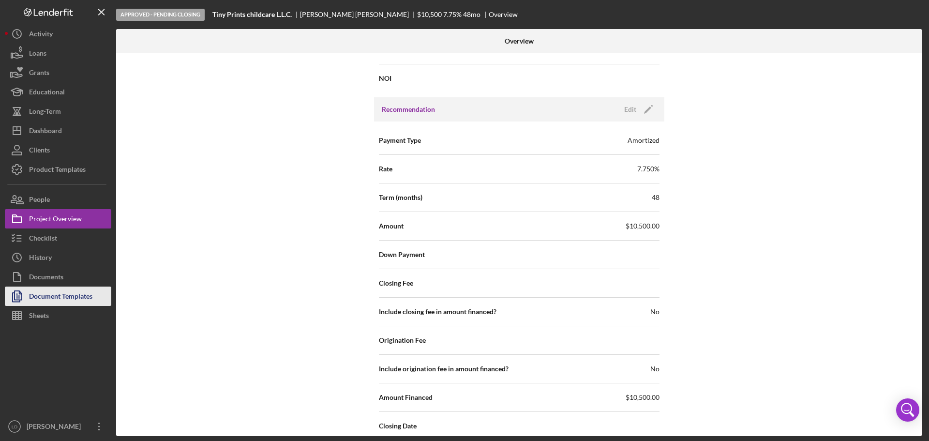
click at [61, 292] on div "Document Templates" at bounding box center [60, 297] width 63 height 22
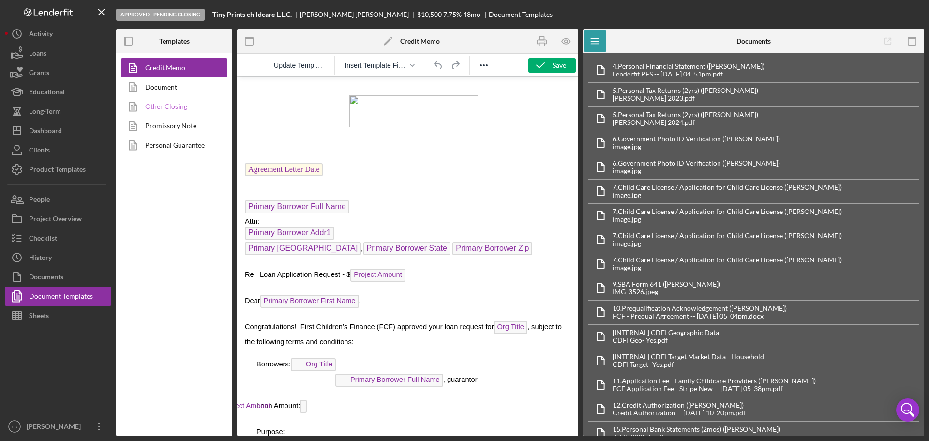
click at [168, 106] on link "Other Closing" at bounding box center [172, 106] width 102 height 19
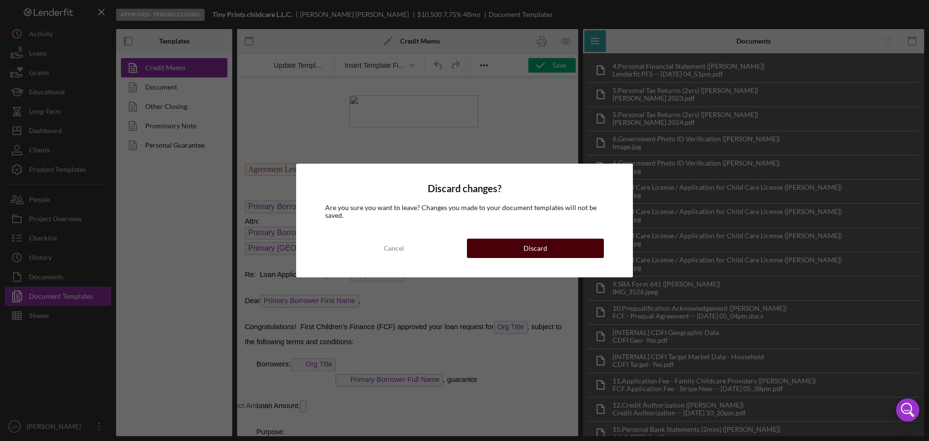
click at [526, 249] on div "Discard" at bounding box center [535, 247] width 24 height 19
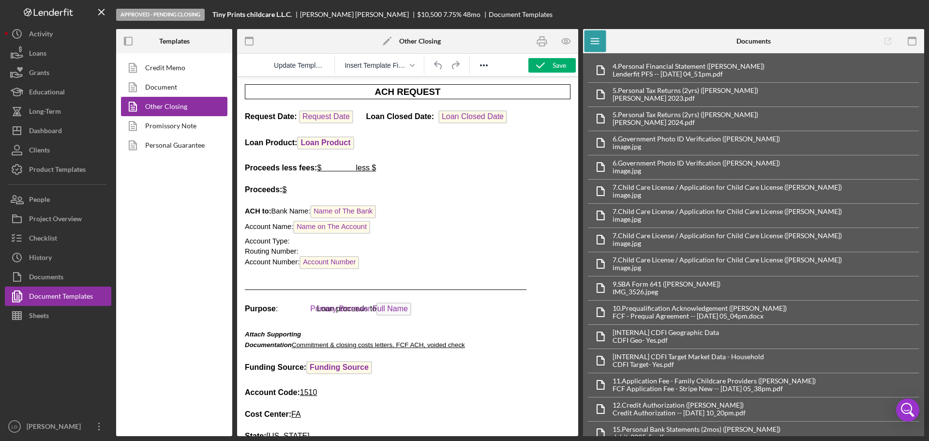
scroll to position [871, 0]
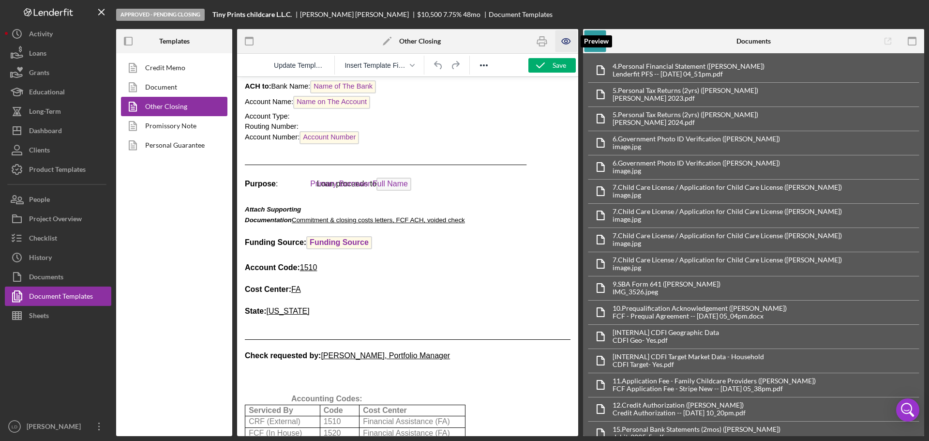
click at [567, 36] on icon "button" at bounding box center [566, 41] width 22 height 22
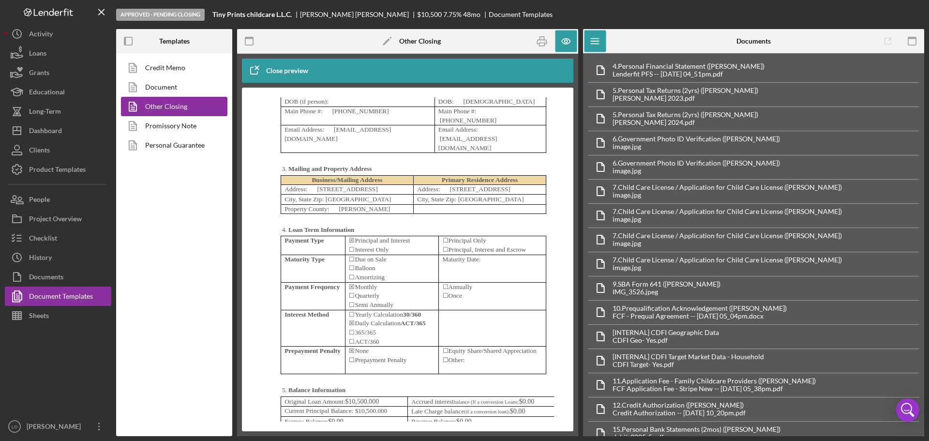
scroll to position [3192, 0]
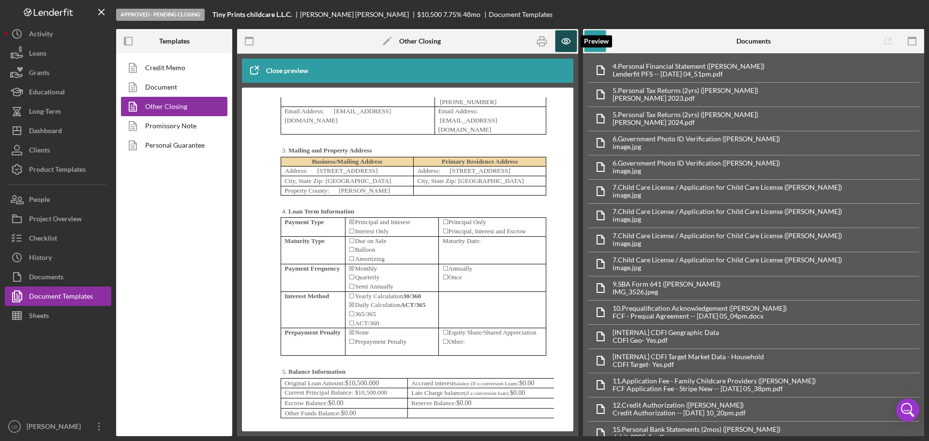
click at [559, 36] on icon "button" at bounding box center [566, 41] width 22 height 22
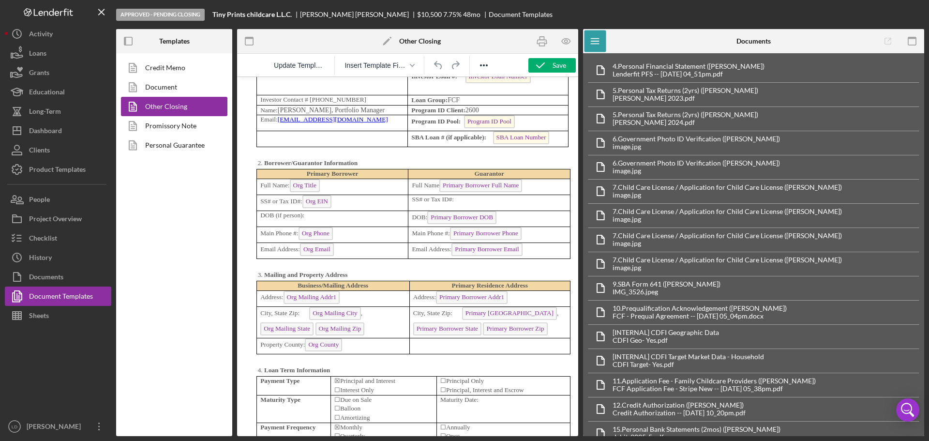
scroll to position [3289, 0]
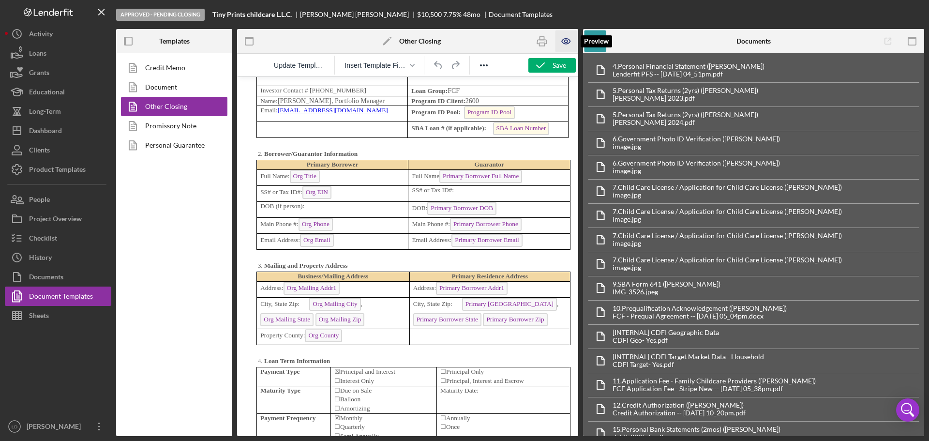
click at [566, 38] on icon "button" at bounding box center [566, 41] width 22 height 22
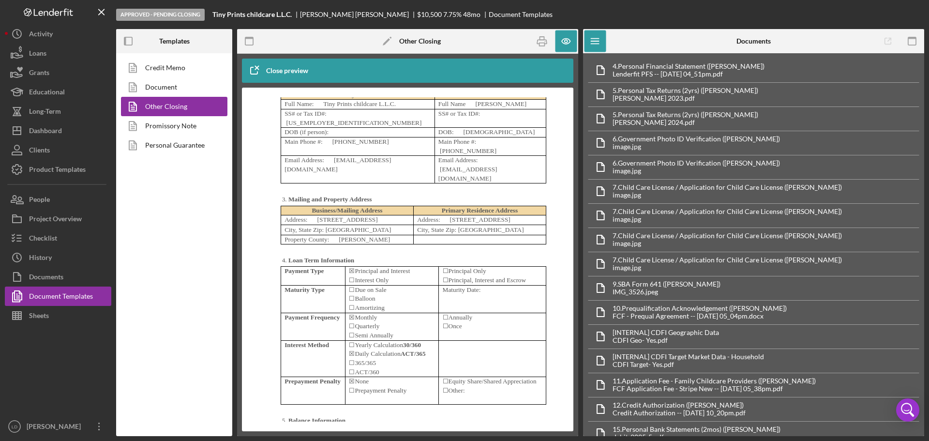
scroll to position [3144, 0]
click at [560, 37] on icon "button" at bounding box center [566, 41] width 22 height 22
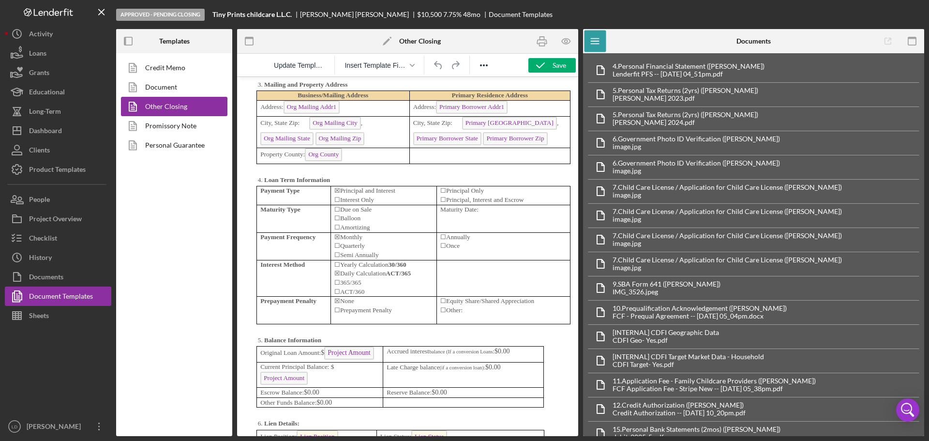
scroll to position [3434, 0]
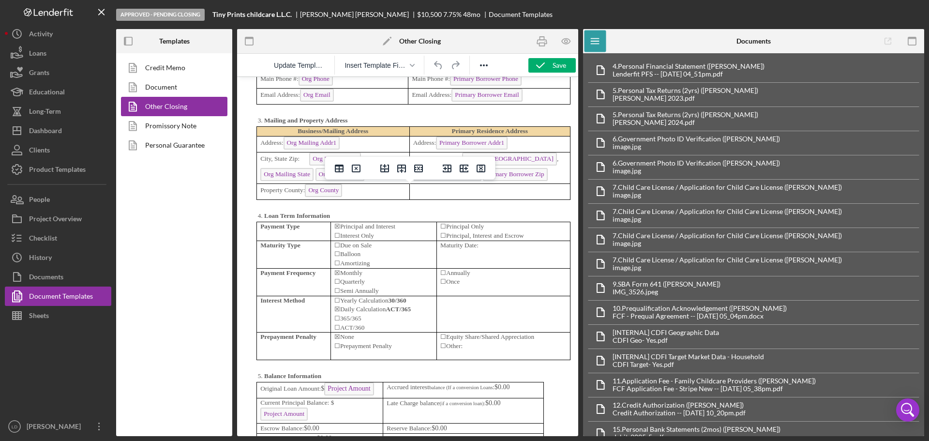
click at [302, 149] on span "Org Mailing Addr1" at bounding box center [311, 142] width 57 height 13
click at [57, 245] on div "Checklist" at bounding box center [43, 239] width 28 height 22
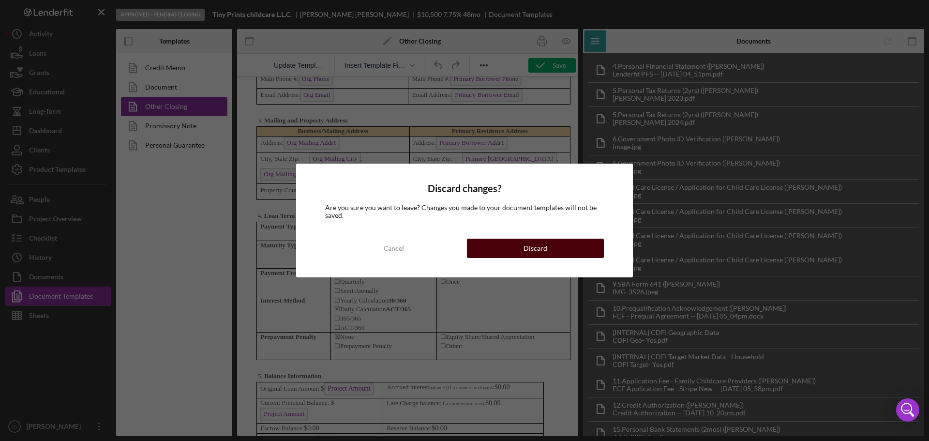
click at [538, 248] on div "Discard" at bounding box center [535, 247] width 24 height 19
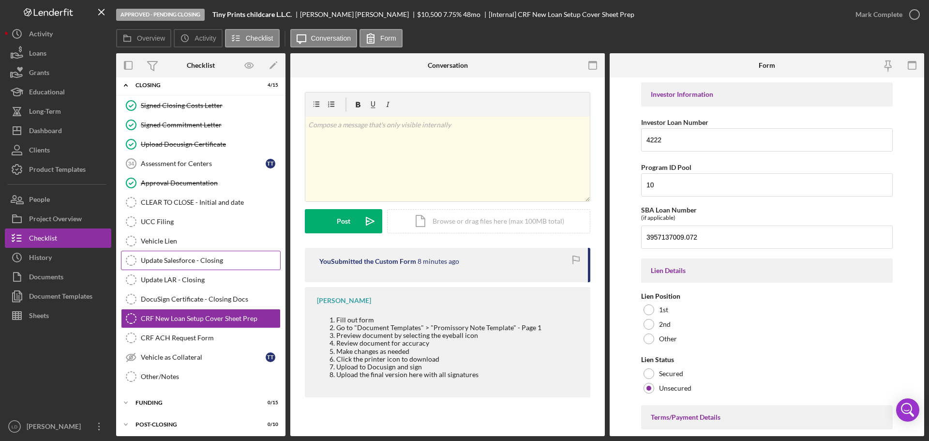
scroll to position [74, 0]
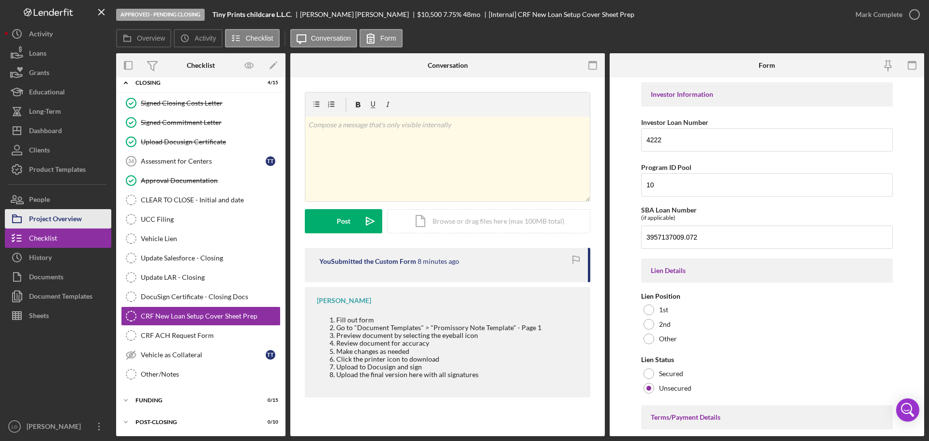
click at [47, 219] on div "Project Overview" at bounding box center [55, 220] width 53 height 22
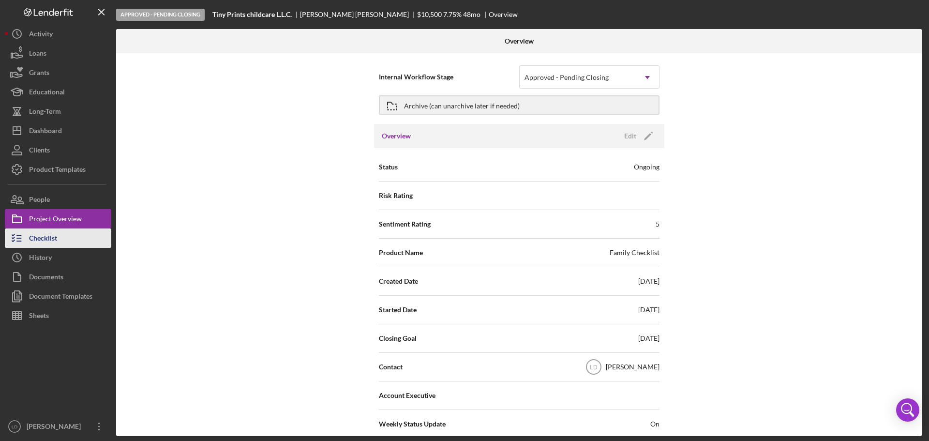
click at [42, 243] on div "Checklist" at bounding box center [43, 239] width 28 height 22
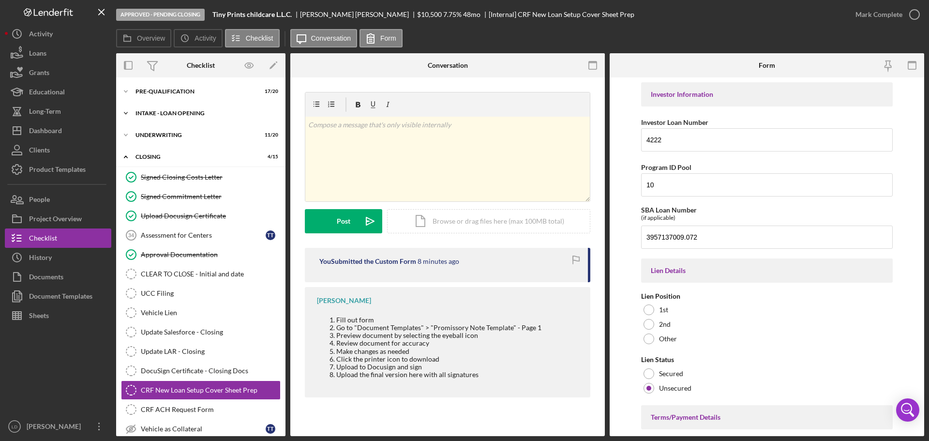
click at [122, 114] on icon "Icon/Expander" at bounding box center [125, 113] width 19 height 19
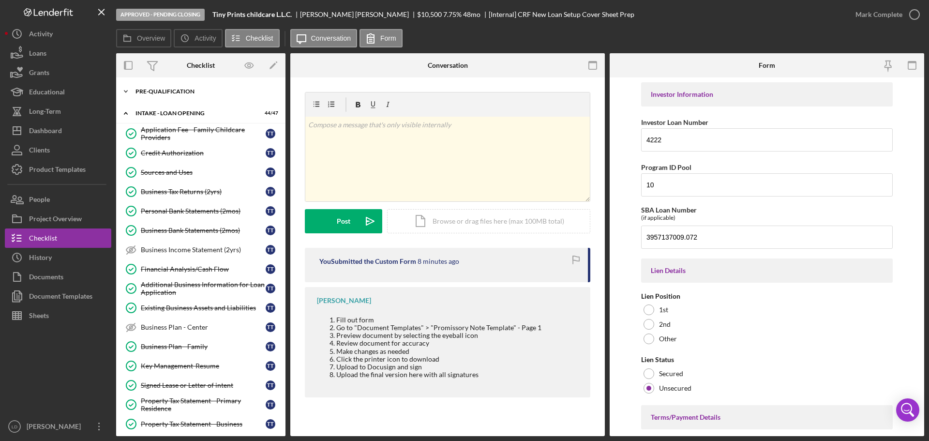
click at [129, 92] on icon "Icon/Expander" at bounding box center [125, 91] width 19 height 19
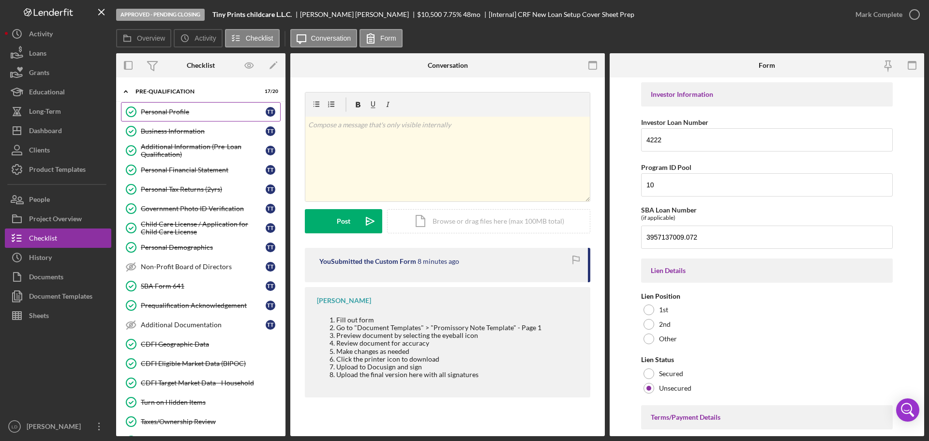
click at [172, 112] on div "Personal Profile" at bounding box center [203, 112] width 125 height 8
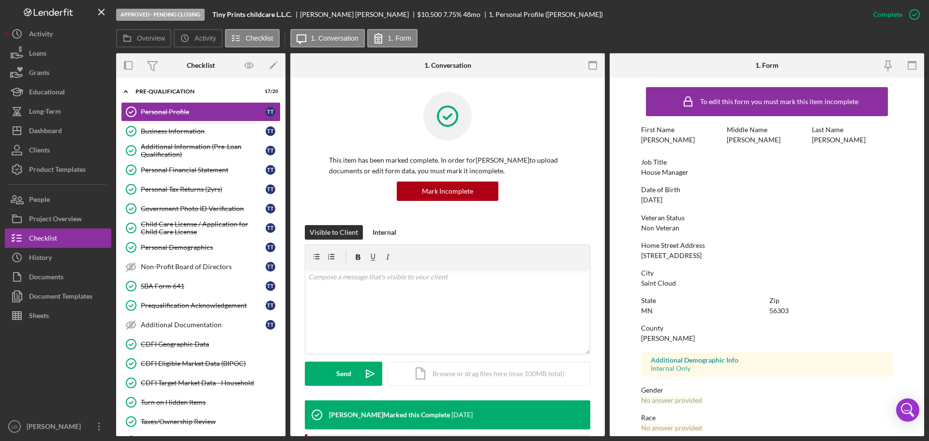
click at [666, 257] on div "[STREET_ADDRESS]" at bounding box center [671, 256] width 60 height 8
drag, startPoint x: 661, startPoint y: 255, endPoint x: 672, endPoint y: 250, distance: 12.3
click at [661, 255] on div "[STREET_ADDRESS]" at bounding box center [671, 256] width 60 height 8
click at [158, 128] on div "Business Information" at bounding box center [203, 131] width 125 height 8
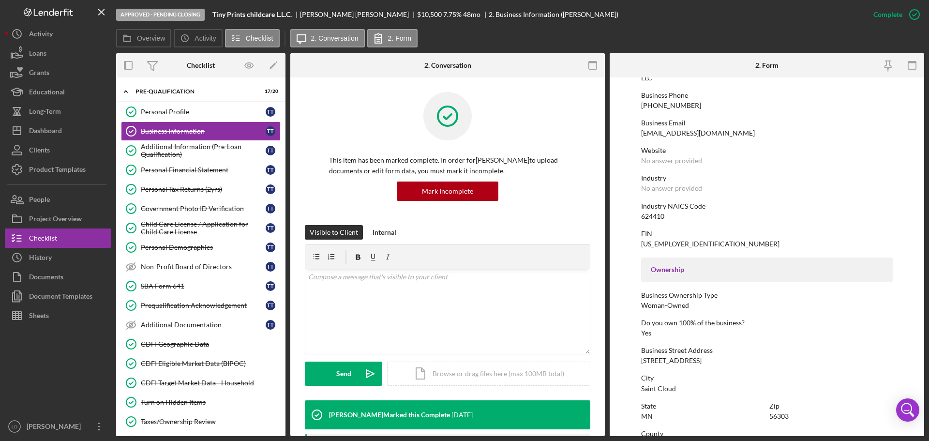
scroll to position [193, 0]
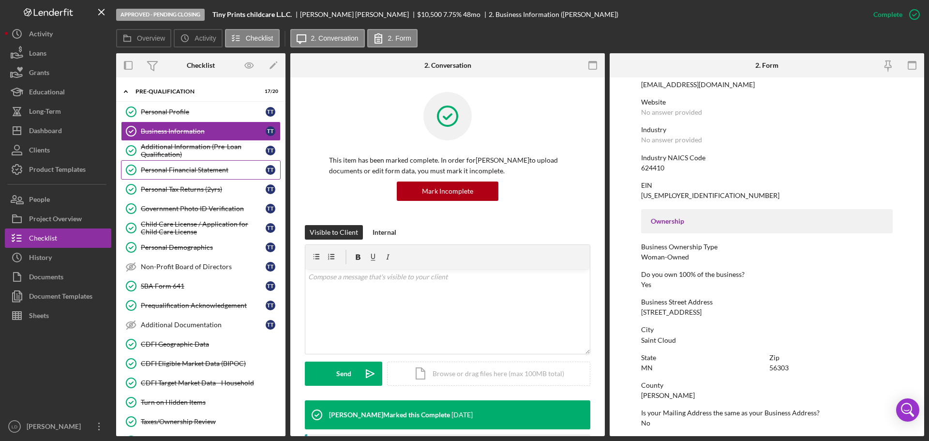
click at [164, 170] on div "Personal Financial Statement" at bounding box center [203, 170] width 125 height 8
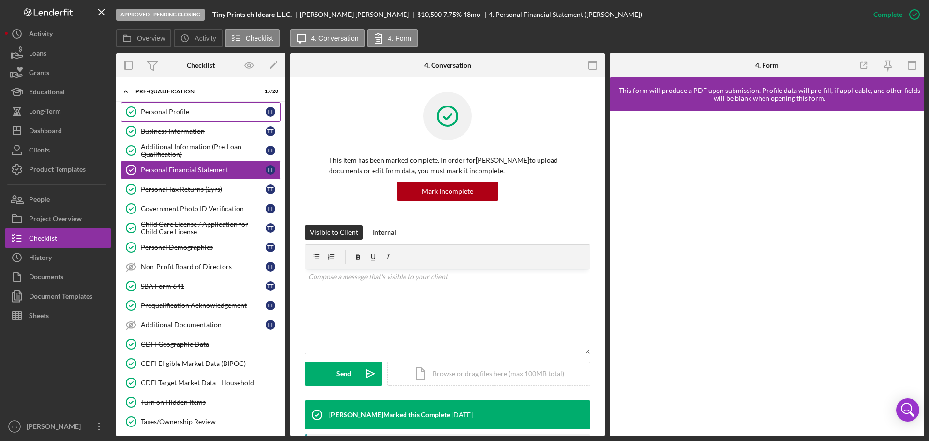
click at [154, 108] on div "Personal Profile" at bounding box center [203, 112] width 125 height 8
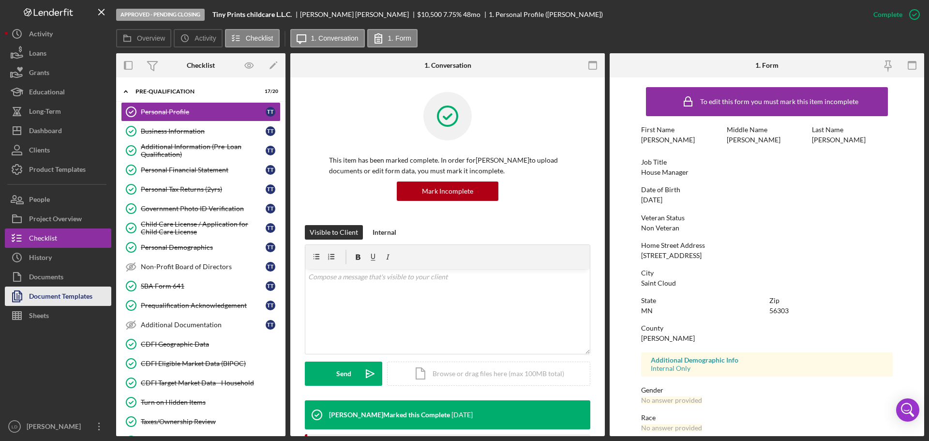
click at [73, 293] on div "Document Templates" at bounding box center [60, 297] width 63 height 22
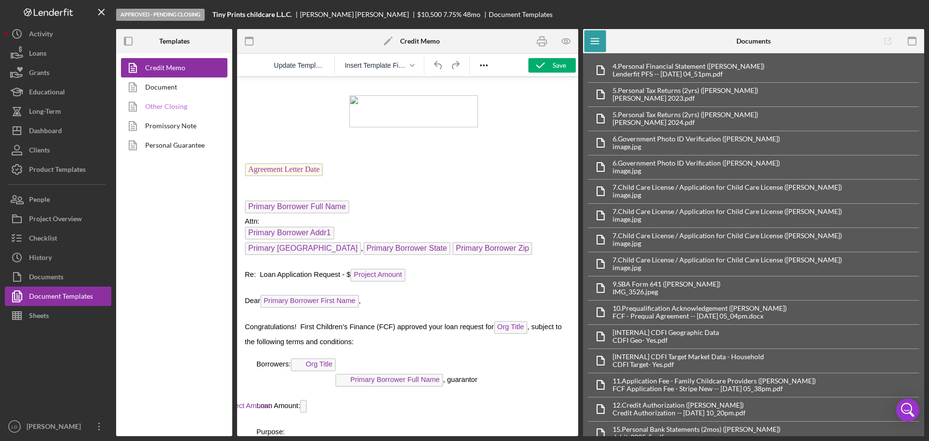
click at [164, 106] on link "Other Closing" at bounding box center [172, 106] width 102 height 19
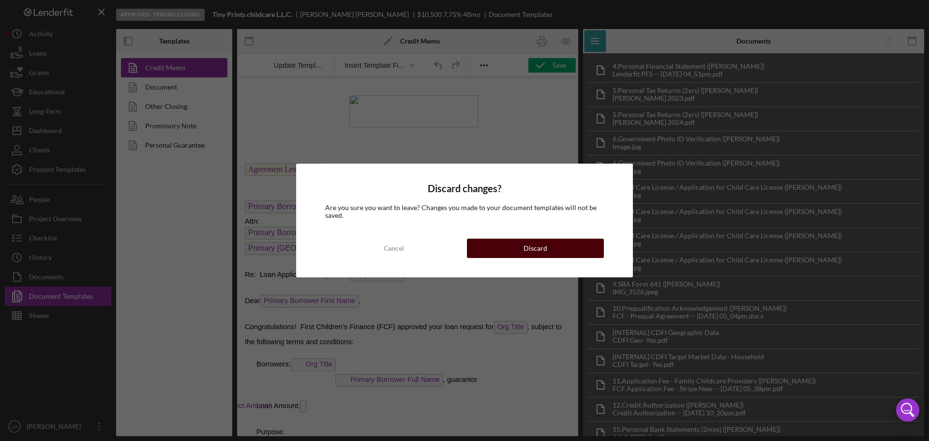
click at [517, 243] on button "Discard" at bounding box center [535, 247] width 137 height 19
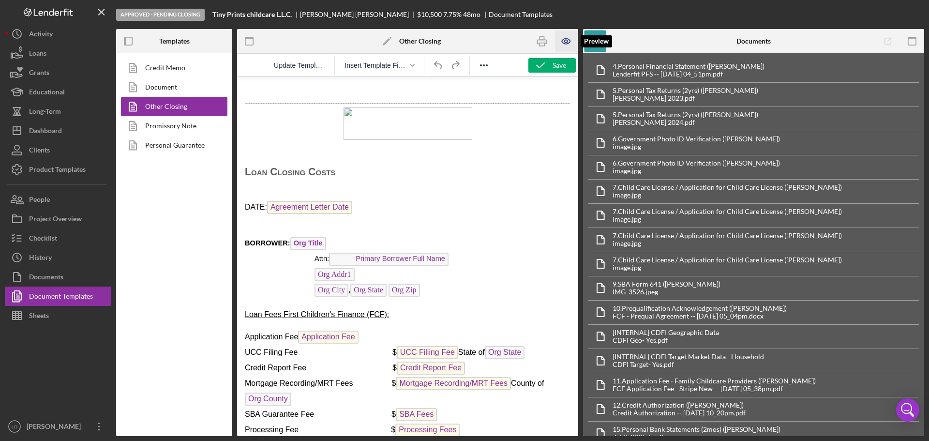
click at [567, 44] on icon "button" at bounding box center [566, 41] width 8 height 5
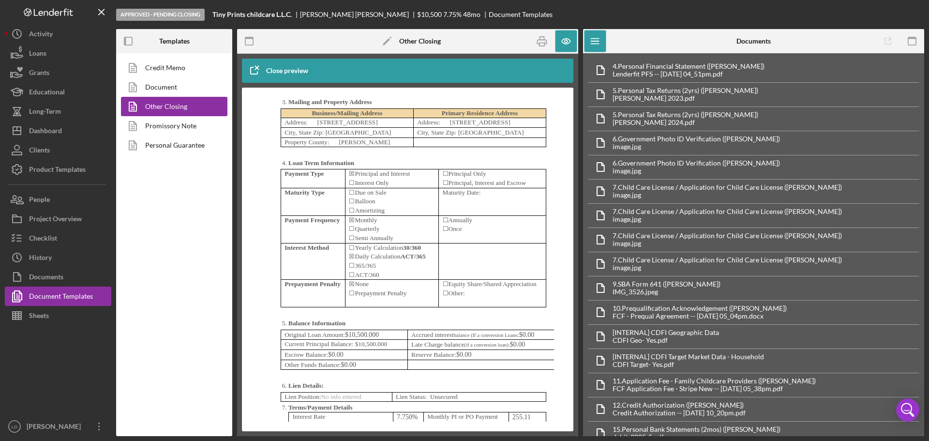
scroll to position [3289, 0]
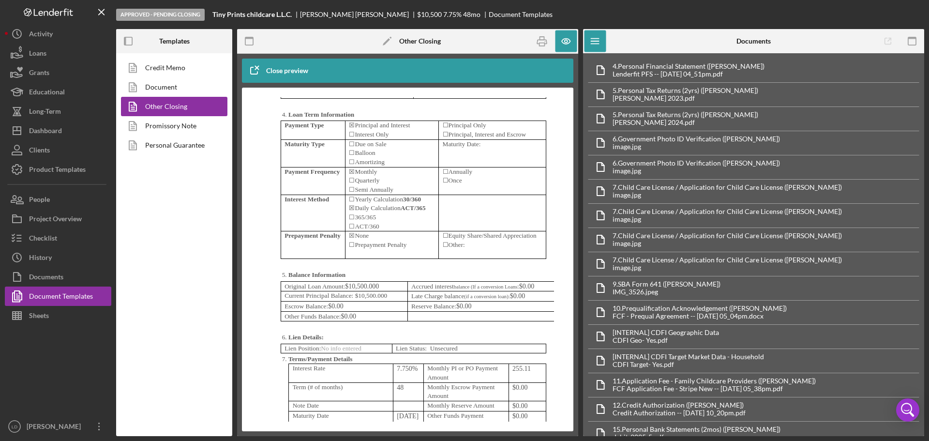
click at [483, 149] on p "Maturity Date:" at bounding box center [493, 144] width 100 height 9
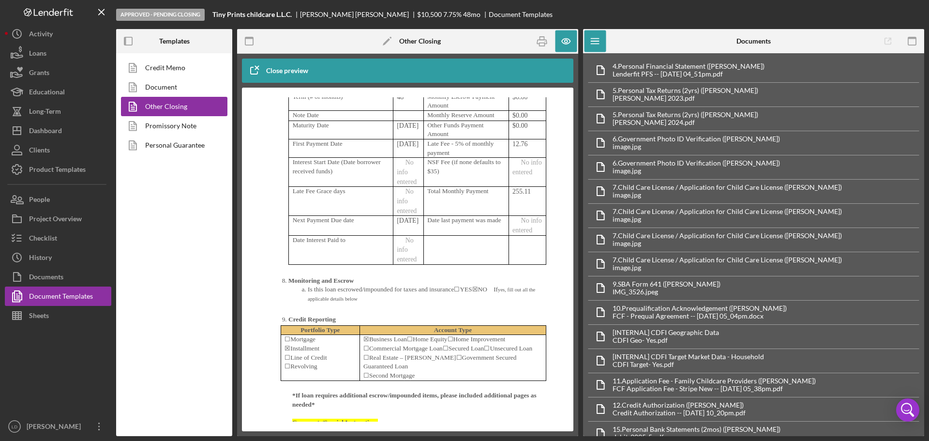
scroll to position [3483, 0]
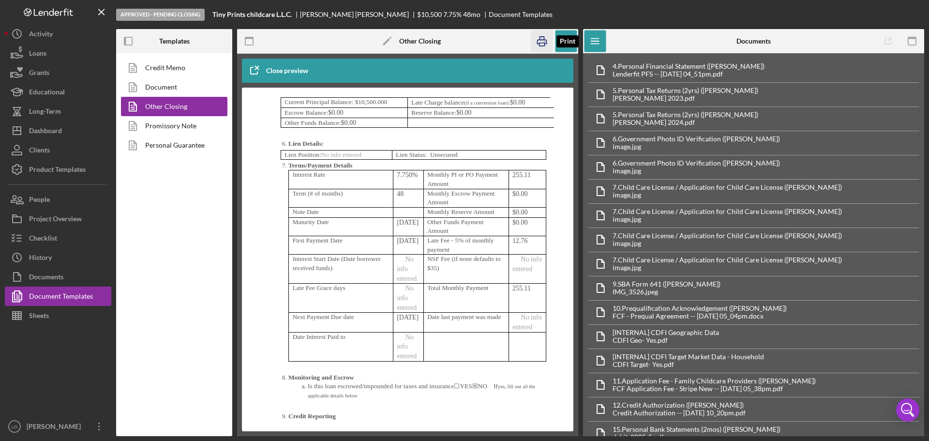
click at [538, 37] on icon "button" at bounding box center [542, 41] width 22 height 22
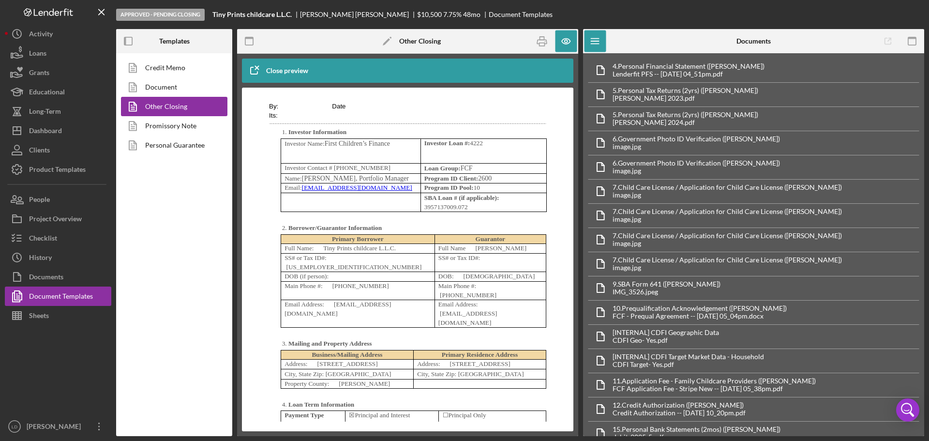
scroll to position [2999, 0]
click at [48, 219] on div "Project Overview" at bounding box center [55, 220] width 53 height 22
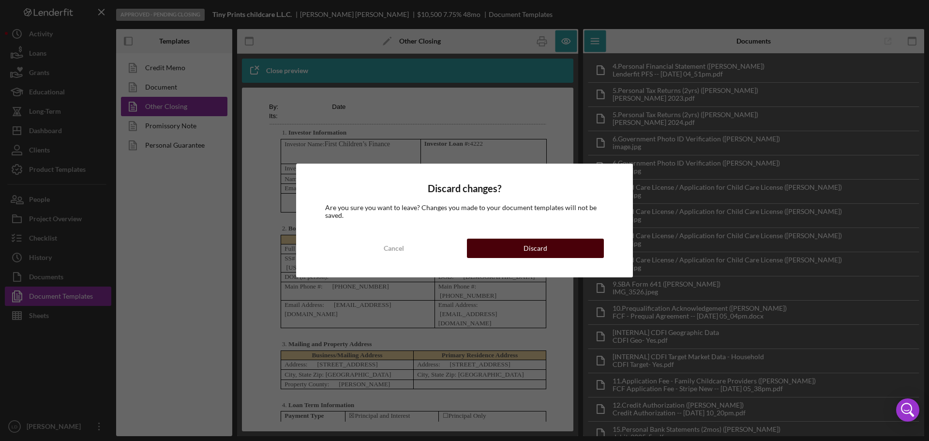
click at [556, 244] on button "Discard" at bounding box center [535, 247] width 137 height 19
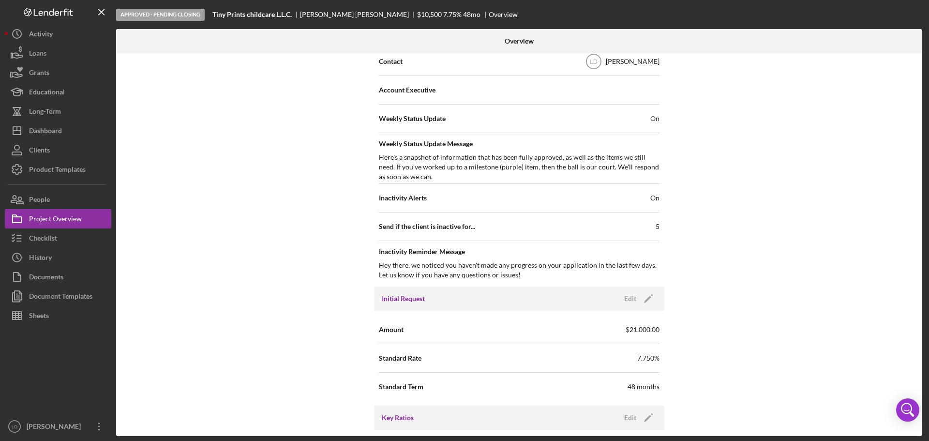
scroll to position [339, 0]
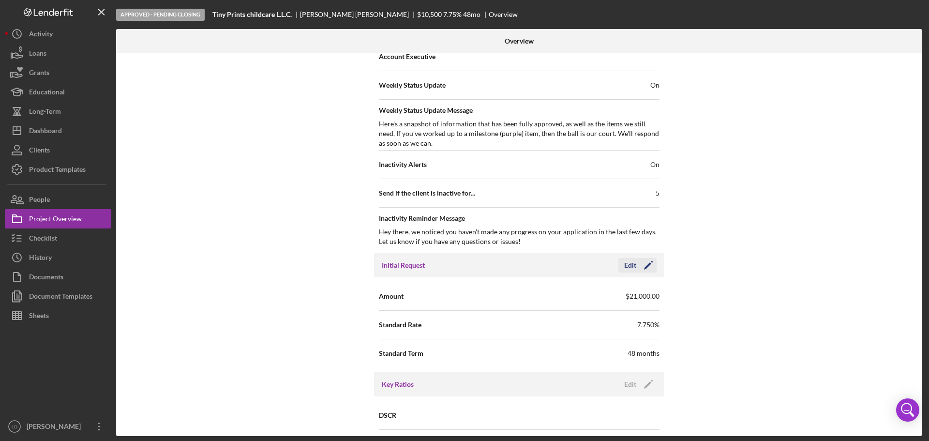
click at [646, 260] on icon "Icon/Edit" at bounding box center [648, 265] width 24 height 24
drag, startPoint x: 572, startPoint y: 294, endPoint x: 471, endPoint y: 301, distance: 100.9
click at [471, 301] on div "Amount $21,000" at bounding box center [519, 296] width 281 height 24
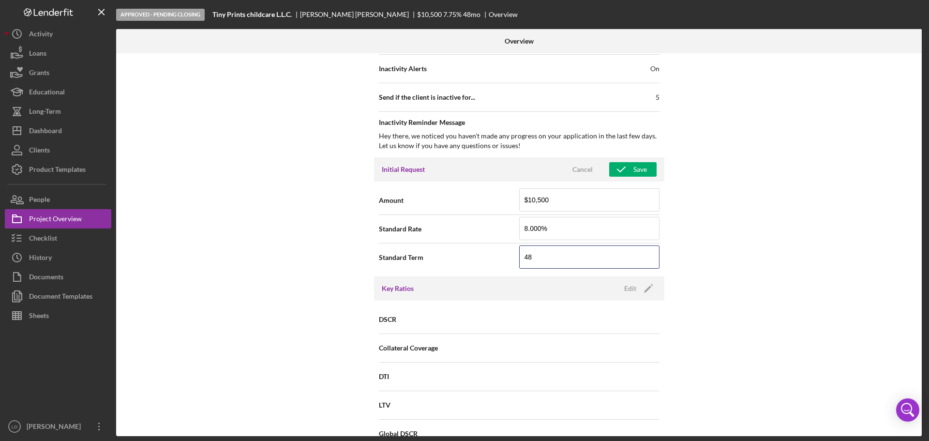
scroll to position [435, 0]
click at [642, 163] on div "Save" at bounding box center [640, 168] width 14 height 15
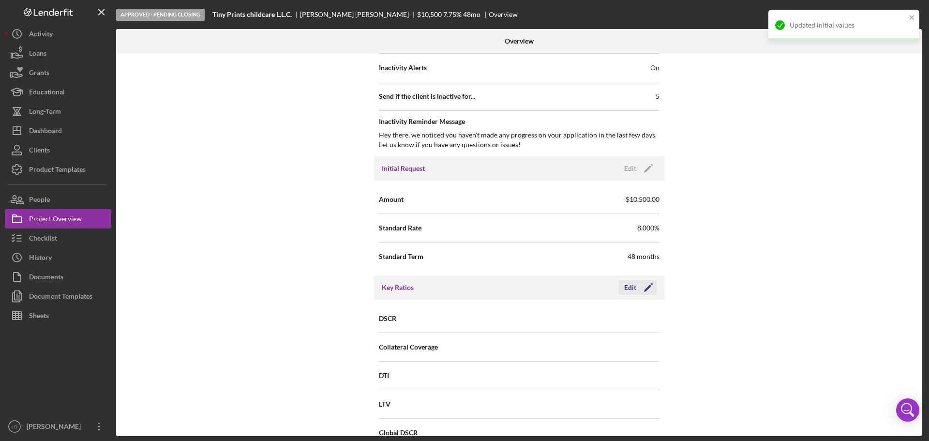
click at [644, 283] on icon "Icon/Edit" at bounding box center [648, 287] width 24 height 24
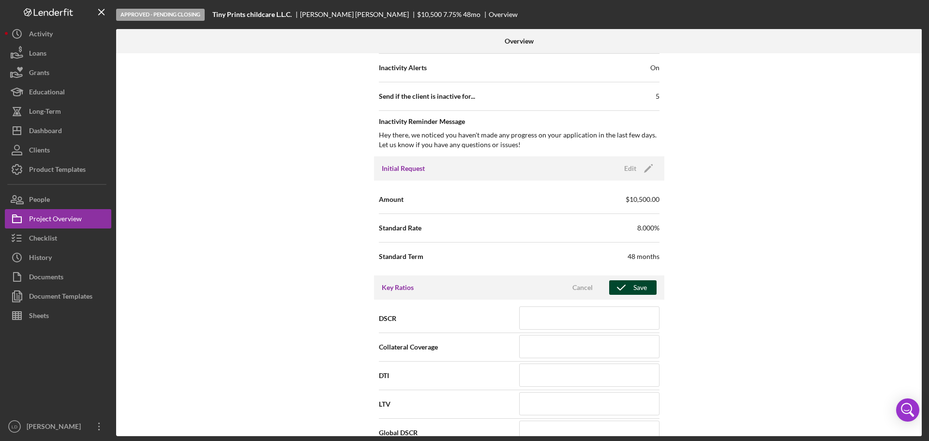
click at [644, 282] on div "Save" at bounding box center [640, 287] width 14 height 15
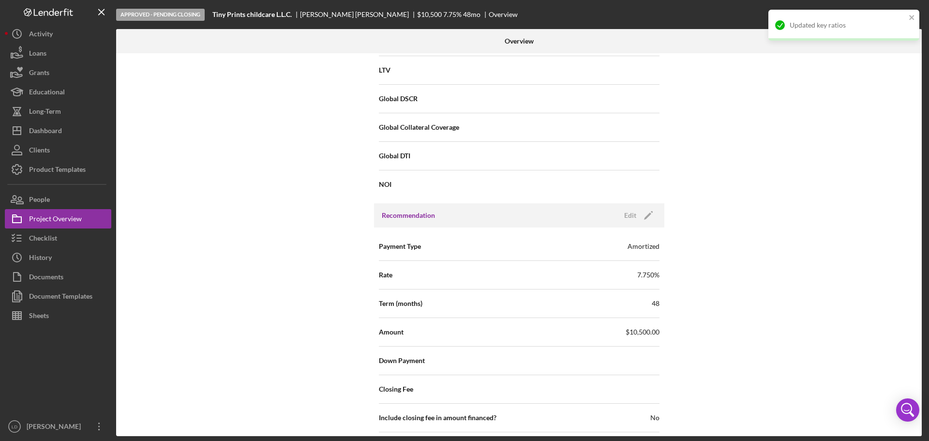
scroll to position [774, 0]
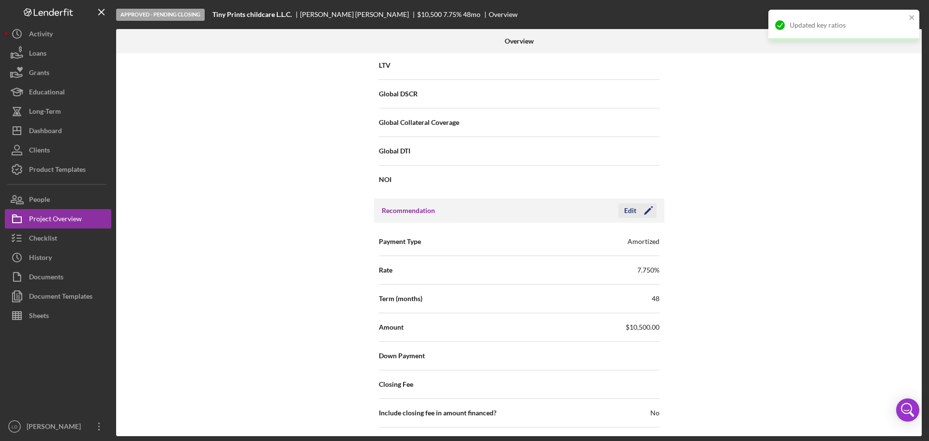
click at [650, 212] on icon "Icon/Edit" at bounding box center [648, 210] width 24 height 24
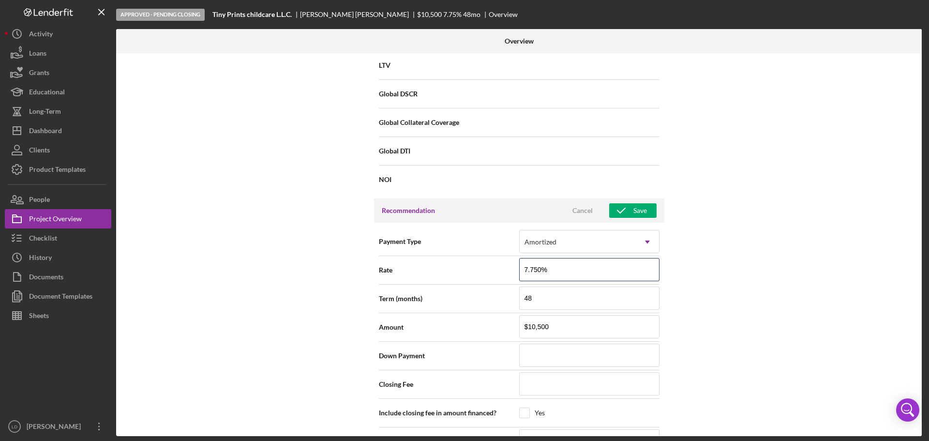
drag, startPoint x: 567, startPoint y: 269, endPoint x: 425, endPoint y: 268, distance: 142.2
click at [425, 268] on div "Rate 7.750%" at bounding box center [519, 270] width 281 height 24
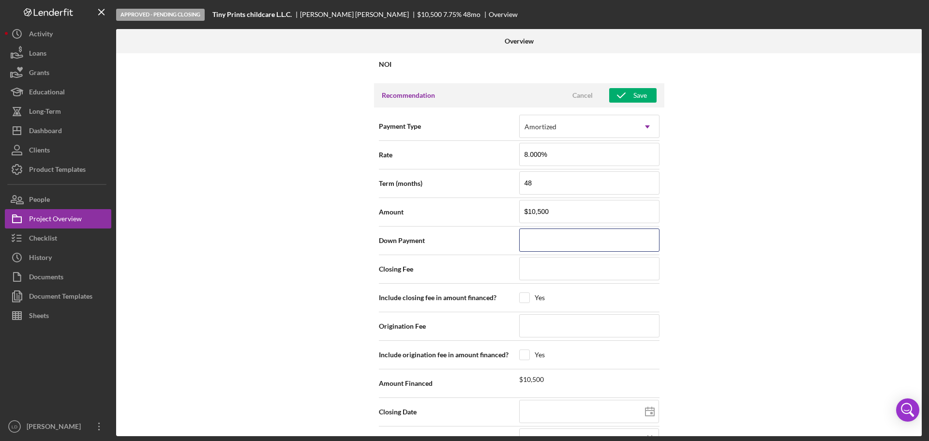
scroll to position [875, 0]
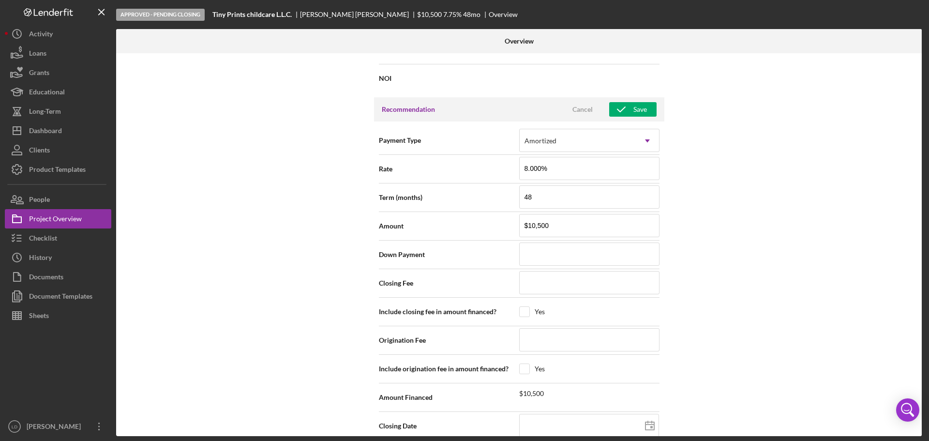
click at [636, 100] on div "Recommendation Cancel Save" at bounding box center [519, 109] width 290 height 24
click at [635, 108] on div "Save" at bounding box center [640, 109] width 14 height 15
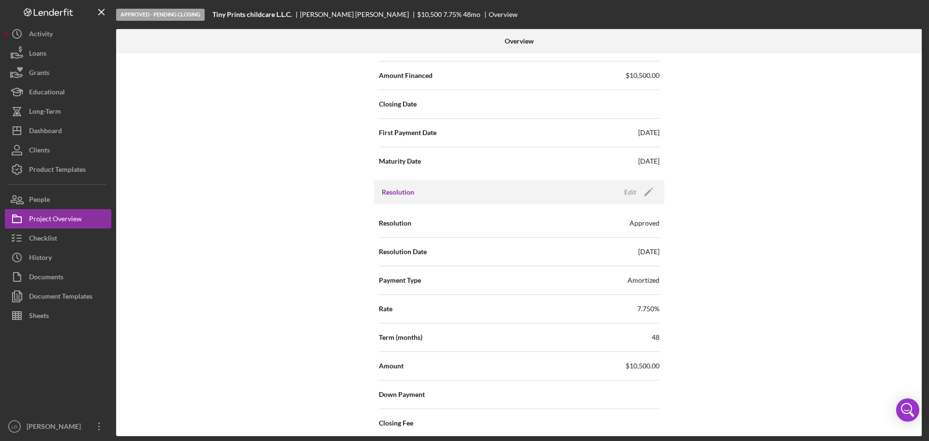
scroll to position [1214, 0]
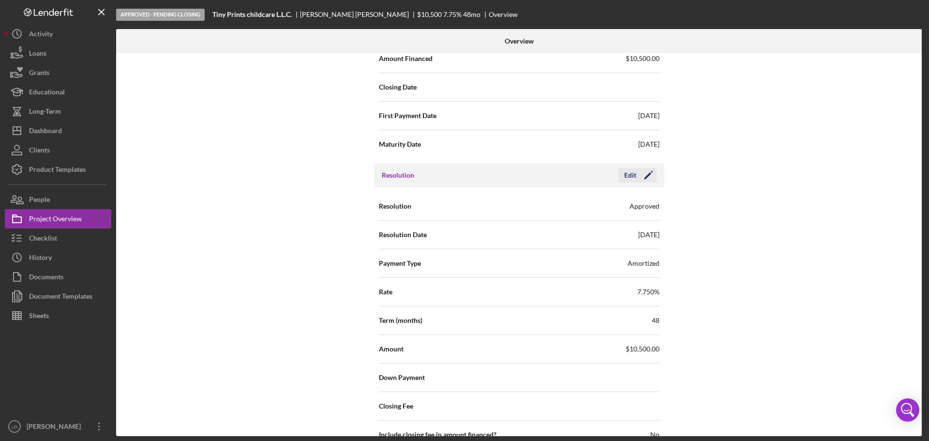
click at [644, 169] on icon "Icon/Edit" at bounding box center [648, 175] width 24 height 24
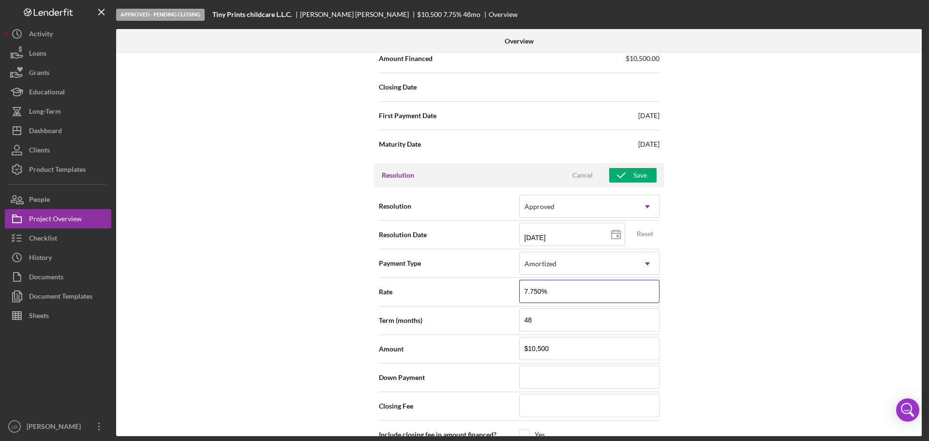
drag, startPoint x: 470, startPoint y: 294, endPoint x: 462, endPoint y: 295, distance: 7.8
click at [462, 295] on div "Rate 7.750%" at bounding box center [519, 292] width 281 height 24
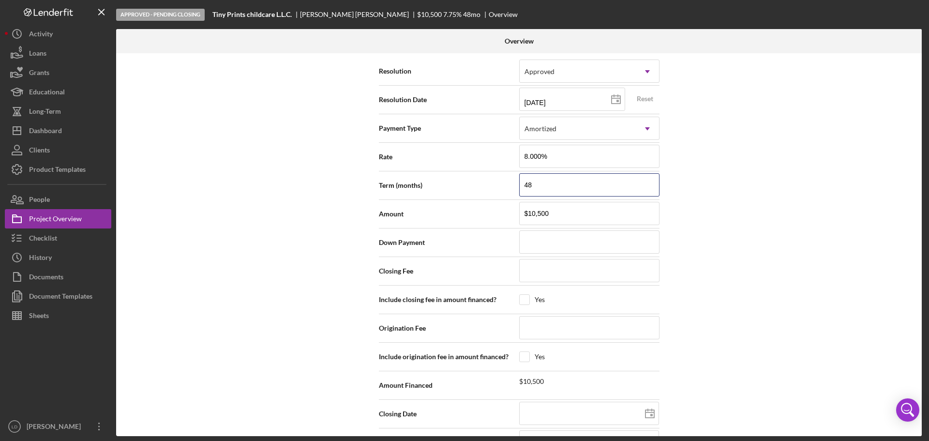
scroll to position [1165, 0]
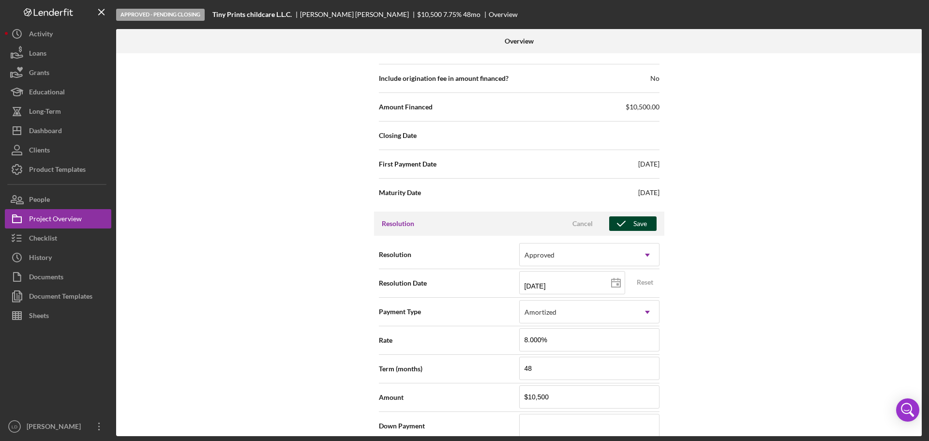
click at [634, 223] on div "Save" at bounding box center [640, 223] width 14 height 15
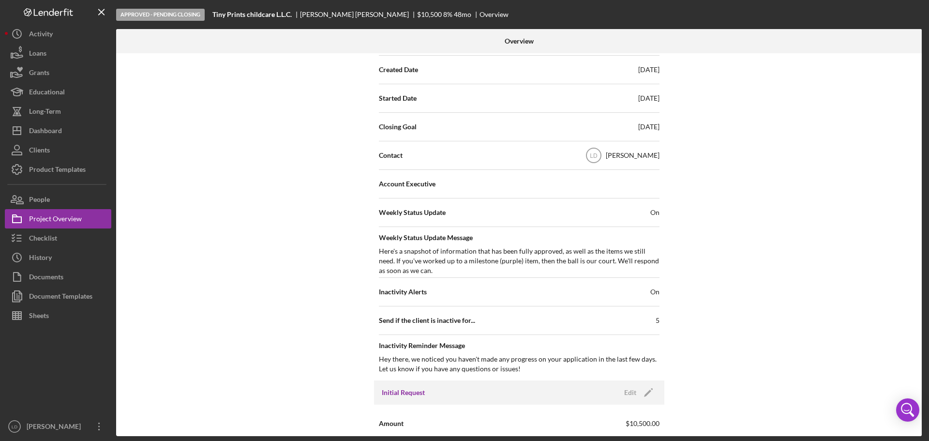
scroll to position [198, 0]
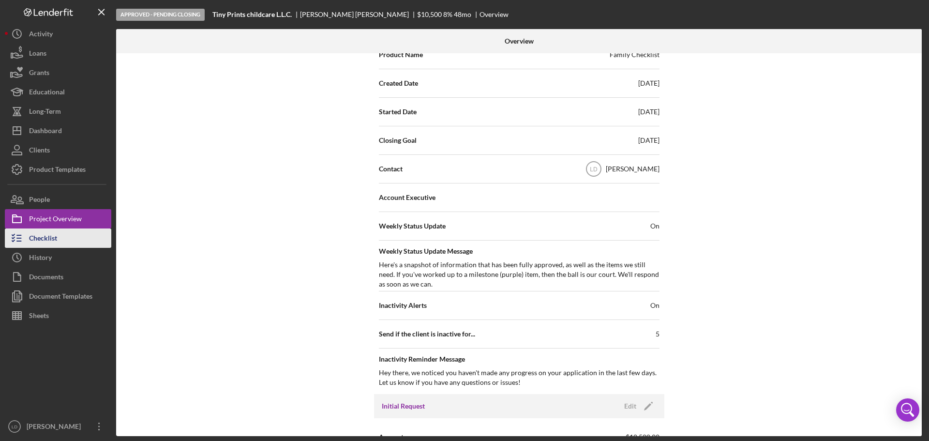
click at [54, 240] on div "Checklist" at bounding box center [43, 239] width 28 height 22
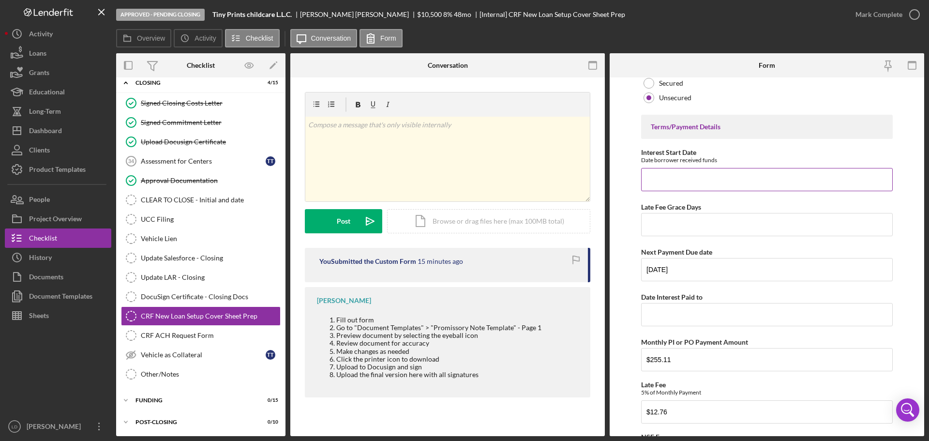
scroll to position [339, 0]
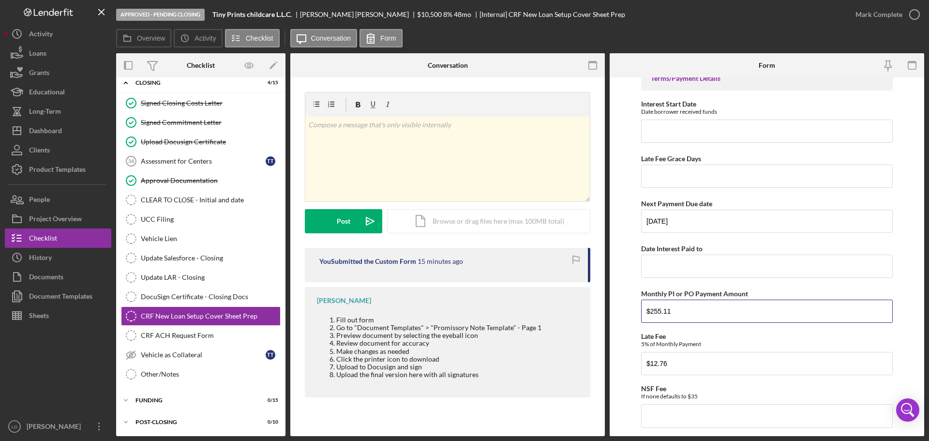
drag, startPoint x: 698, startPoint y: 311, endPoint x: 596, endPoint y: 317, distance: 102.7
click at [596, 317] on div "Overview Internal Workflow Stage Approved - Pending Closing Icon/Dropdown Arrow…" at bounding box center [520, 244] width 808 height 383
click at [685, 363] on input "$12.76" at bounding box center [767, 363] width 252 height 23
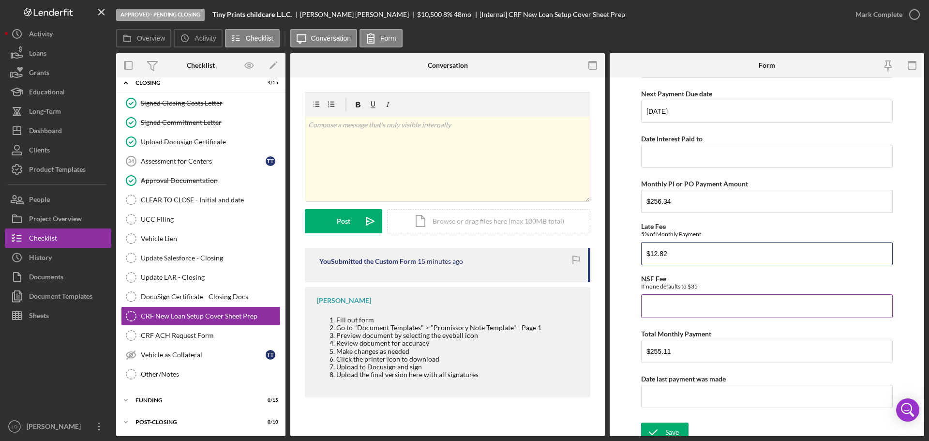
scroll to position [456, 0]
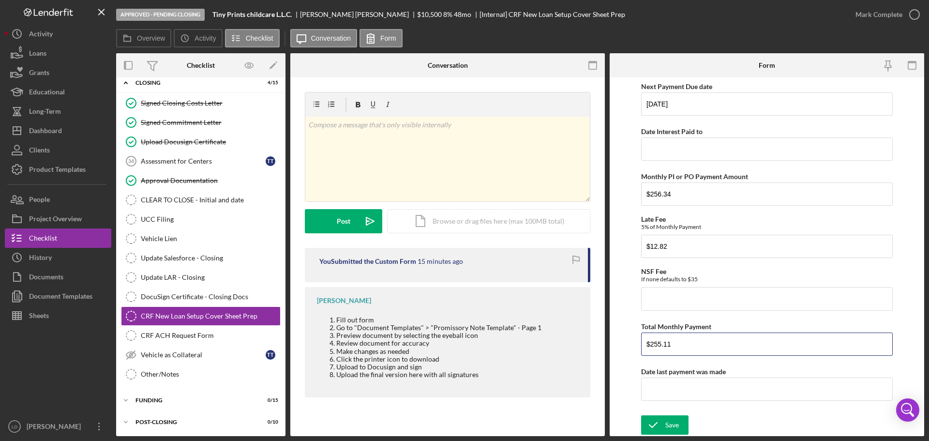
drag, startPoint x: 594, startPoint y: 331, endPoint x: 545, endPoint y: 331, distance: 49.3
click at [551, 330] on div "Overview Internal Workflow Stage Approved - Pending Closing Icon/Dropdown Arrow…" at bounding box center [520, 244] width 808 height 383
click at [641, 415] on button "Save" at bounding box center [664, 424] width 47 height 19
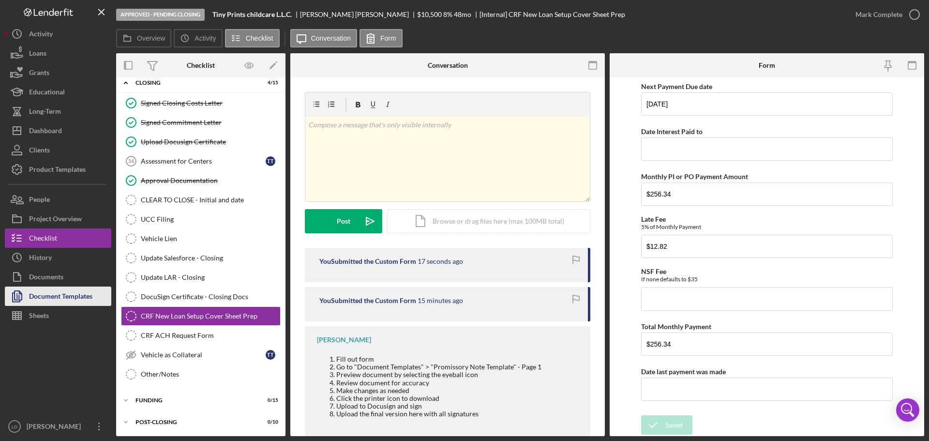
click at [73, 301] on div "Document Templates" at bounding box center [60, 297] width 63 height 22
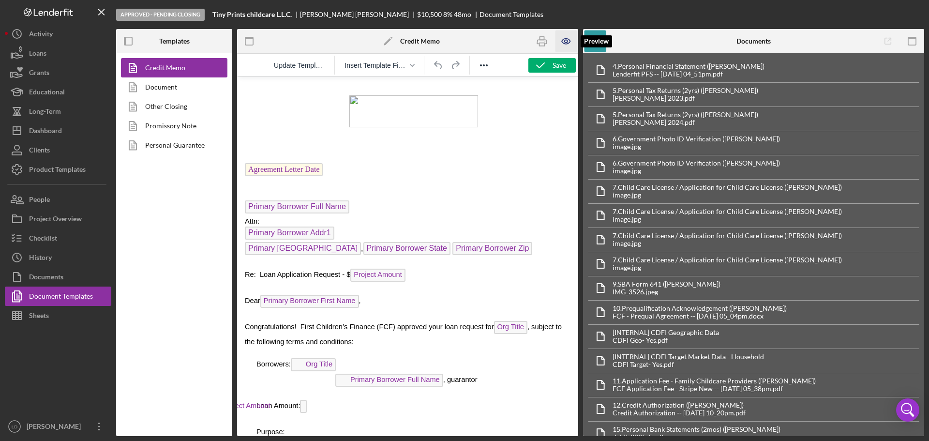
drag, startPoint x: 565, startPoint y: 37, endPoint x: 276, endPoint y: 4, distance: 291.1
click at [565, 37] on icon "button" at bounding box center [566, 41] width 22 height 22
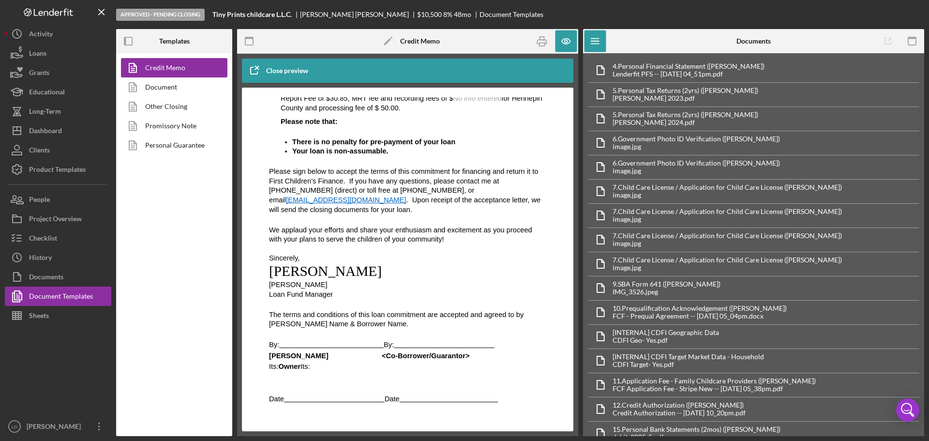
scroll to position [3295, 0]
click at [161, 102] on link "Other Closing" at bounding box center [172, 106] width 102 height 19
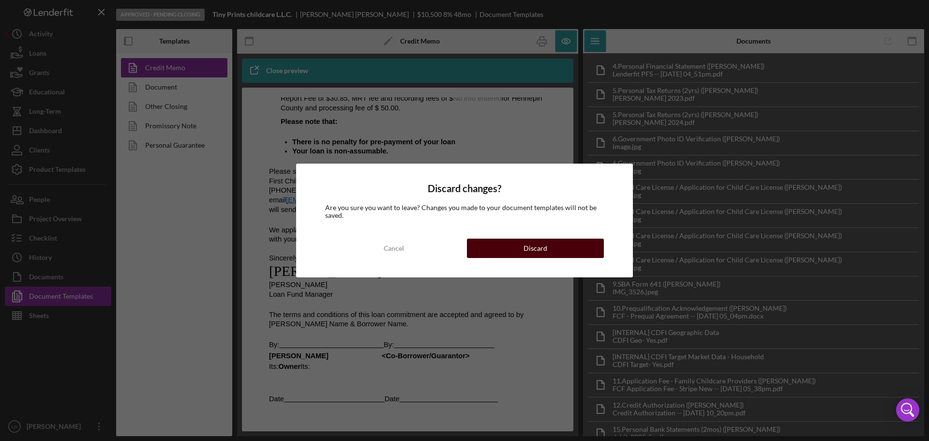
click at [527, 250] on div "Discard" at bounding box center [535, 247] width 24 height 19
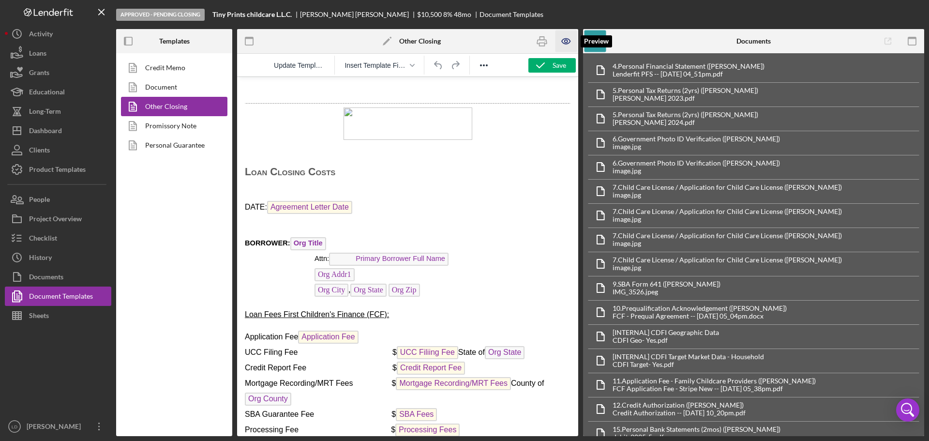
click at [563, 39] on icon "button" at bounding box center [566, 41] width 8 height 5
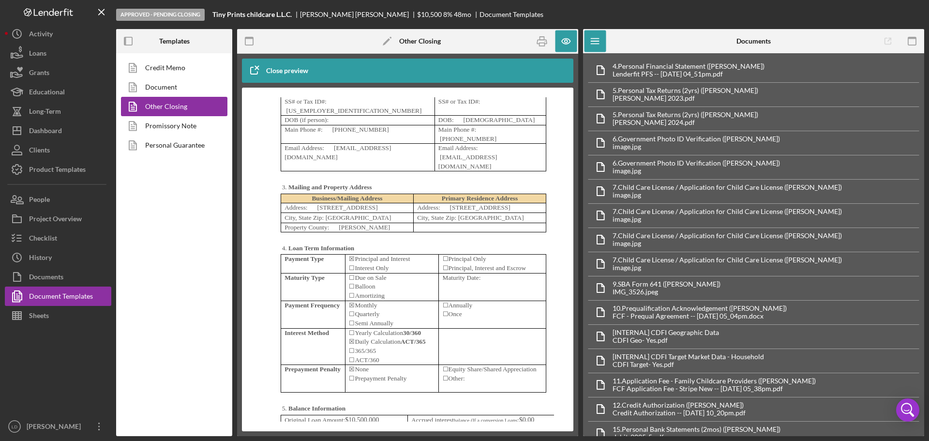
scroll to position [3096, 0]
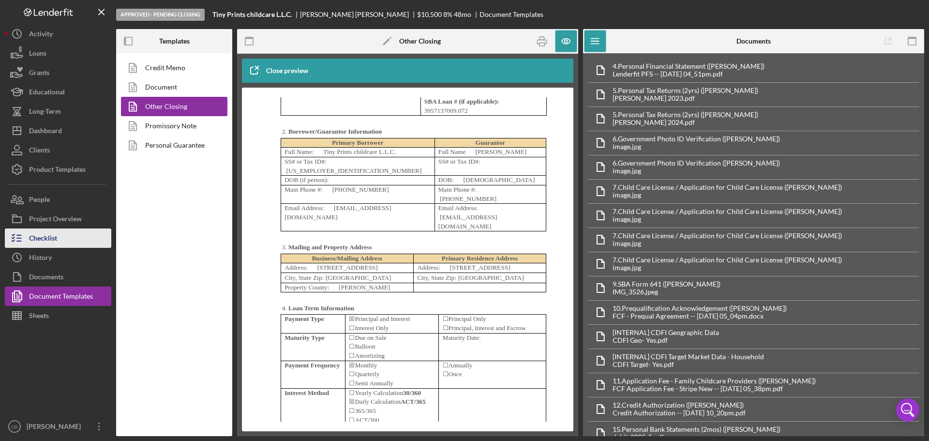
click at [39, 241] on div "Checklist" at bounding box center [43, 239] width 28 height 22
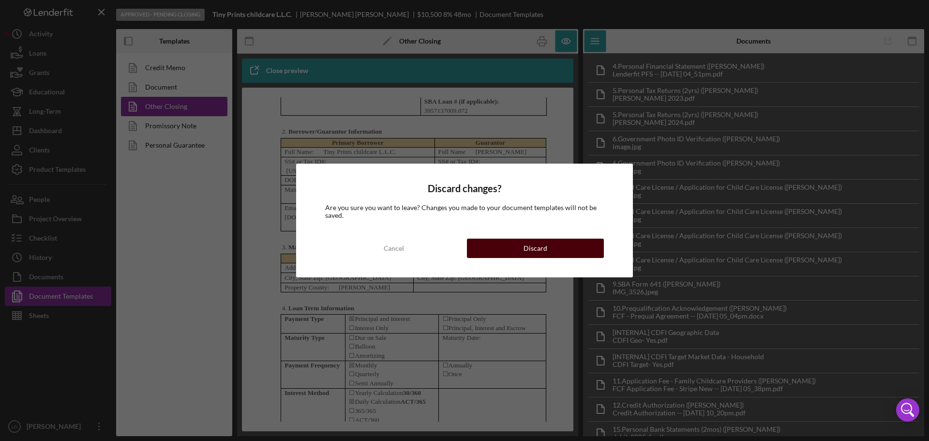
click at [550, 249] on button "Discard" at bounding box center [535, 247] width 137 height 19
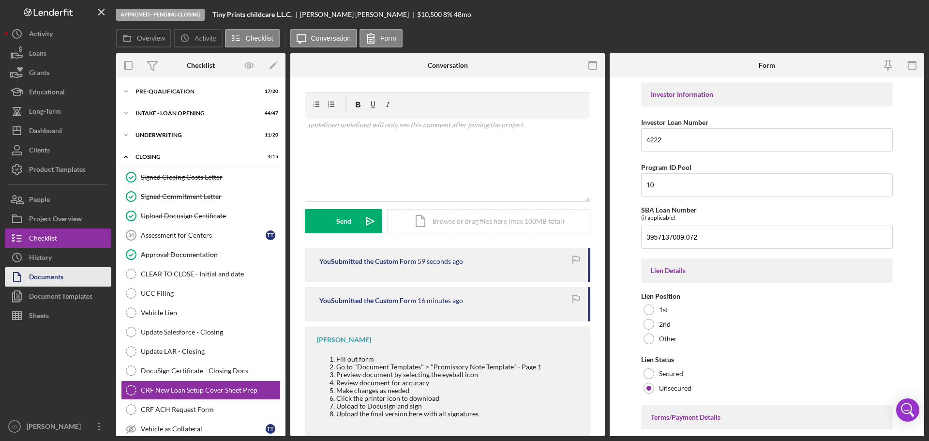
scroll to position [74, 0]
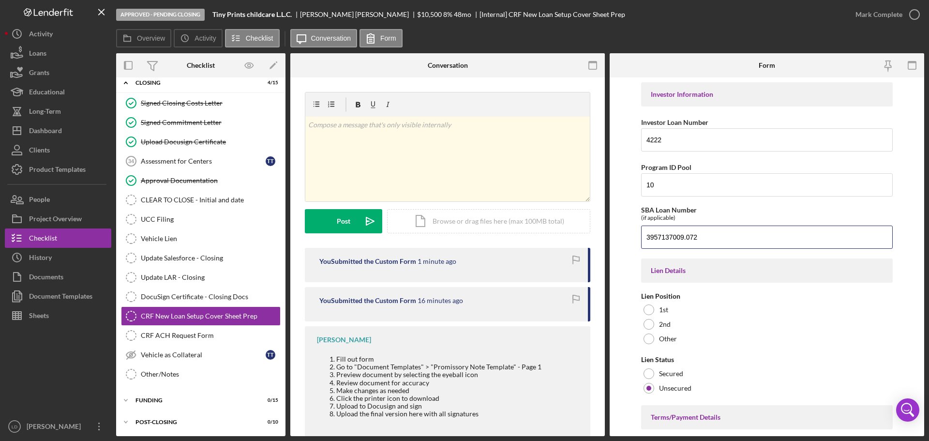
drag, startPoint x: 713, startPoint y: 238, endPoint x: 493, endPoint y: 248, distance: 220.3
click at [493, 248] on div "Overview Internal Workflow Stage Approved - Pending Closing Icon/Dropdown Arrow…" at bounding box center [520, 244] width 808 height 383
drag, startPoint x: 656, startPoint y: 137, endPoint x: 572, endPoint y: 147, distance: 84.3
click at [572, 147] on div "Overview Internal Workflow Stage Approved - Pending Closing Icon/Dropdown Arrow…" at bounding box center [520, 244] width 808 height 383
click at [684, 189] on input "10" at bounding box center [767, 184] width 252 height 23
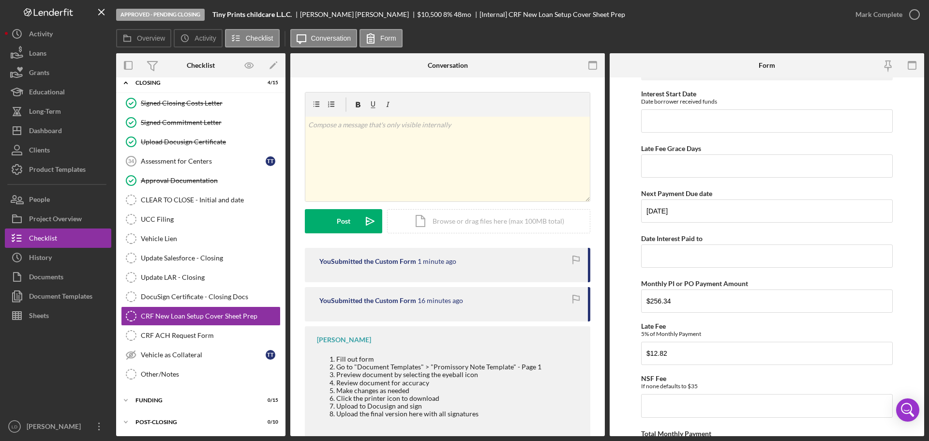
scroll to position [456, 0]
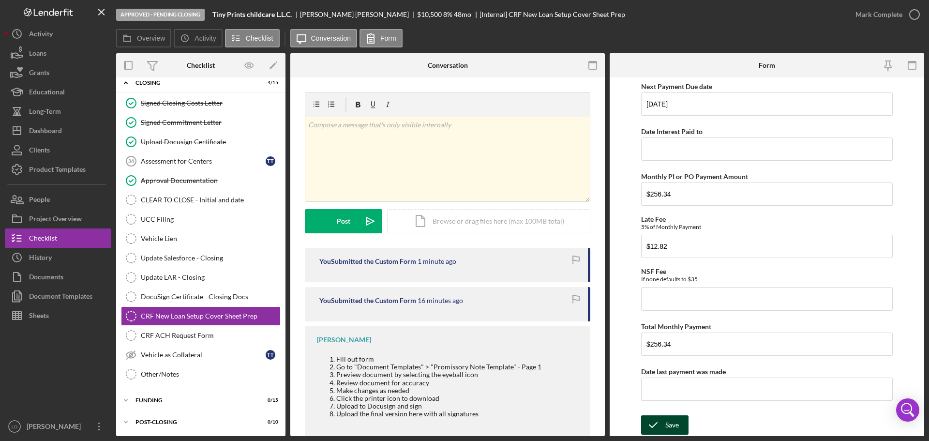
click at [664, 426] on icon "submit" at bounding box center [653, 425] width 24 height 24
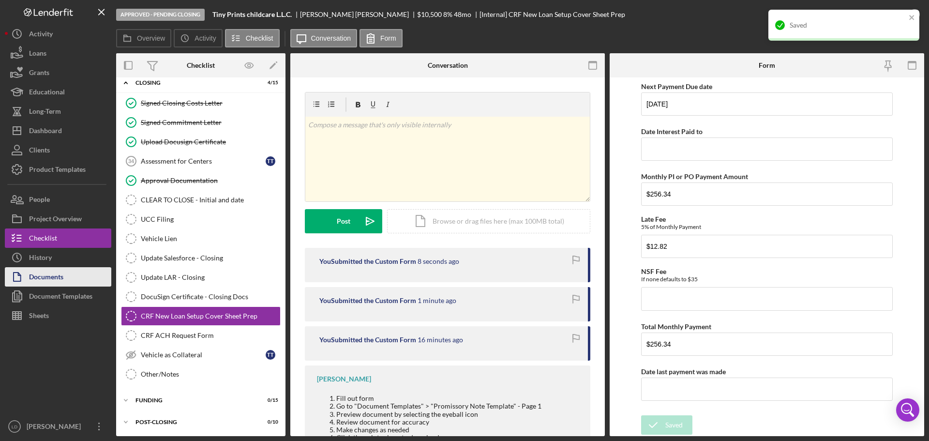
drag, startPoint x: 47, startPoint y: 293, endPoint x: 68, endPoint y: 275, distance: 27.5
click at [47, 293] on div "Document Templates" at bounding box center [60, 297] width 63 height 22
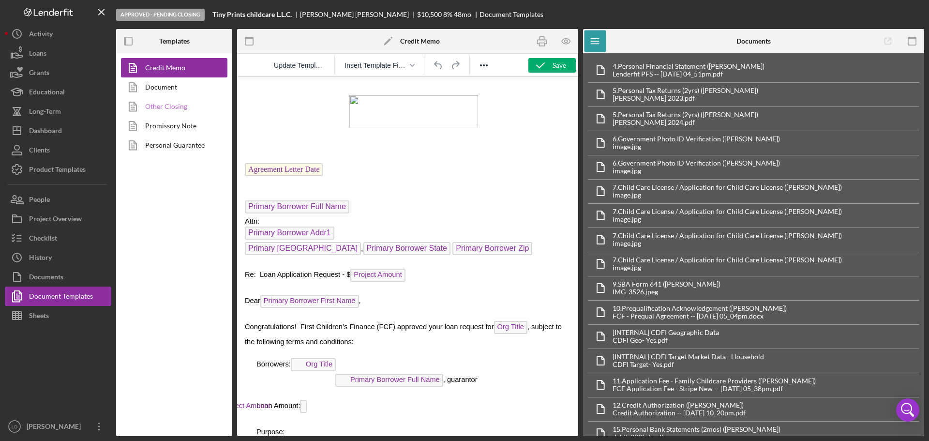
click at [160, 102] on link "Other Closing" at bounding box center [172, 106] width 102 height 19
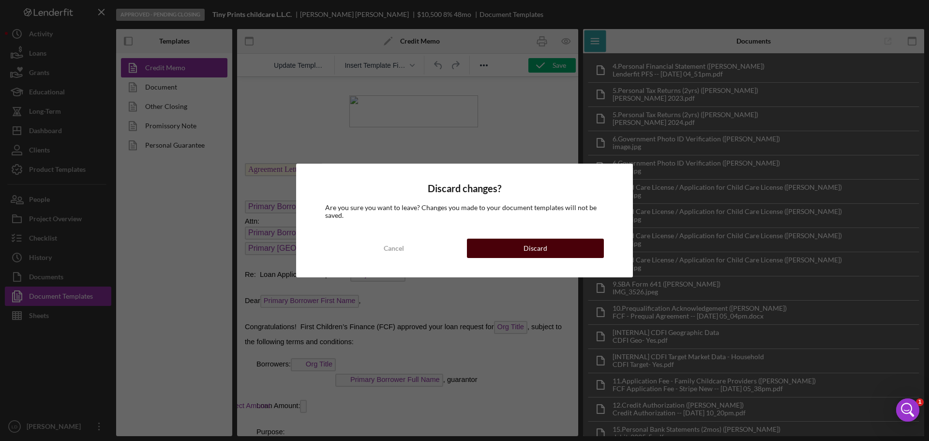
click at [557, 251] on button "Discard" at bounding box center [535, 247] width 137 height 19
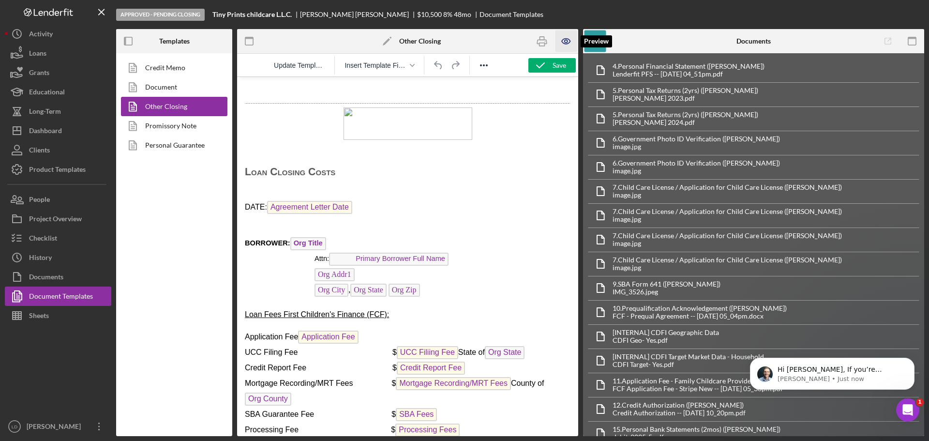
drag, startPoint x: 567, startPoint y: 41, endPoint x: 284, endPoint y: 39, distance: 283.0
click at [567, 41] on icon "button" at bounding box center [565, 41] width 3 height 3
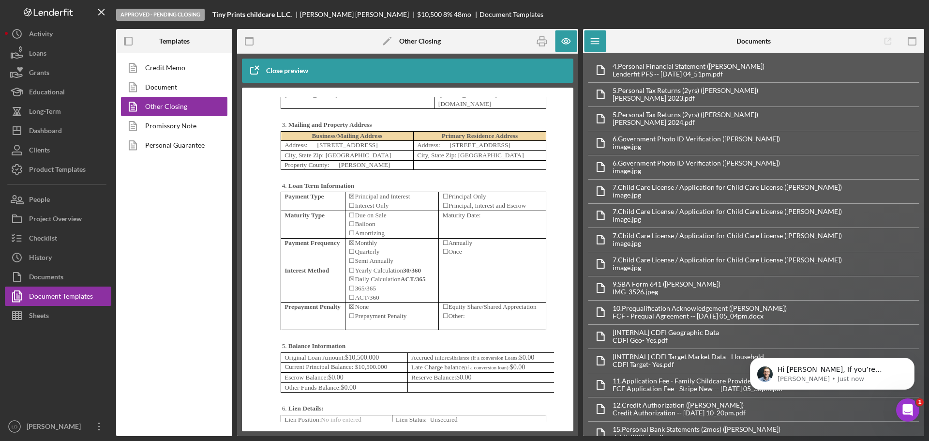
scroll to position [3241, 0]
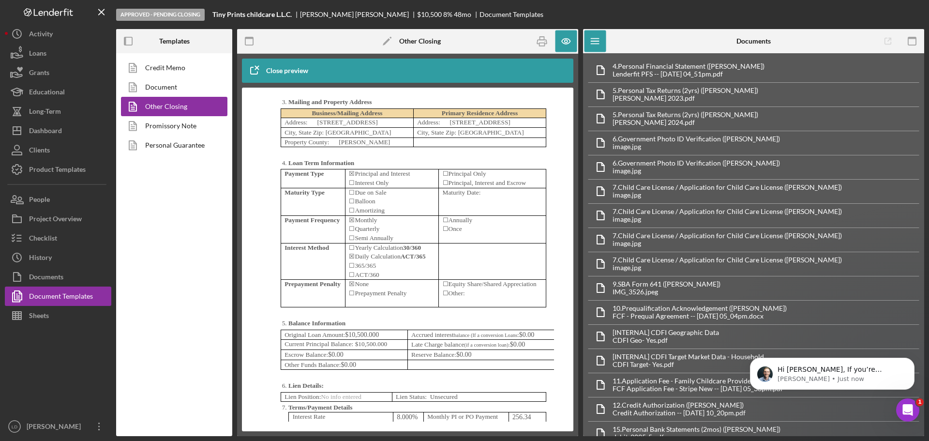
drag, startPoint x: 370, startPoint y: 232, endPoint x: 299, endPoint y: 236, distance: 71.2
click at [292, 127] on p "Address: [STREET_ADDRESS]" at bounding box center [346, 122] width 125 height 9
click at [335, 127] on p "Address: [STREET_ADDRESS]" at bounding box center [346, 122] width 125 height 9
drag, startPoint x: 364, startPoint y: 233, endPoint x: 453, endPoint y: 245, distance: 89.9
click at [345, 127] on p "Address: [STREET_ADDRESS]" at bounding box center [346, 122] width 125 height 9
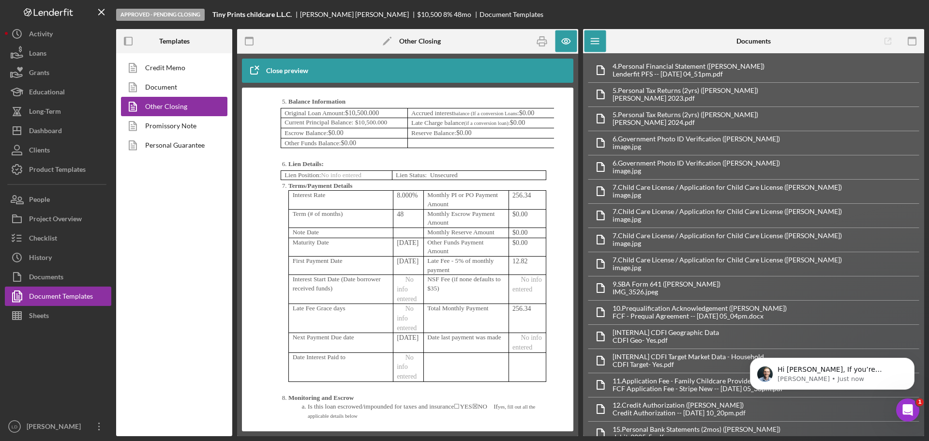
scroll to position [3483, 0]
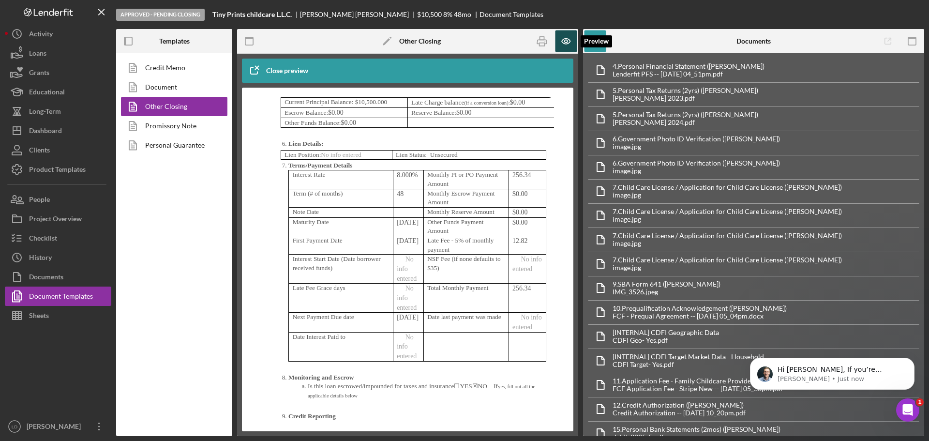
click at [563, 39] on icon "button" at bounding box center [566, 41] width 22 height 22
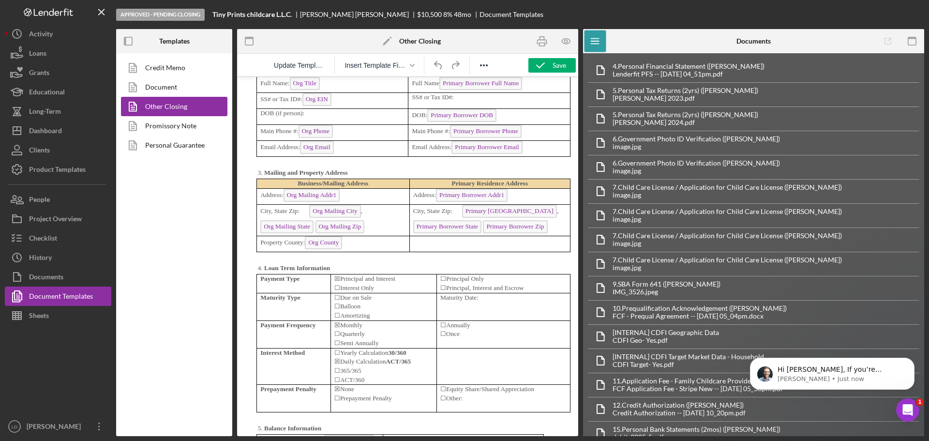
scroll to position [3386, 0]
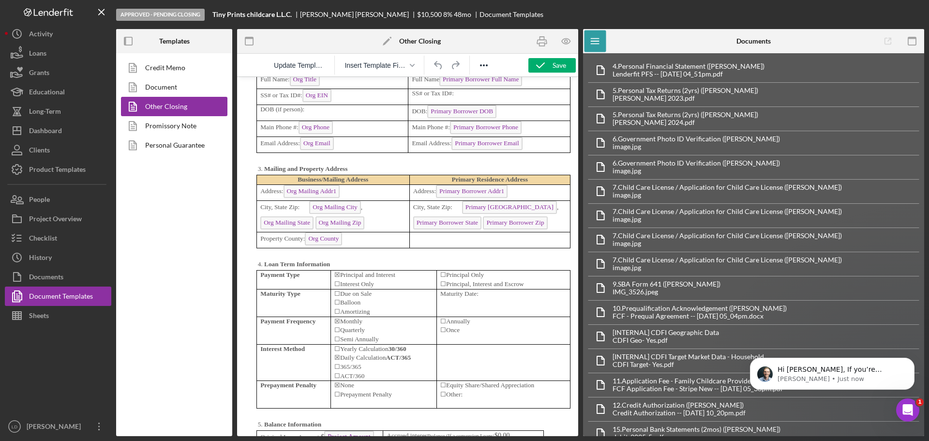
click at [356, 200] on p "Address: Org Mailing Addr1" at bounding box center [332, 192] width 145 height 15
drag, startPoint x: 352, startPoint y: 251, endPoint x: 287, endPoint y: 245, distance: 64.6
click at [565, 41] on icon "button" at bounding box center [566, 41] width 22 height 22
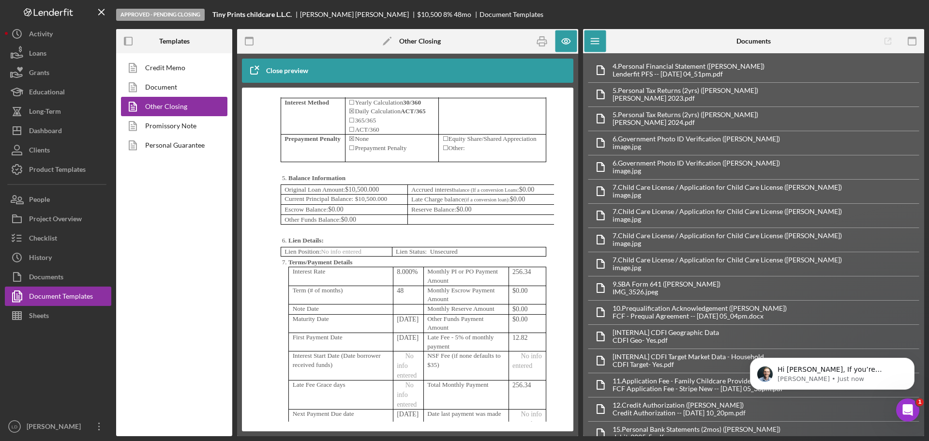
click at [420, 89] on p "☐ Quarterly" at bounding box center [392, 83] width 86 height 9
click at [541, 39] on icon "button" at bounding box center [542, 41] width 22 height 22
click at [46, 232] on div "Checklist" at bounding box center [43, 239] width 28 height 22
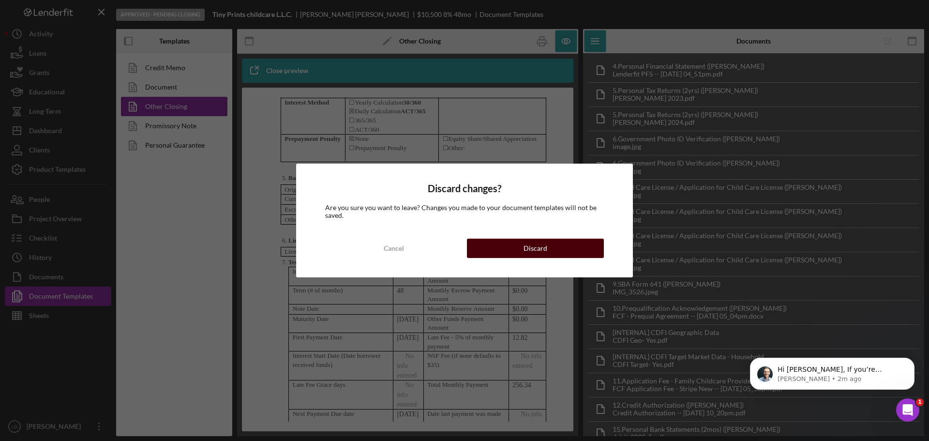
click at [557, 249] on button "Discard" at bounding box center [535, 247] width 137 height 19
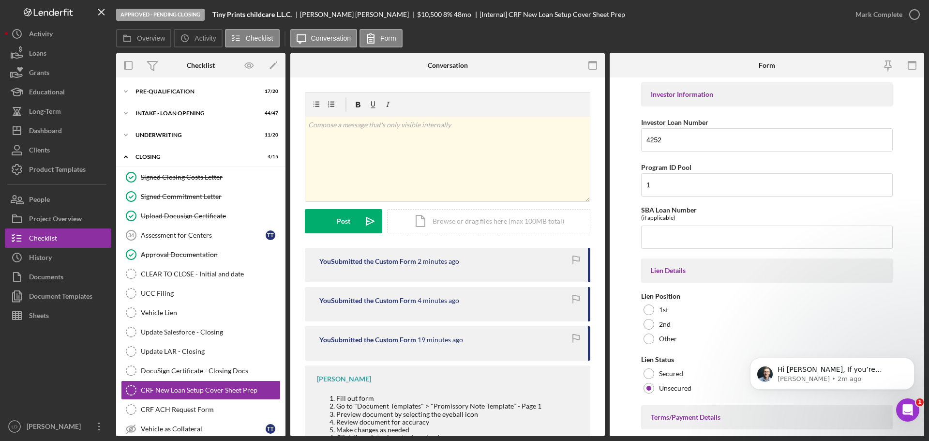
scroll to position [74, 0]
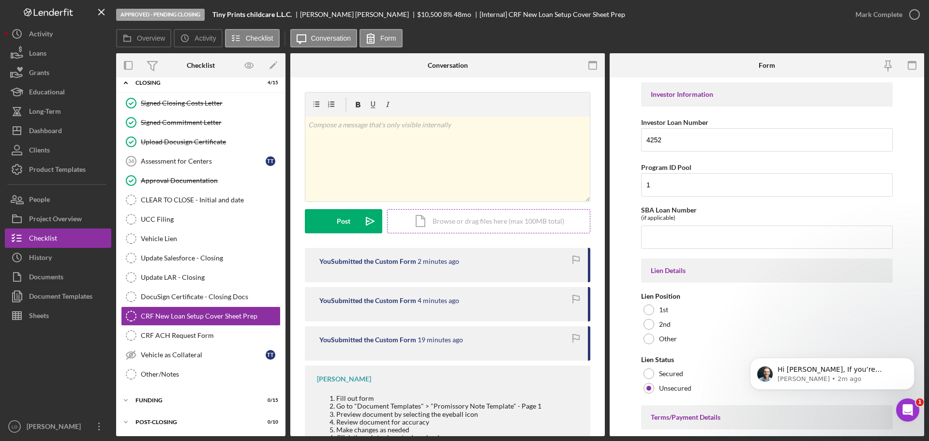
click at [445, 219] on div "Icon/Document Browse or drag files here (max 100MB total) Tap to choose files o…" at bounding box center [488, 221] width 203 height 24
click at [913, 360] on icon "Dismiss notification" at bounding box center [911, 359] width 5 height 5
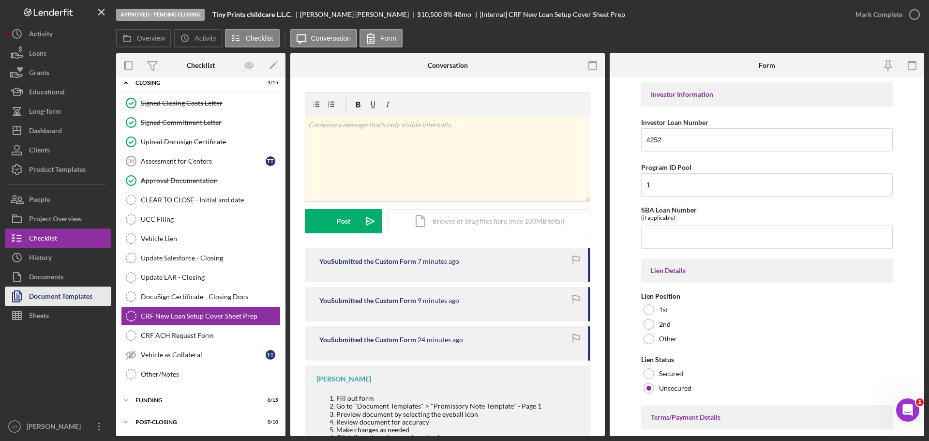
drag, startPoint x: 48, startPoint y: 291, endPoint x: 74, endPoint y: 267, distance: 36.0
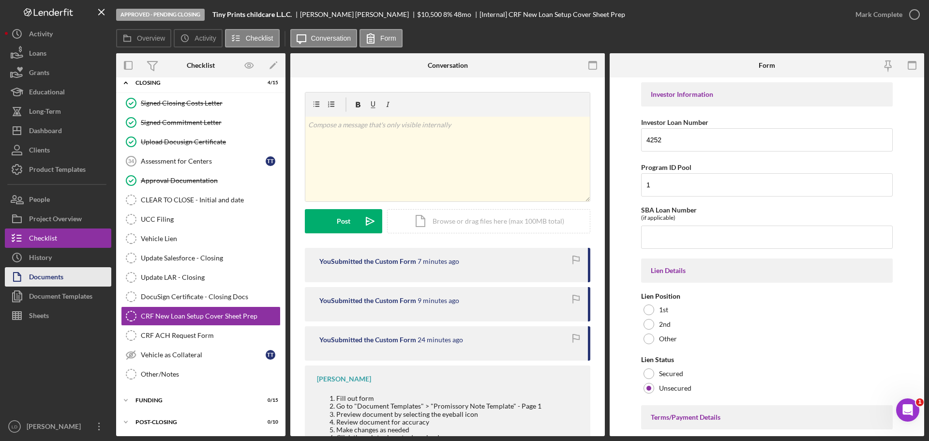
click at [48, 291] on div "Document Templates" at bounding box center [60, 297] width 63 height 22
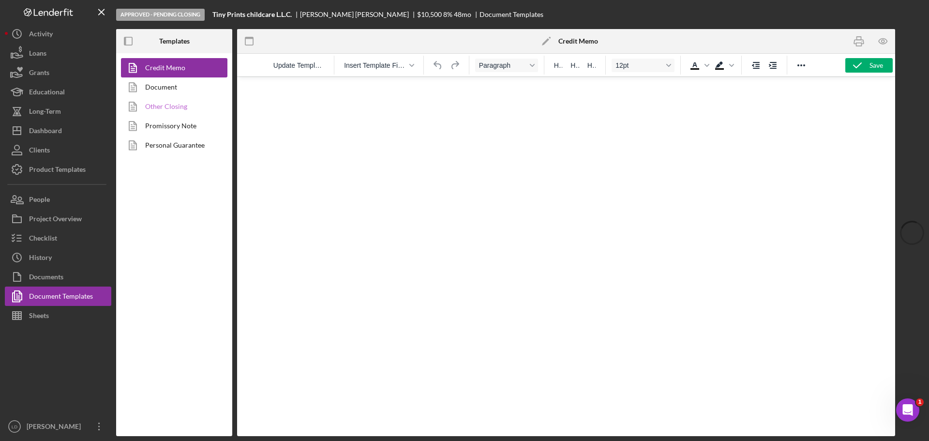
click at [163, 104] on link "Other Closing" at bounding box center [172, 106] width 102 height 19
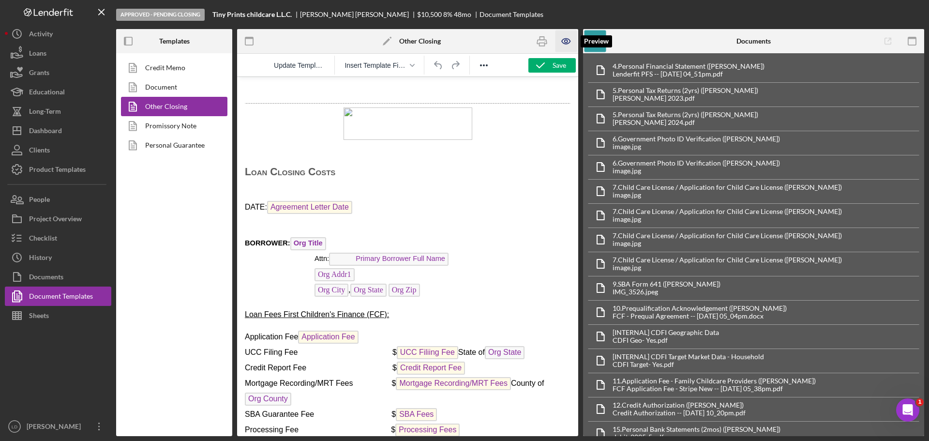
click at [567, 30] on icon "button" at bounding box center [566, 41] width 22 height 22
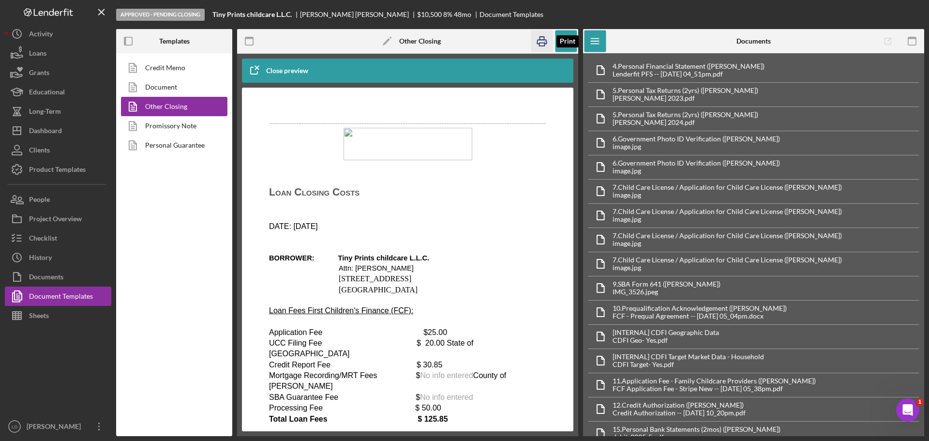
drag, startPoint x: 540, startPoint y: 38, endPoint x: 277, endPoint y: 96, distance: 269.5
click at [540, 38] on icon "button" at bounding box center [542, 41] width 22 height 22
click at [36, 233] on div "Checklist" at bounding box center [43, 239] width 28 height 22
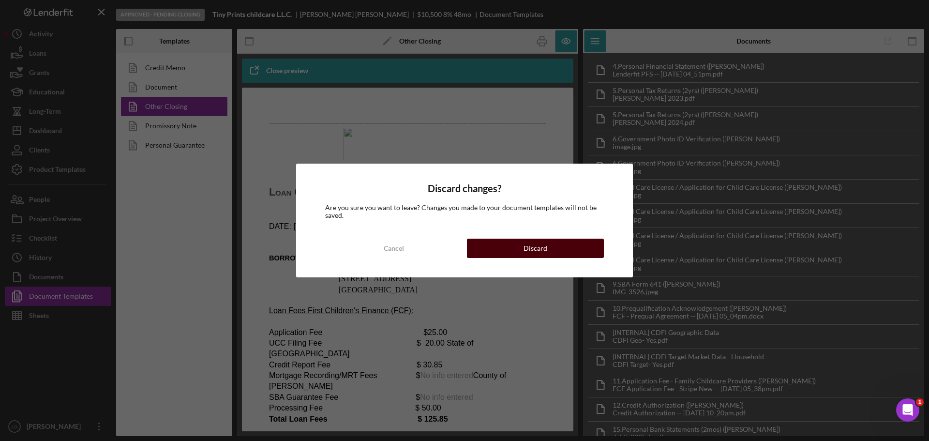
click at [532, 241] on div "Discard" at bounding box center [535, 247] width 24 height 19
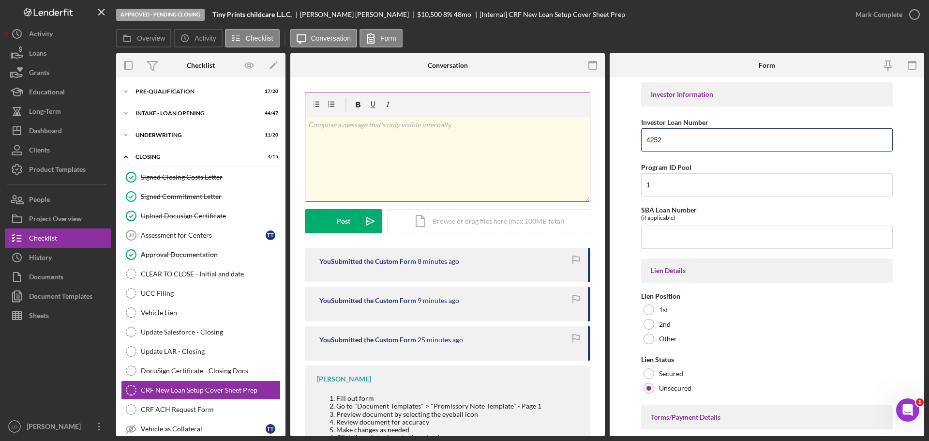
drag, startPoint x: 549, startPoint y: 133, endPoint x: 539, endPoint y: 135, distance: 10.6
click at [539, 135] on div "Overview Internal Workflow Stage Approved - Pending Closing Icon/Dropdown Arrow…" at bounding box center [520, 244] width 808 height 383
type input "2"
type input "4222"
click at [663, 179] on input "1" at bounding box center [767, 184] width 252 height 23
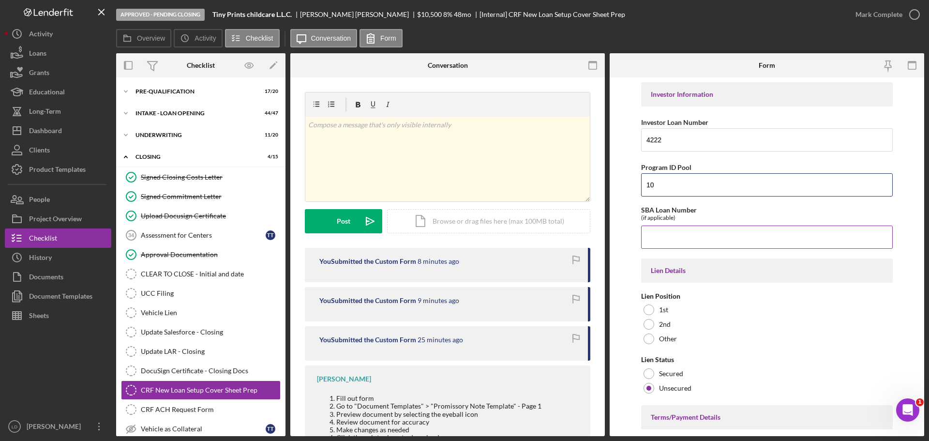
type input "10"
click at [664, 242] on input "SBA Loan Number" at bounding box center [767, 236] width 252 height 23
type input "3"
type input "\"
type input "3957137009.072"
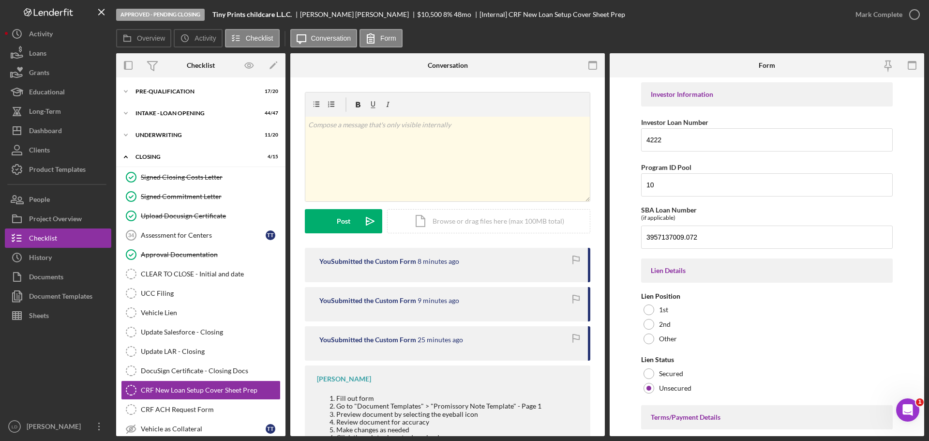
drag, startPoint x: 550, startPoint y: 313, endPoint x: 526, endPoint y: 324, distance: 26.2
click at [526, 324] on div "Overview Internal Workflow Stage Approved - Pending Closing Icon/Dropdown Arrow…" at bounding box center [520, 244] width 808 height 383
type input "$255.11"
drag, startPoint x: 647, startPoint y: 343, endPoint x: 609, endPoint y: 346, distance: 38.3
click at [611, 346] on form "Investor Information Investor Loan Number 4222 Program ID Pool 10 SBA Loan Numb…" at bounding box center [766, 256] width 314 height 358
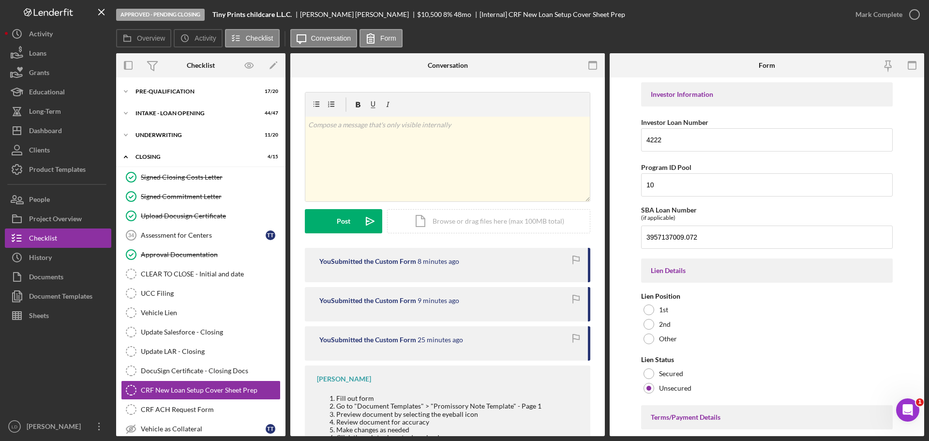
type input "$255.11"
type input "$12.76"
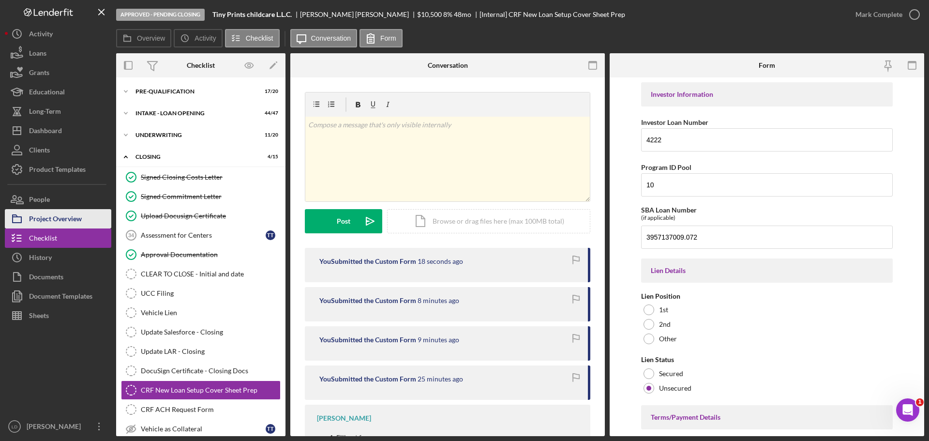
click at [42, 216] on div "Project Overview" at bounding box center [55, 220] width 53 height 22
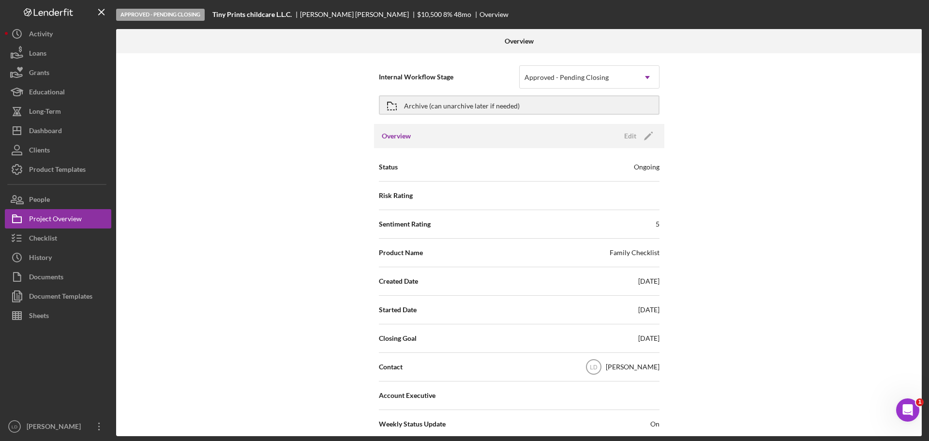
drag, startPoint x: 562, startPoint y: 227, endPoint x: 455, endPoint y: 229, distance: 106.9
type input "7.750%"
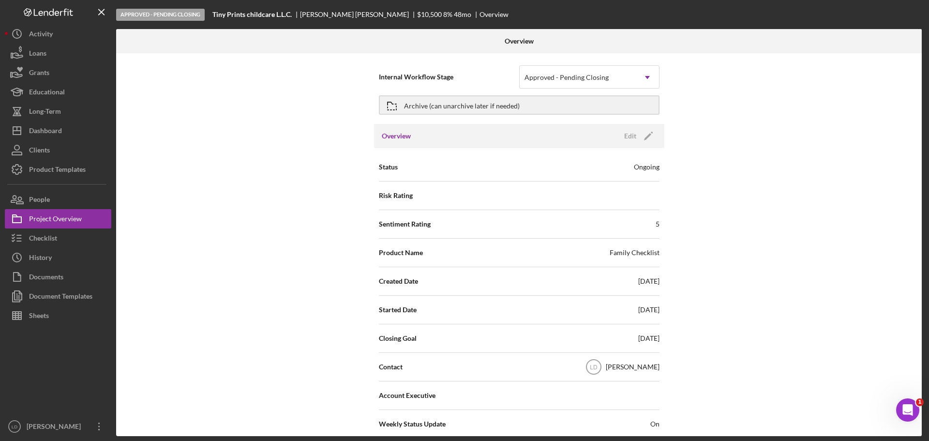
drag, startPoint x: 471, startPoint y: 217, endPoint x: 434, endPoint y: 220, distance: 37.4
type input "7%"
type input "7.%"
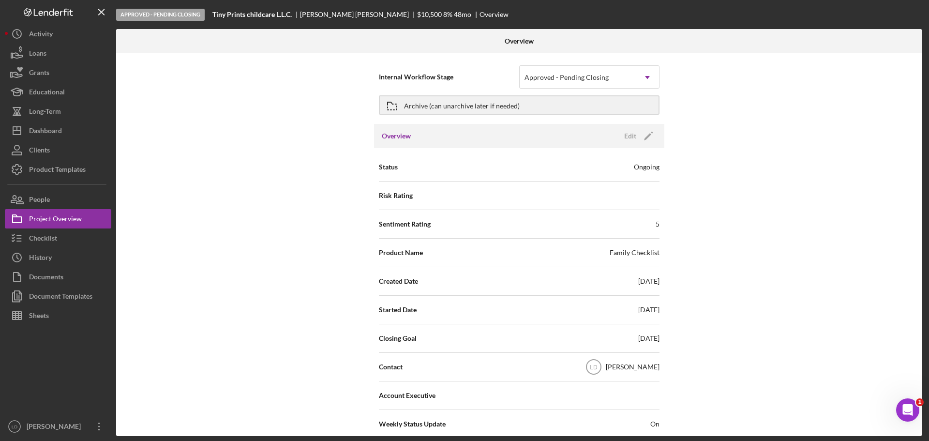
type input "7.7%"
type input "7.75%"
type input "7.750%"
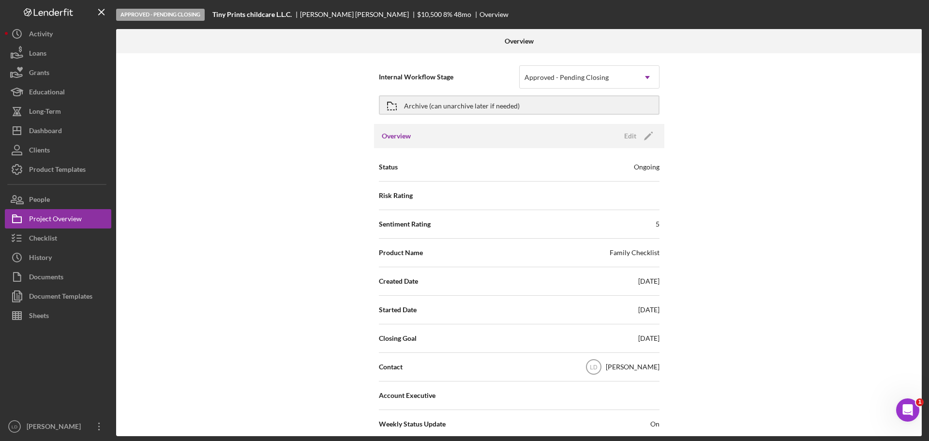
drag, startPoint x: 498, startPoint y: 351, endPoint x: 487, endPoint y: 353, distance: 11.4
type input "7%"
type input "7.%"
type input "7.7%"
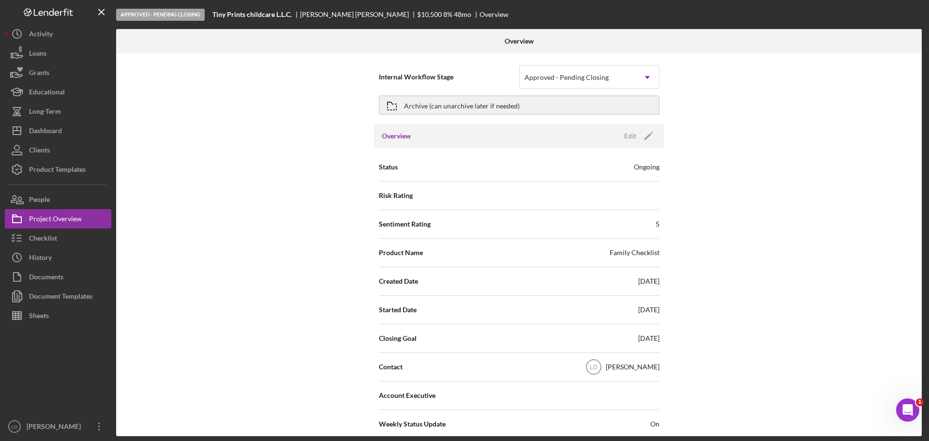
type input "7.75%"
click at [55, 298] on div "Document Templates" at bounding box center [60, 297] width 63 height 22
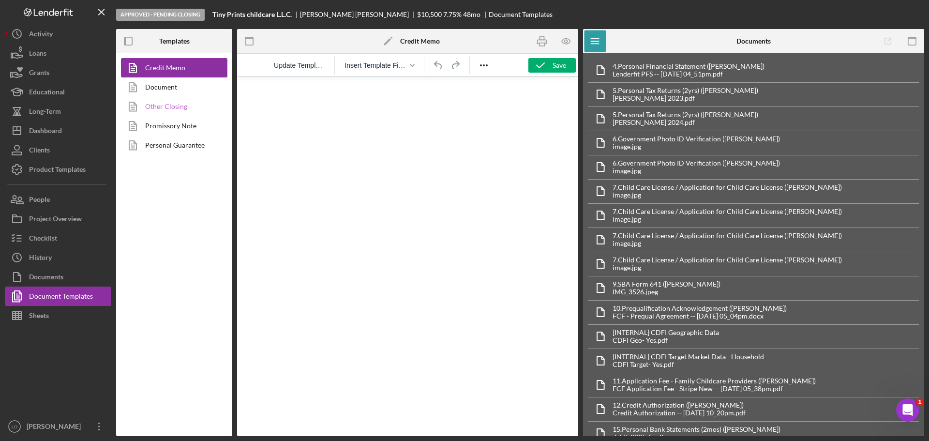
click at [162, 107] on link "Other Closing" at bounding box center [172, 106] width 102 height 19
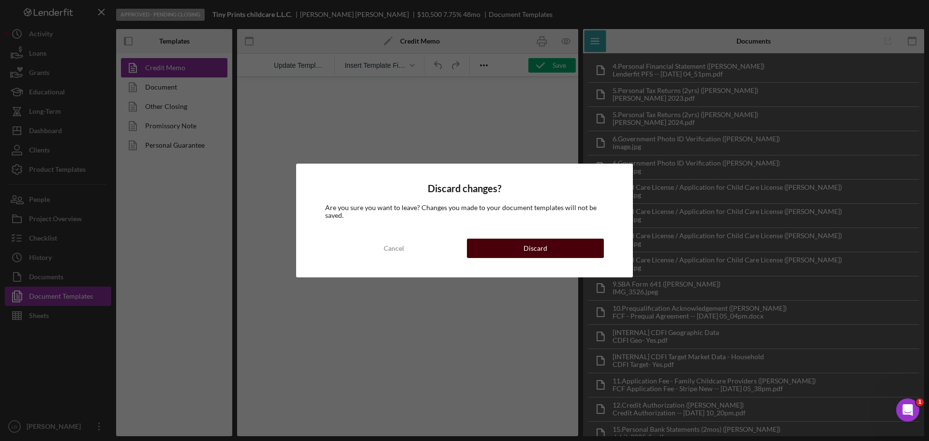
click at [558, 247] on button "Discard" at bounding box center [535, 247] width 137 height 19
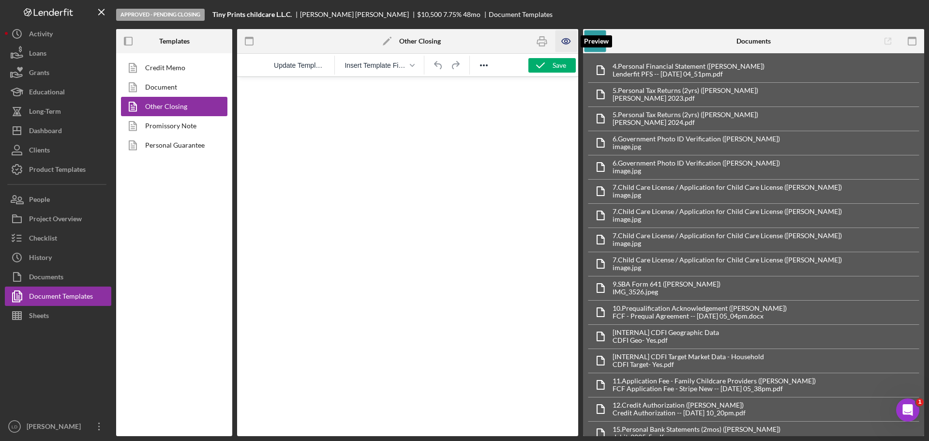
click at [564, 35] on icon "button" at bounding box center [566, 41] width 22 height 22
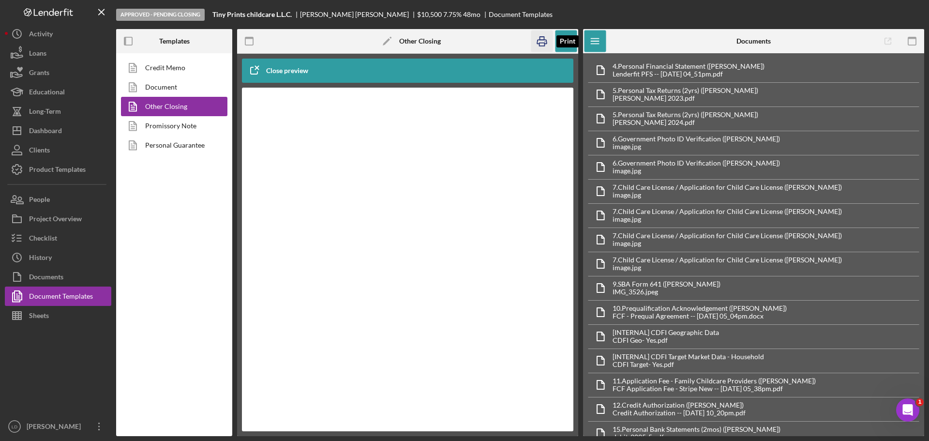
click at [542, 39] on icon "button" at bounding box center [542, 41] width 22 height 22
